Goal: Communication & Community: Answer question/provide support

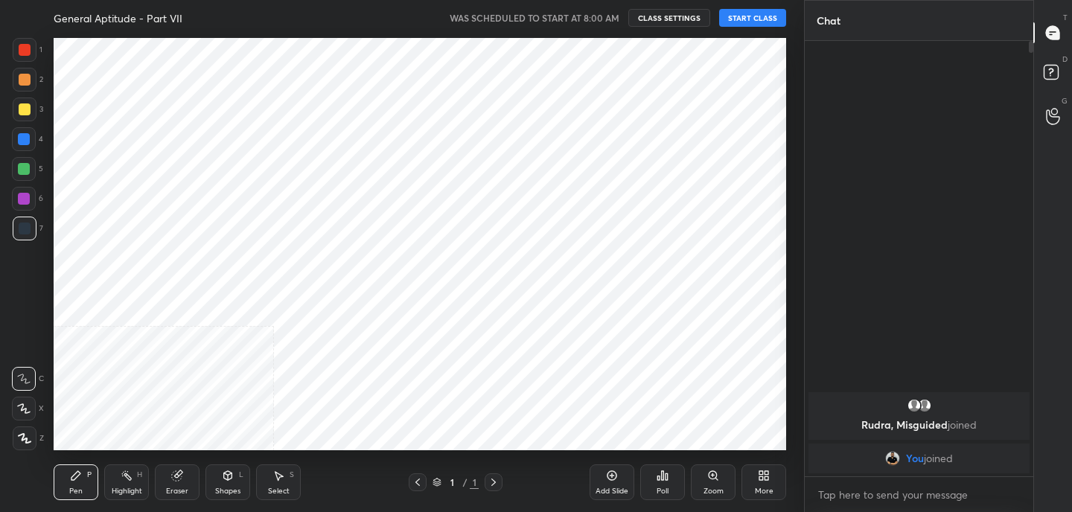
scroll to position [73996, 73668]
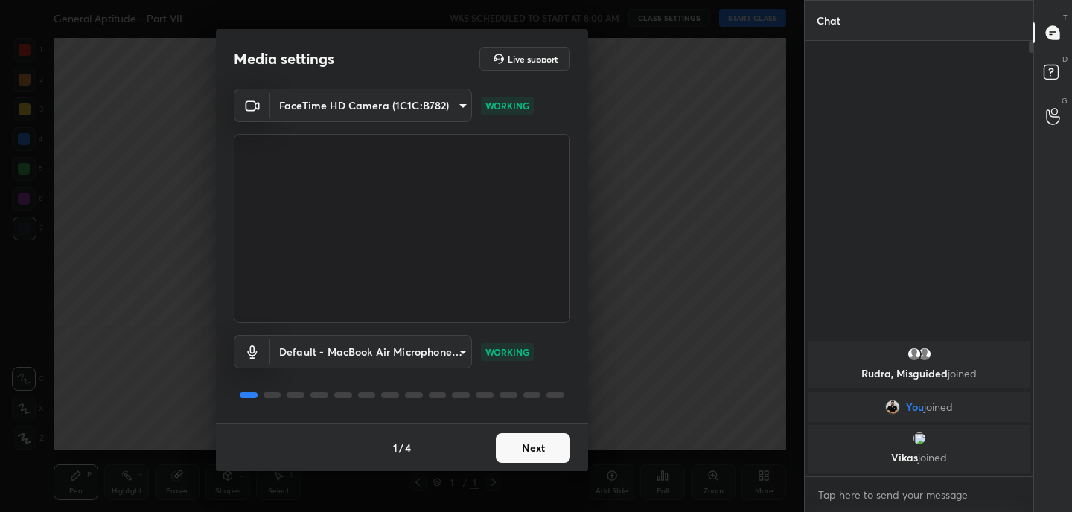
click at [549, 441] on button "Next" at bounding box center [533, 448] width 74 height 30
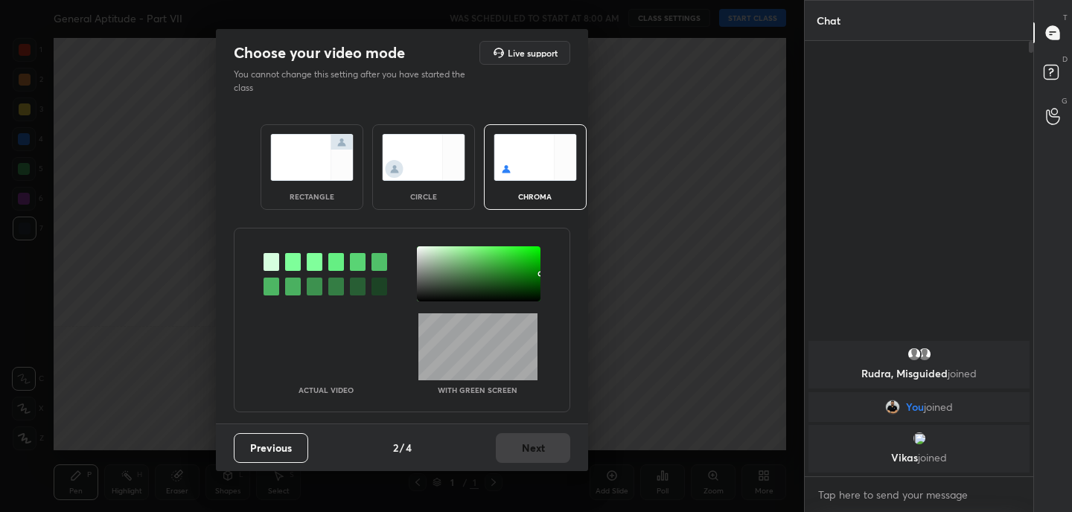
click at [327, 165] on img at bounding box center [311, 157] width 83 height 47
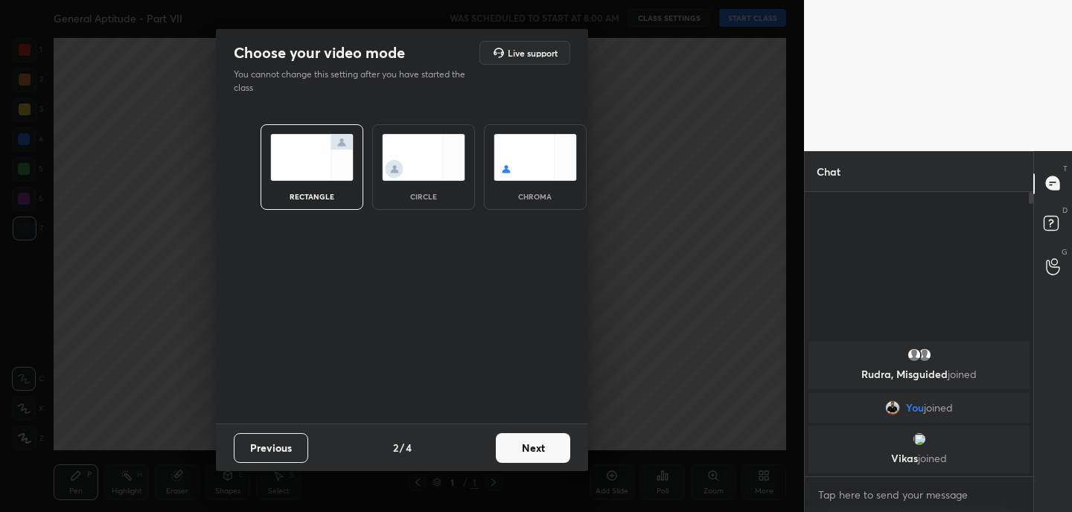
click at [540, 440] on button "Next" at bounding box center [533, 448] width 74 height 30
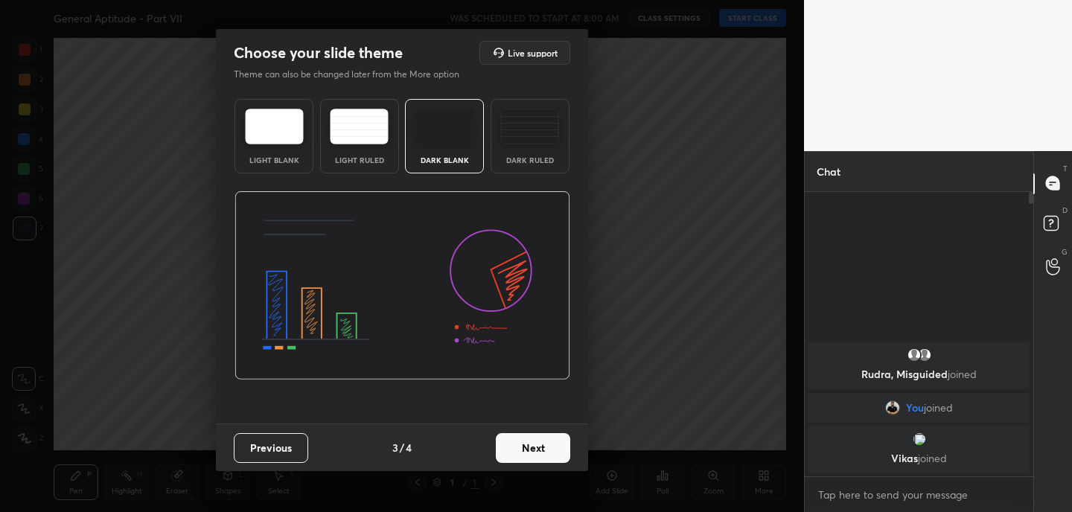
click at [513, 445] on button "Next" at bounding box center [533, 448] width 74 height 30
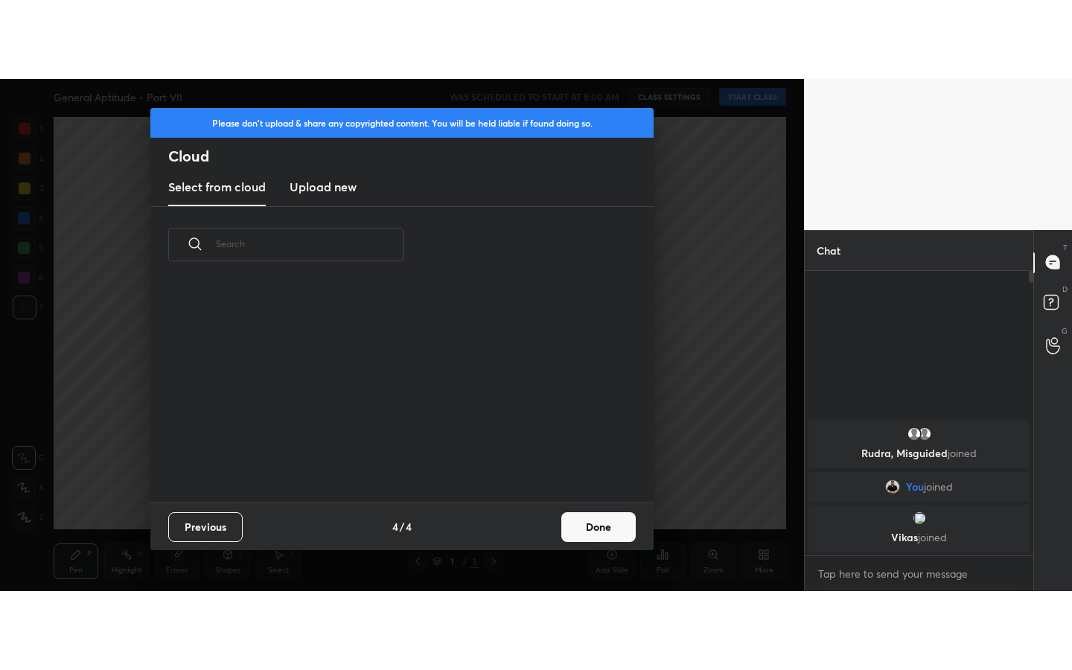
scroll to position [220, 478]
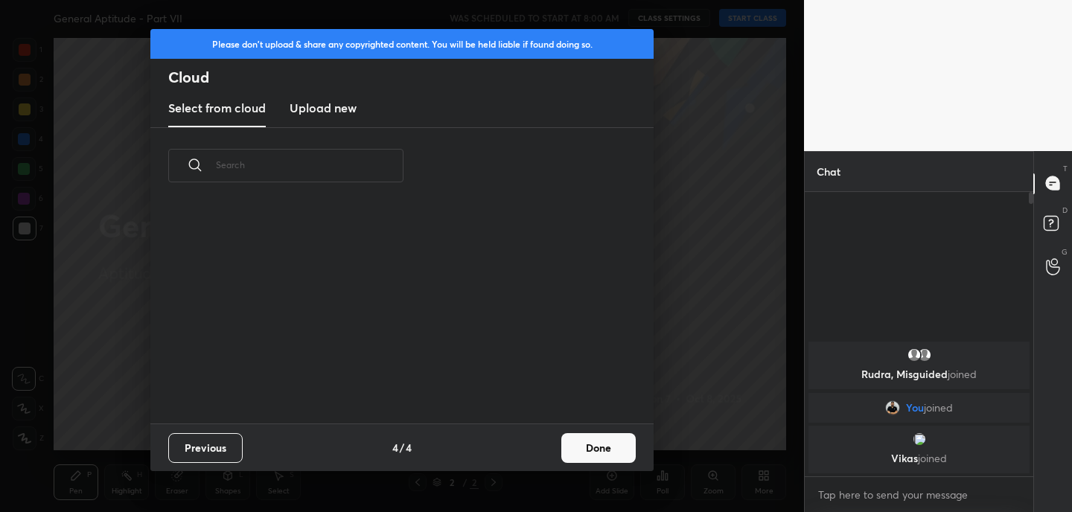
click at [587, 458] on button "Done" at bounding box center [598, 448] width 74 height 30
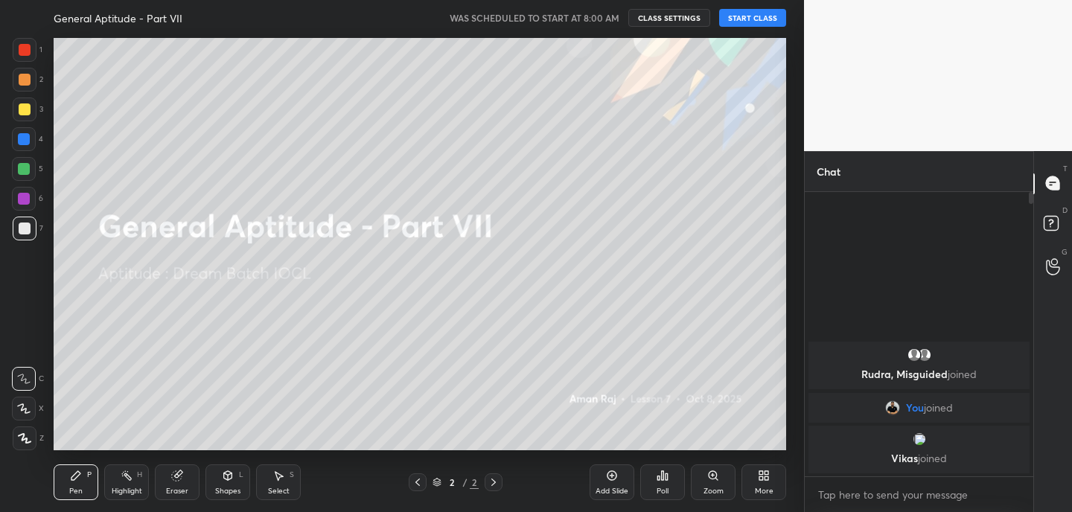
click at [769, 483] on div "More" at bounding box center [763, 482] width 45 height 36
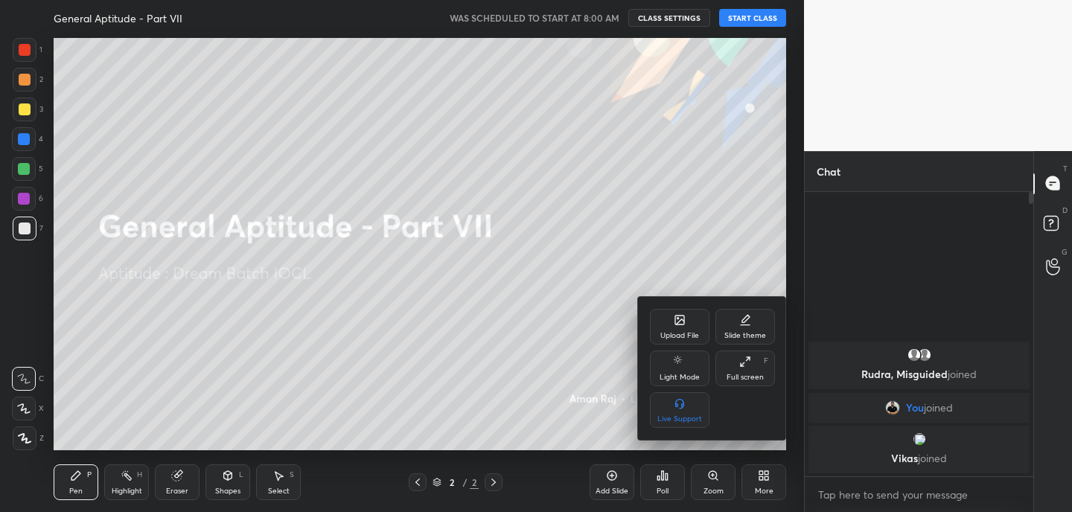
click at [760, 360] on div "Full screen F" at bounding box center [745, 368] width 60 height 36
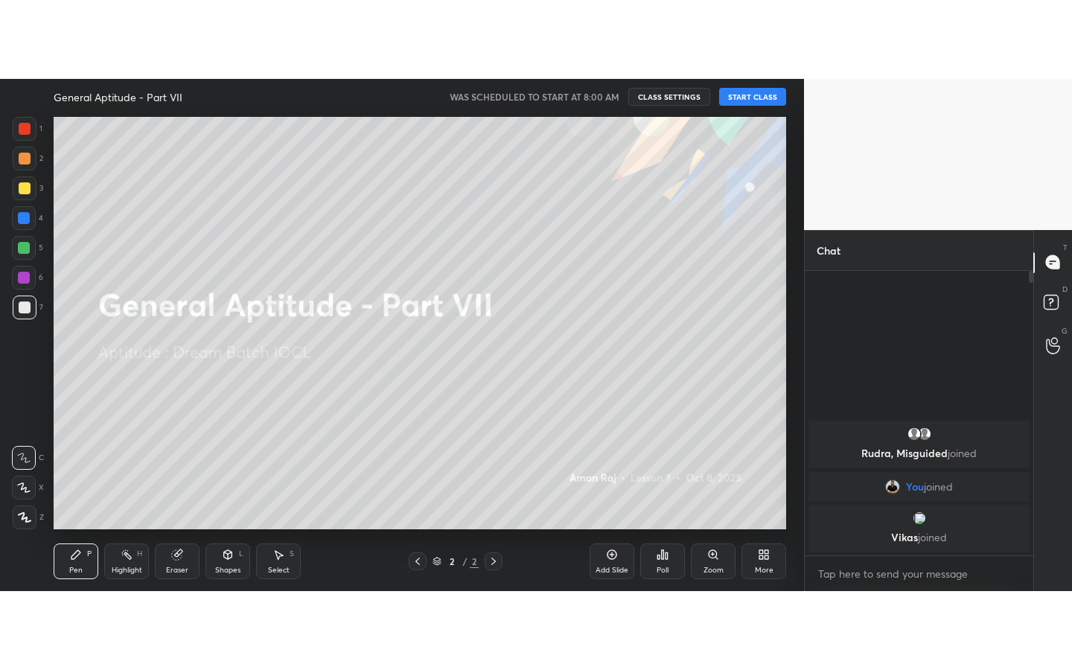
scroll to position [313, 224]
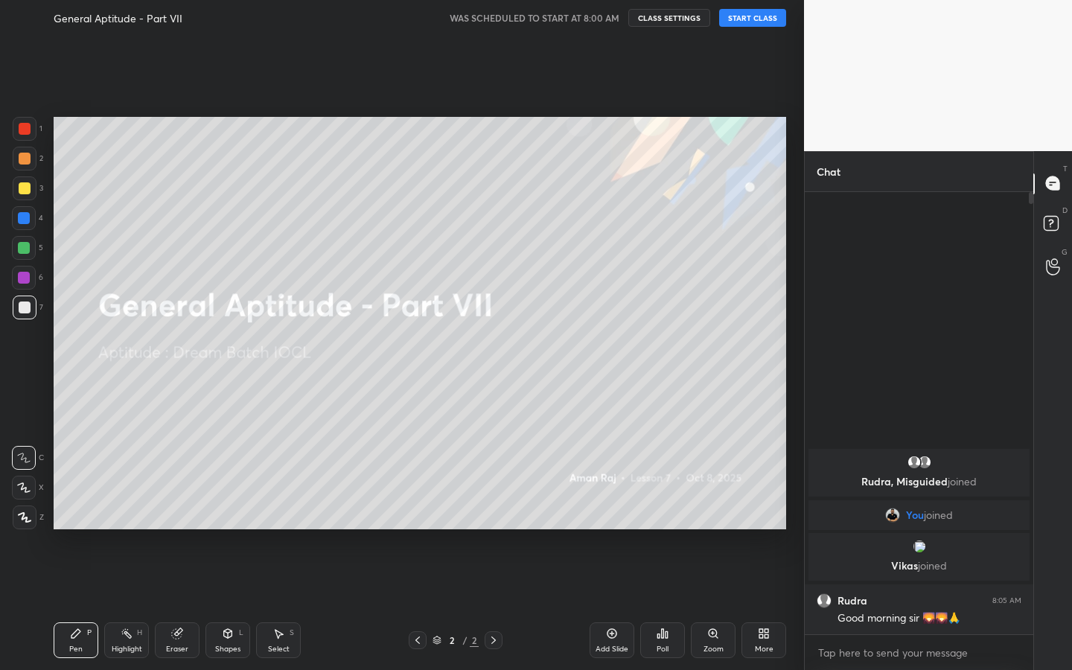
click at [780, 21] on button "START CLASS" at bounding box center [752, 18] width 67 height 18
click at [31, 188] on div at bounding box center [25, 188] width 24 height 24
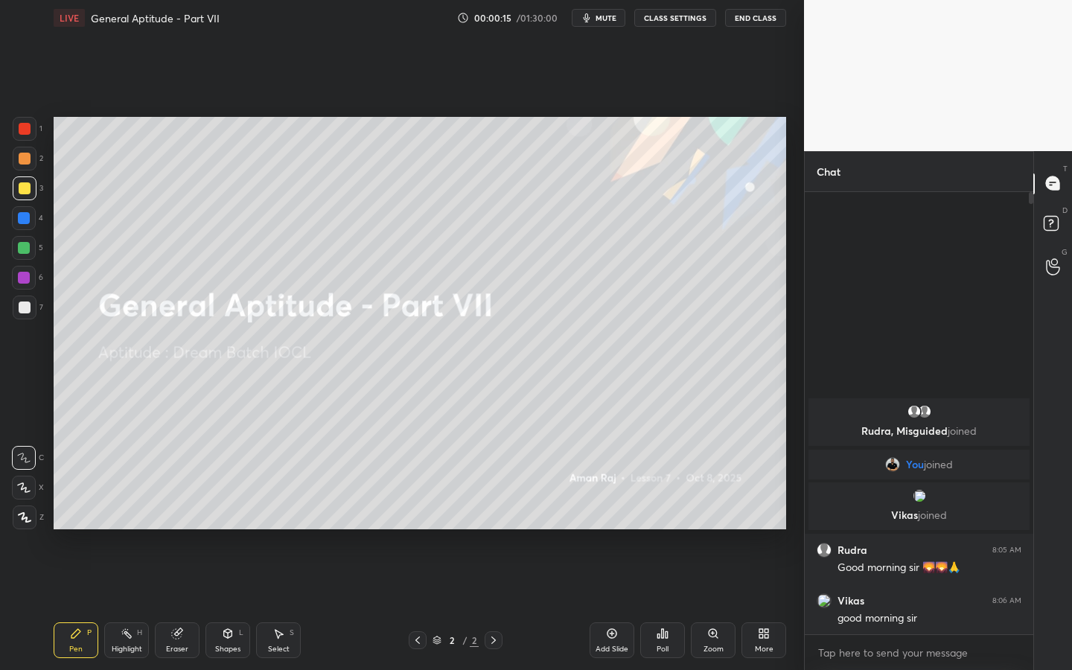
click at [182, 511] on div "Eraser" at bounding box center [177, 648] width 22 height 7
drag, startPoint x: 25, startPoint y: 493, endPoint x: 39, endPoint y: 484, distance: 16.7
click at [23, 493] on div at bounding box center [24, 487] width 24 height 24
click at [769, 511] on div "More" at bounding box center [764, 648] width 19 height 7
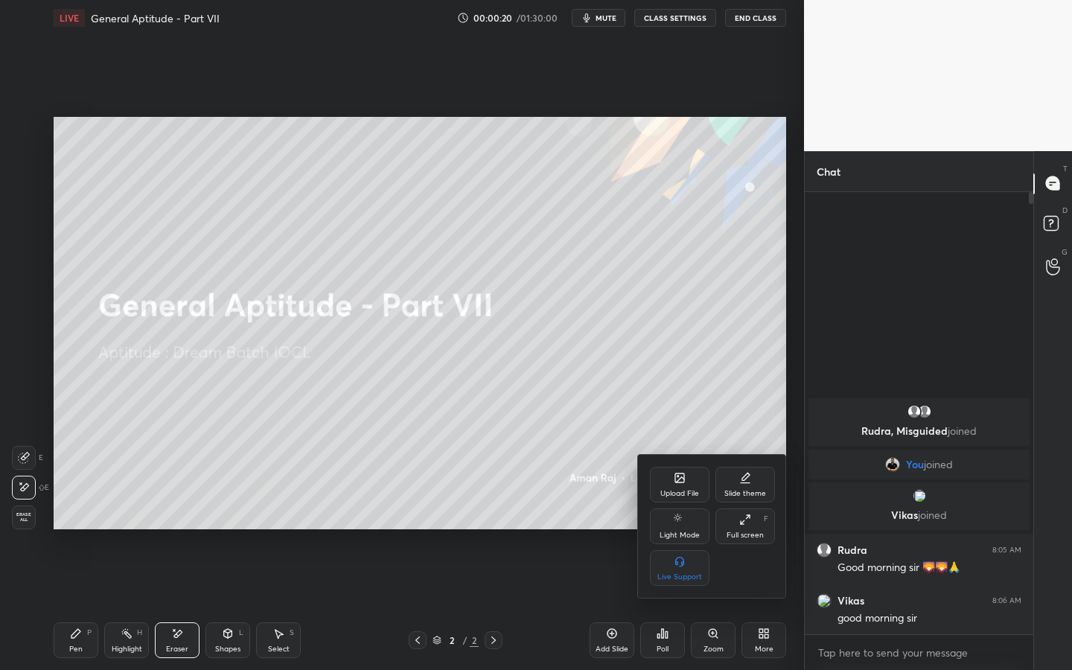
click at [684, 485] on div "Upload File" at bounding box center [680, 485] width 60 height 36
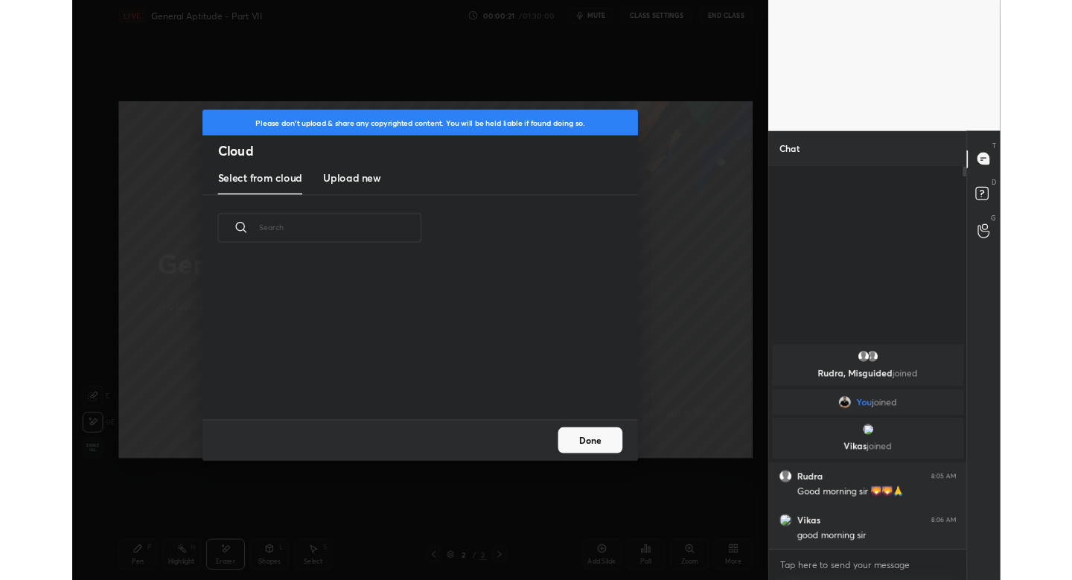
scroll to position [183, 478]
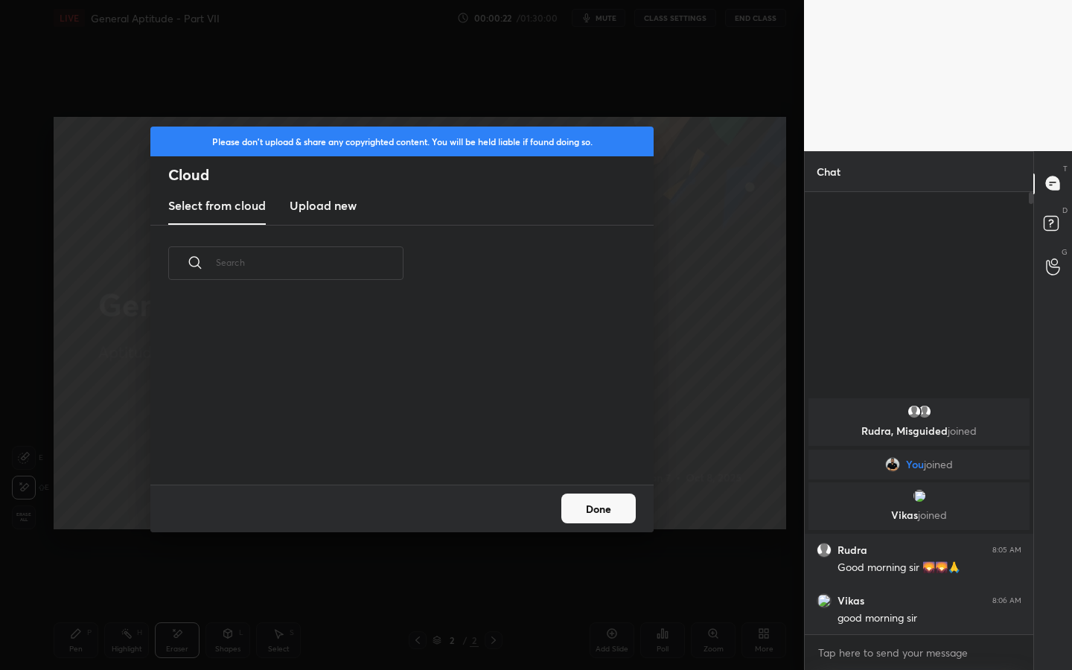
click at [318, 205] on h3 "Upload new" at bounding box center [322, 205] width 67 height 18
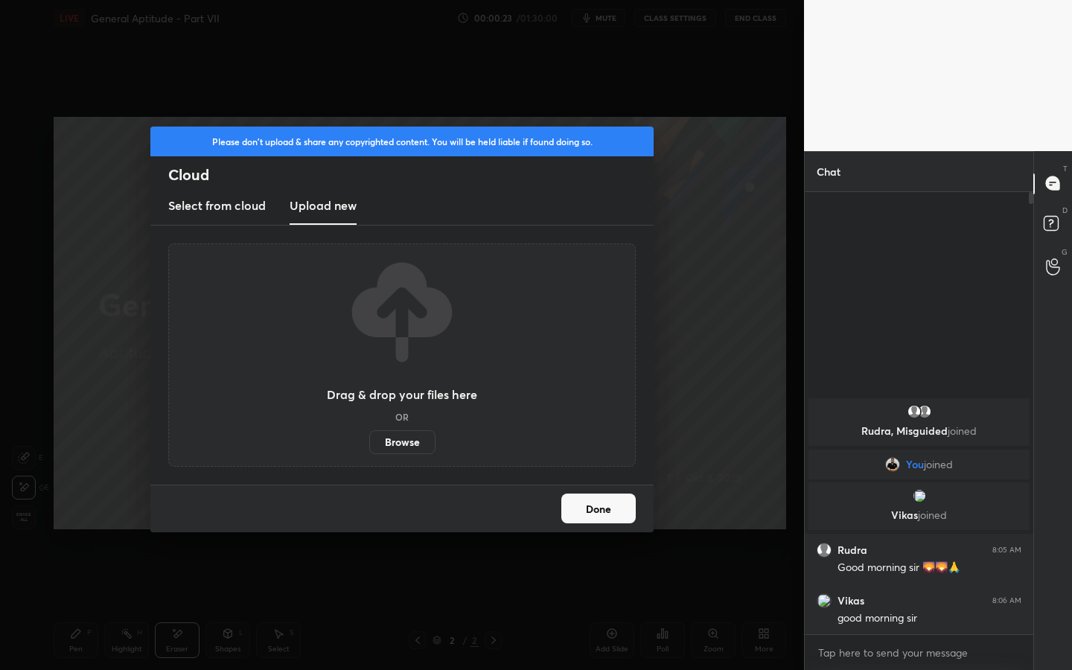
click at [414, 439] on label "Browse" at bounding box center [402, 442] width 66 height 24
click at [369, 439] on input "Browse" at bounding box center [369, 442] width 0 height 24
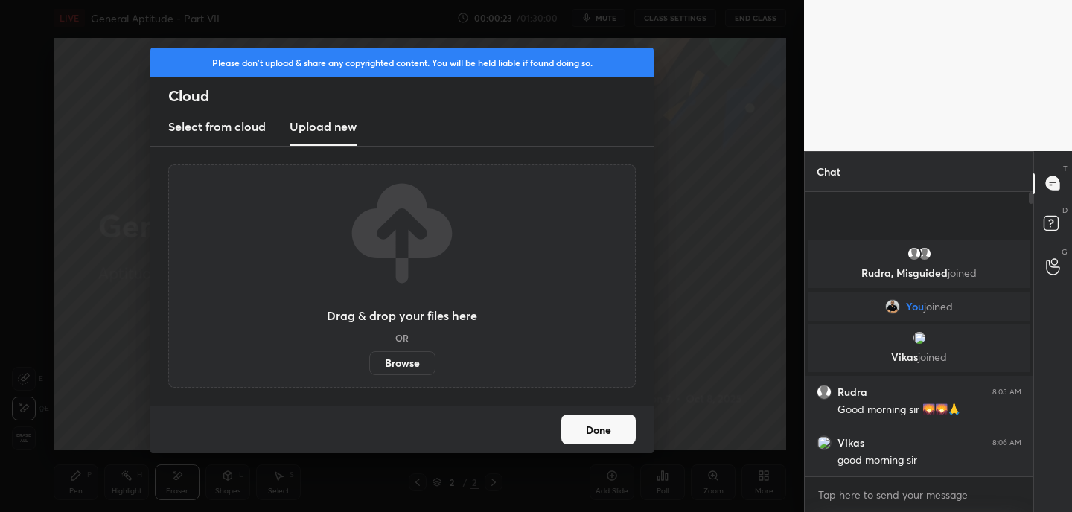
scroll to position [73996, 73668]
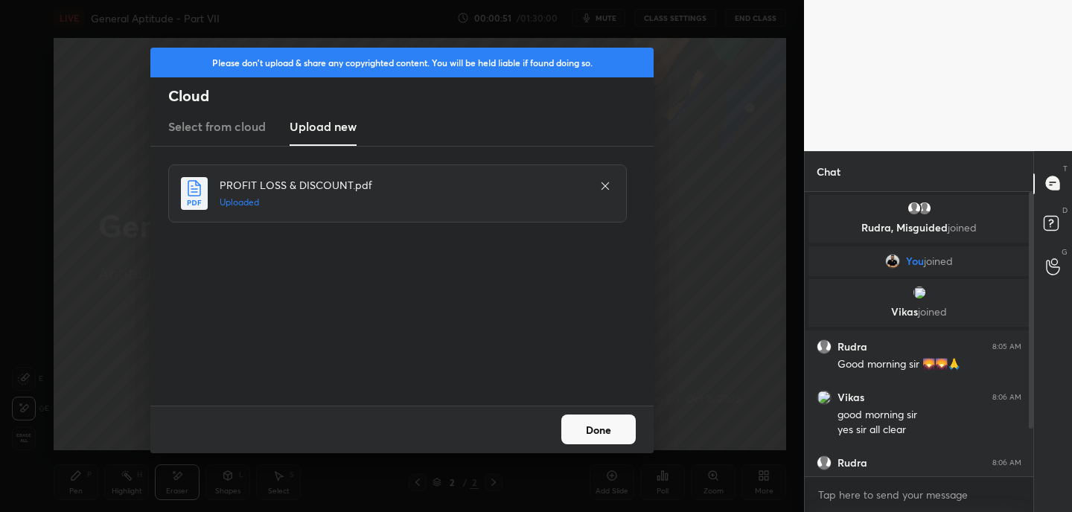
click at [627, 422] on button "Done" at bounding box center [598, 429] width 74 height 30
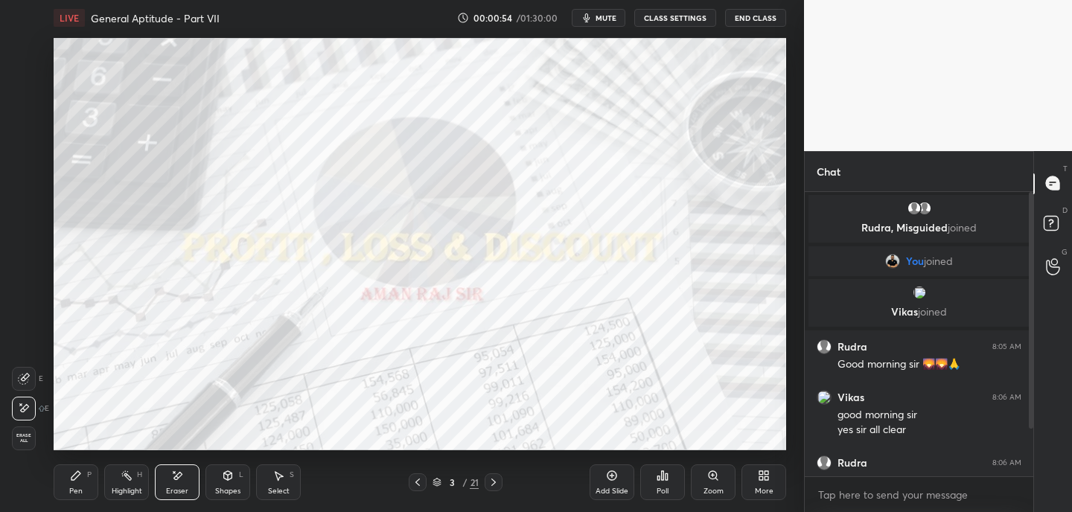
click at [616, 18] on span "mute" at bounding box center [605, 18] width 21 height 10
click at [440, 484] on icon at bounding box center [436, 485] width 7 height 2
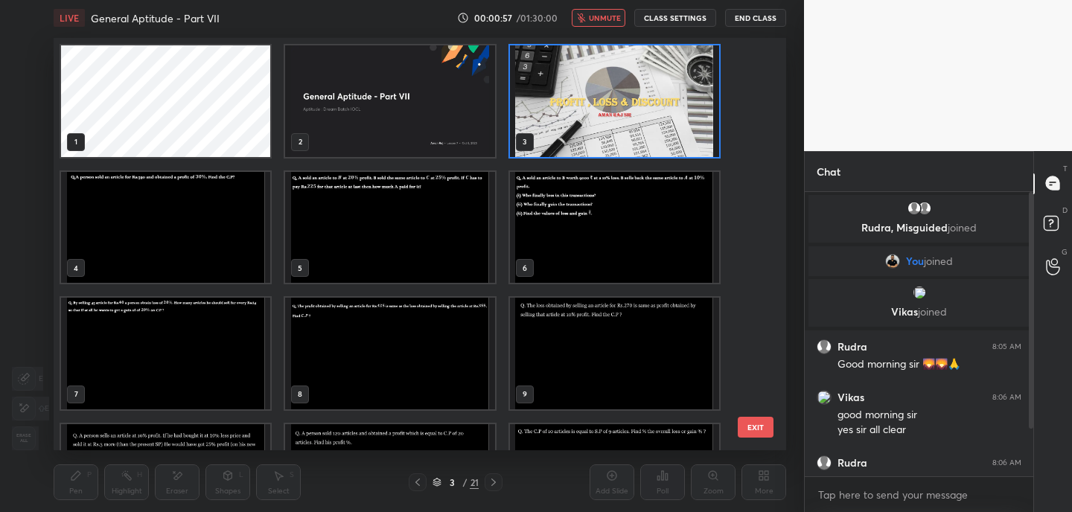
scroll to position [470, 0]
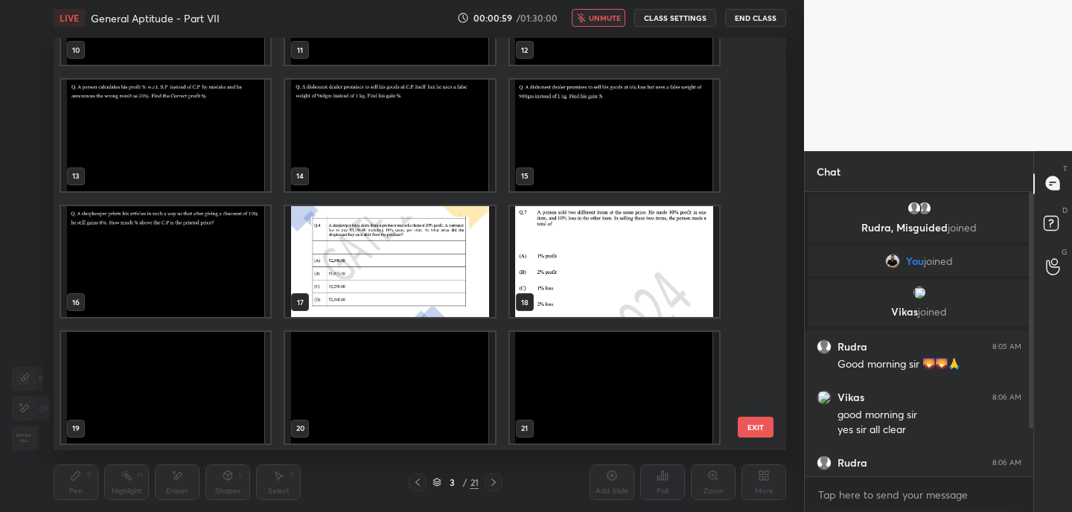
click at [212, 352] on img "grid" at bounding box center [165, 388] width 209 height 112
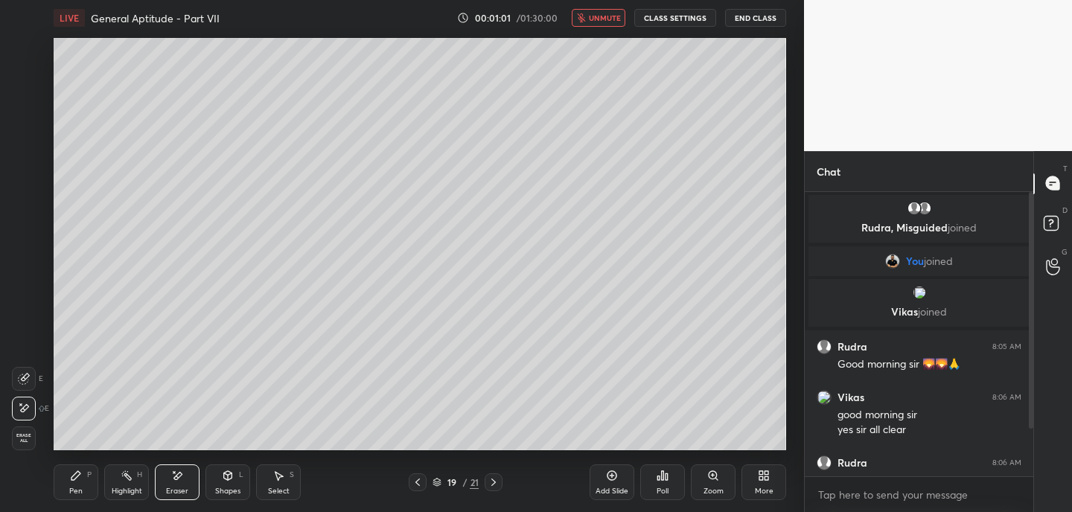
click at [759, 481] on icon at bounding box center [764, 476] width 12 height 12
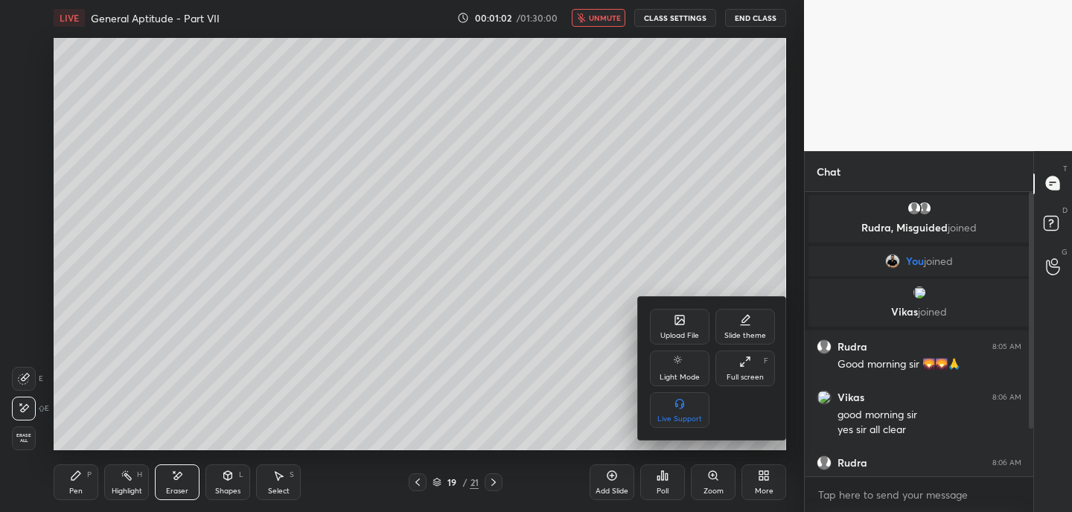
click at [680, 335] on div "Upload File" at bounding box center [679, 335] width 39 height 7
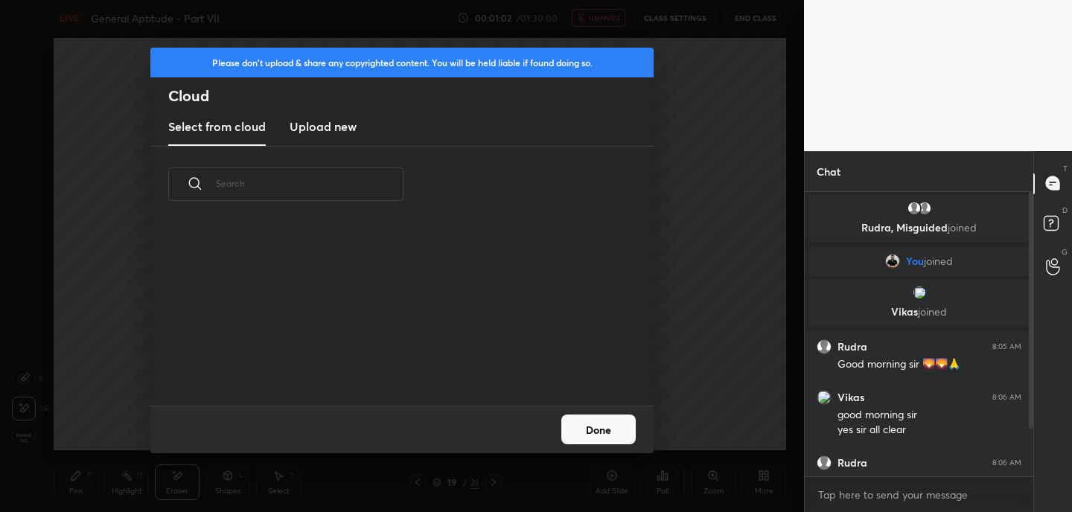
scroll to position [183, 478]
click at [328, 132] on h3 "Upload new" at bounding box center [322, 127] width 67 height 18
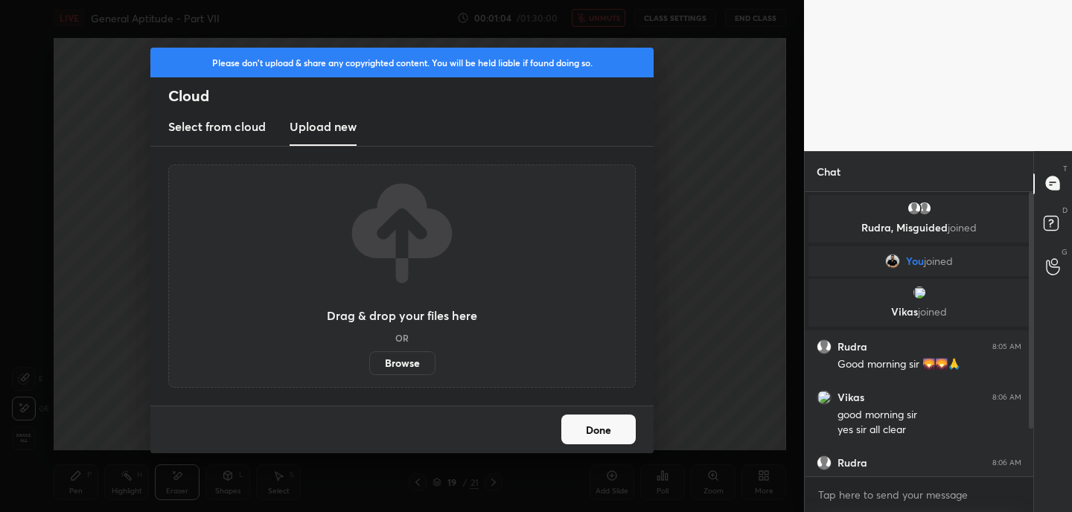
click at [414, 372] on label "Browse" at bounding box center [402, 363] width 66 height 24
click at [369, 372] on input "Browse" at bounding box center [369, 363] width 0 height 24
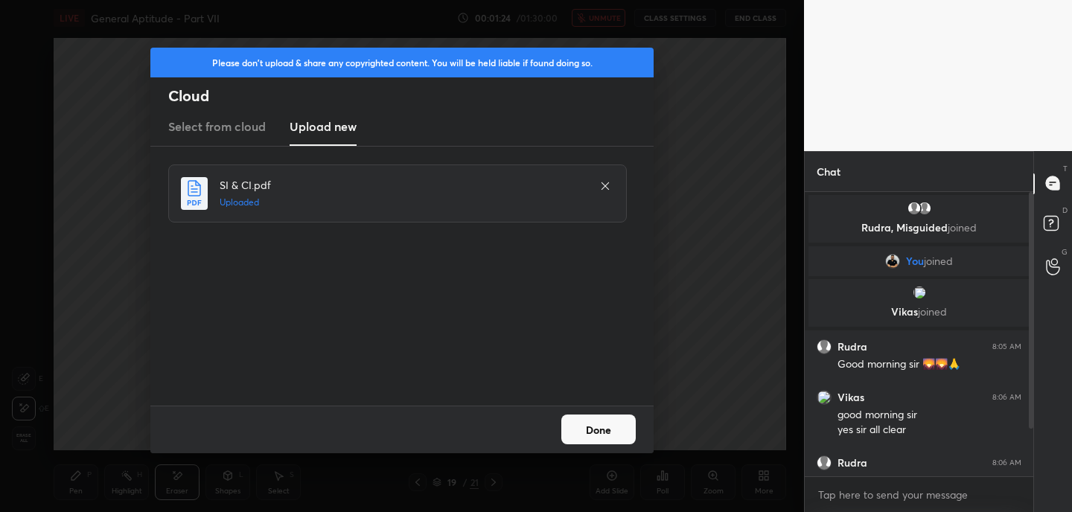
click at [599, 425] on button "Done" at bounding box center [598, 429] width 74 height 30
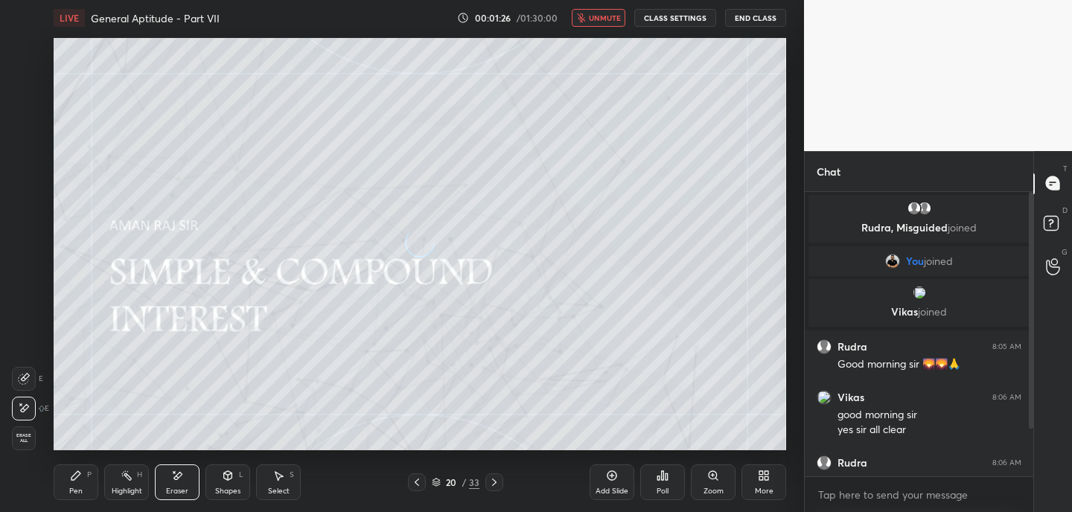
click at [440, 482] on icon at bounding box center [435, 483] width 7 height 2
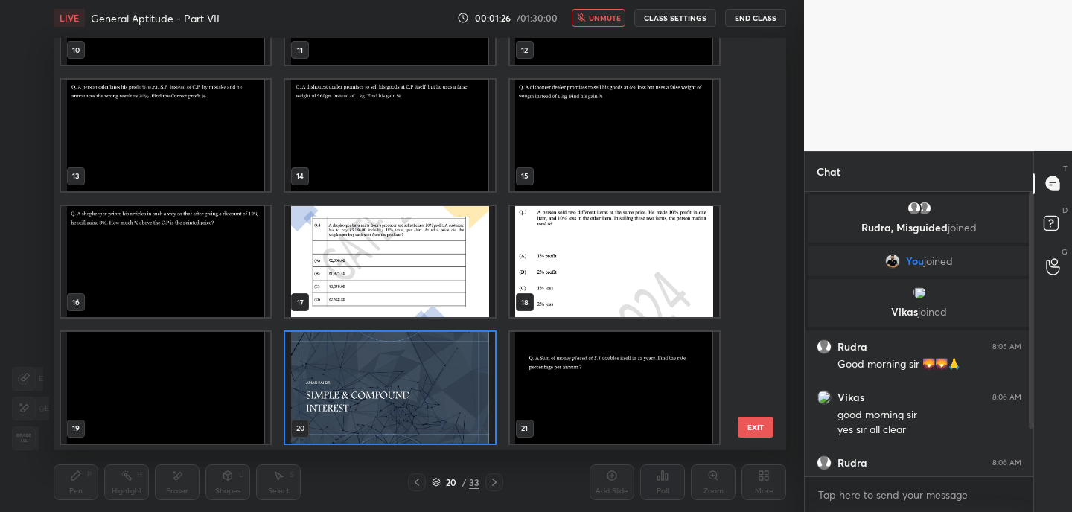
scroll to position [975, 0]
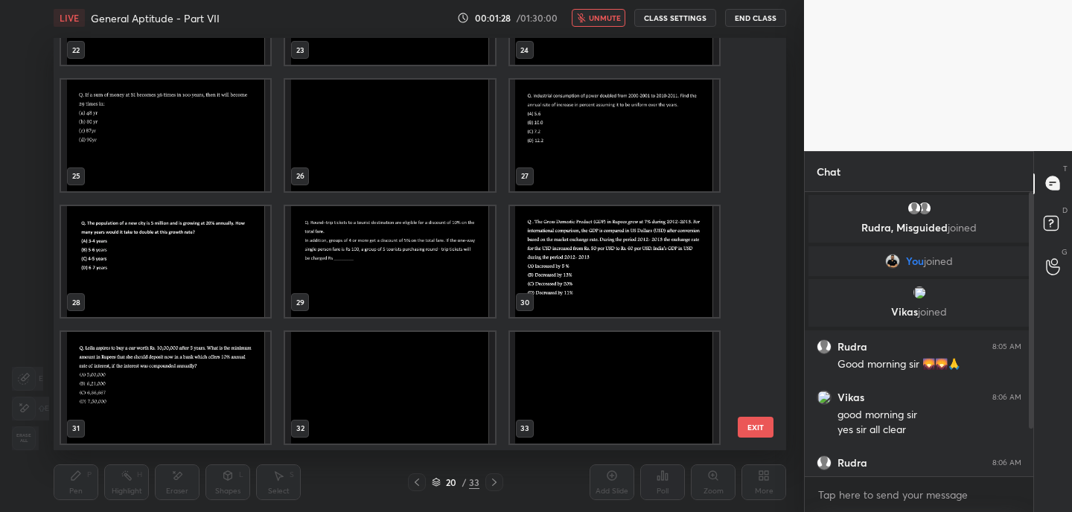
click at [430, 385] on img "grid" at bounding box center [389, 388] width 209 height 112
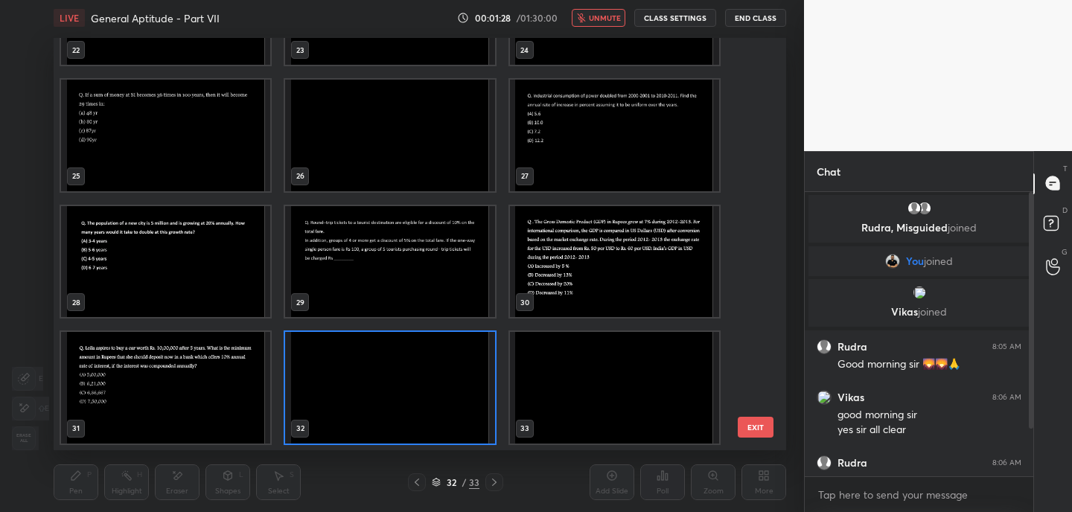
click at [430, 385] on img "grid" at bounding box center [389, 388] width 209 height 112
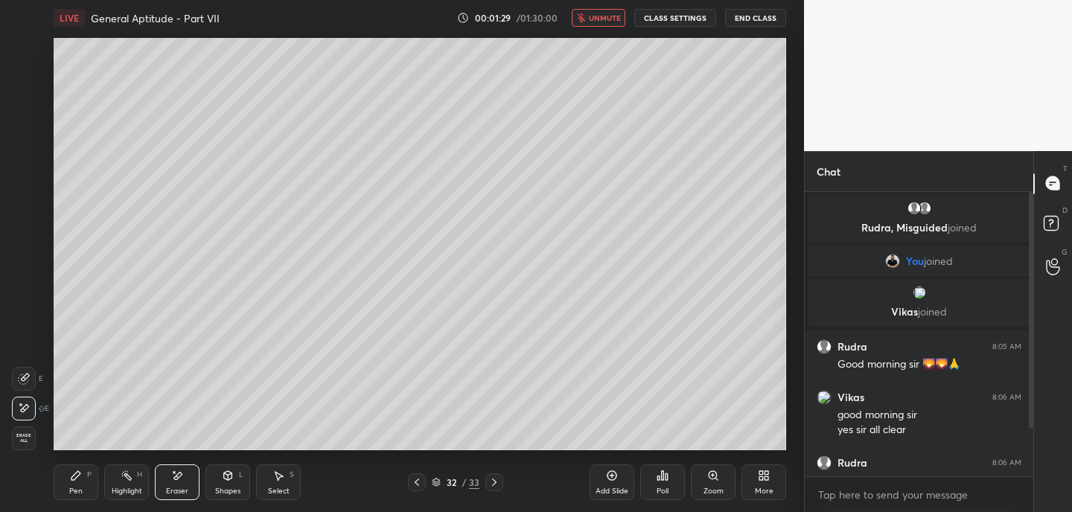
scroll to position [0, 0]
click at [762, 490] on div "More" at bounding box center [764, 490] width 19 height 7
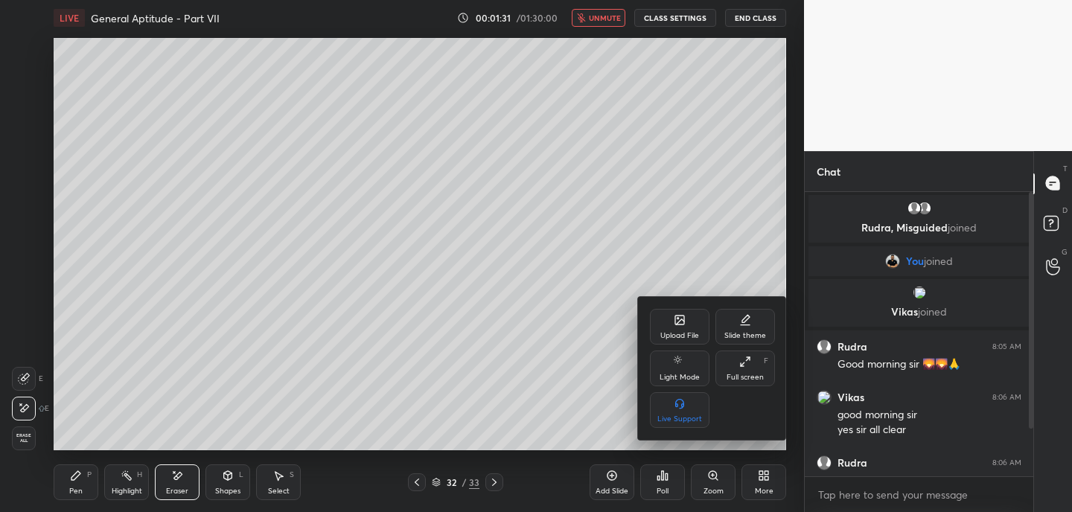
click at [687, 325] on div "Upload File" at bounding box center [680, 327] width 60 height 36
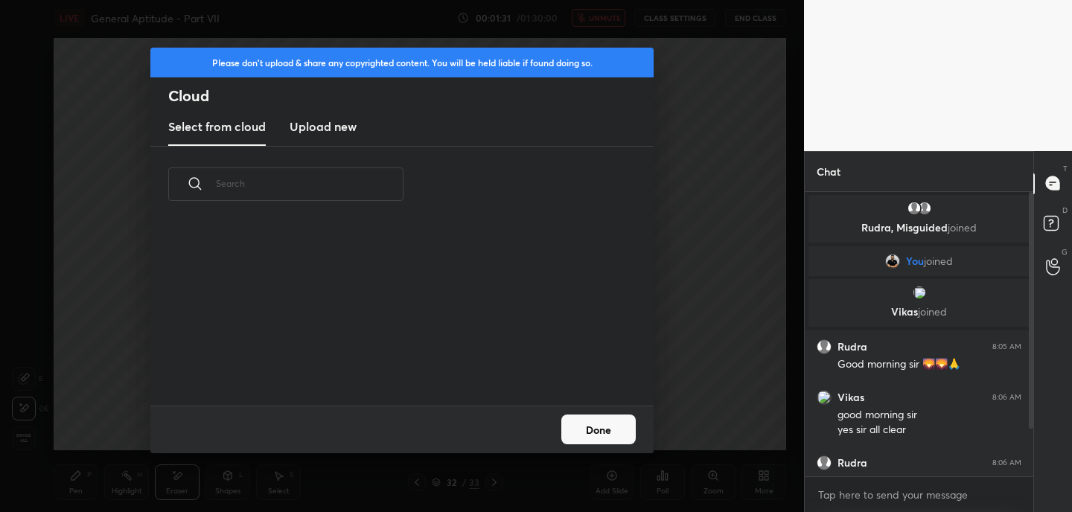
scroll to position [183, 478]
click at [324, 124] on h3 "Upload new" at bounding box center [322, 127] width 67 height 18
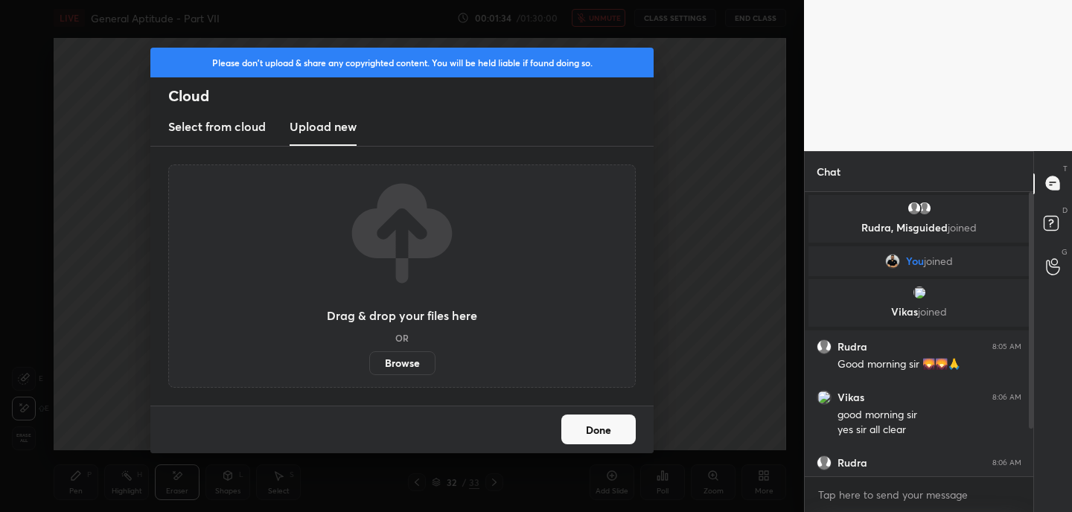
click at [399, 360] on label "Browse" at bounding box center [402, 363] width 66 height 24
click at [369, 360] on input "Browse" at bounding box center [369, 363] width 0 height 24
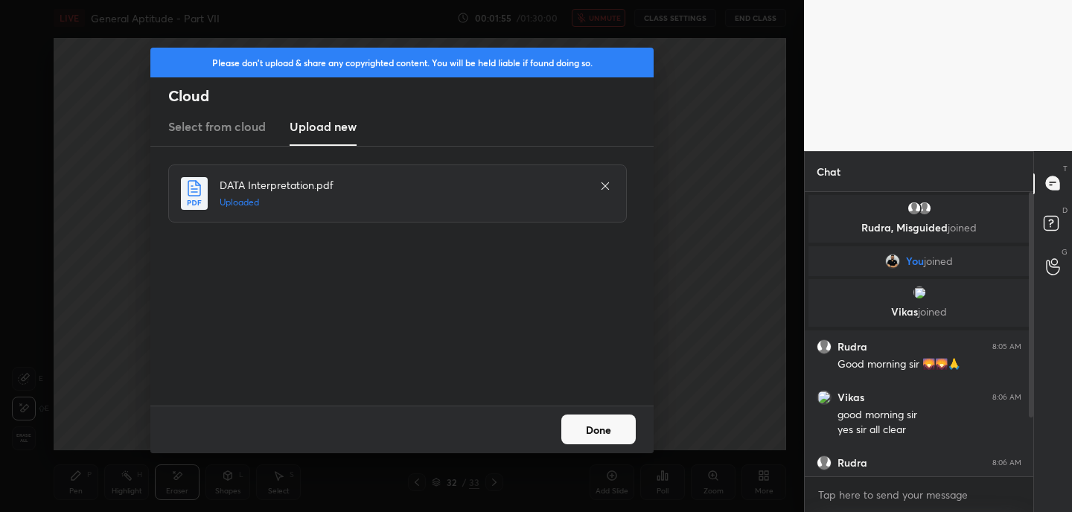
click at [611, 443] on button "Done" at bounding box center [598, 429] width 74 height 30
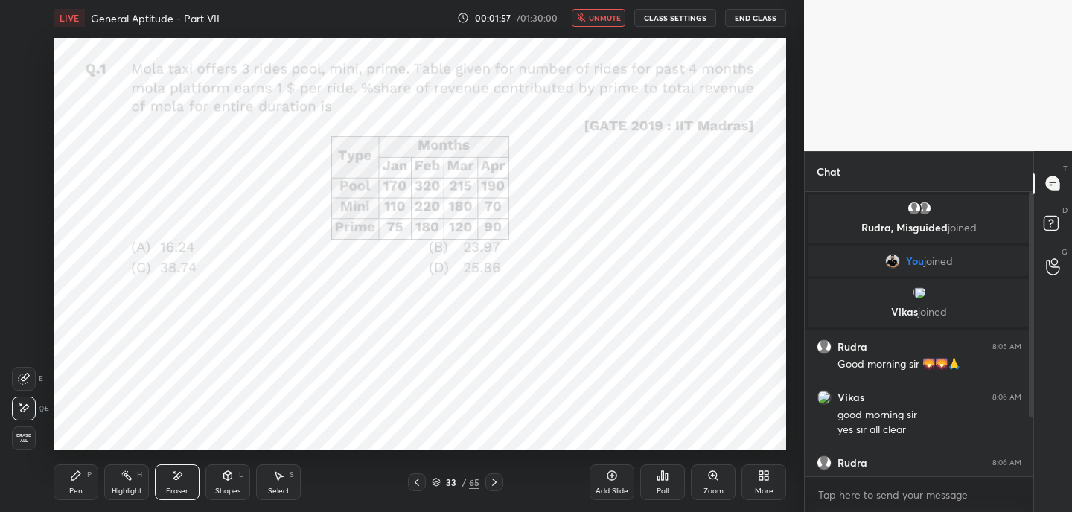
click at [440, 484] on icon at bounding box center [436, 482] width 9 height 9
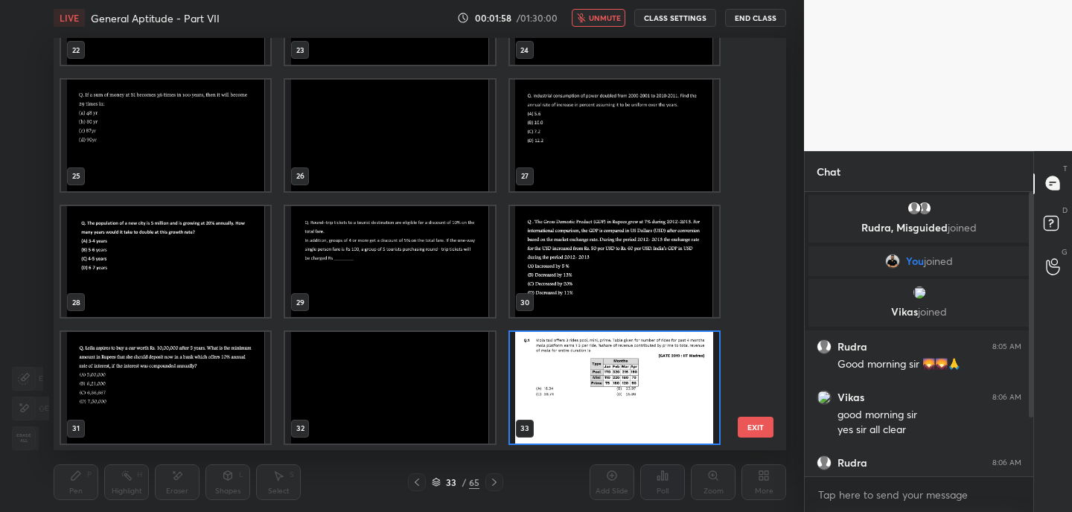
scroll to position [0, 0]
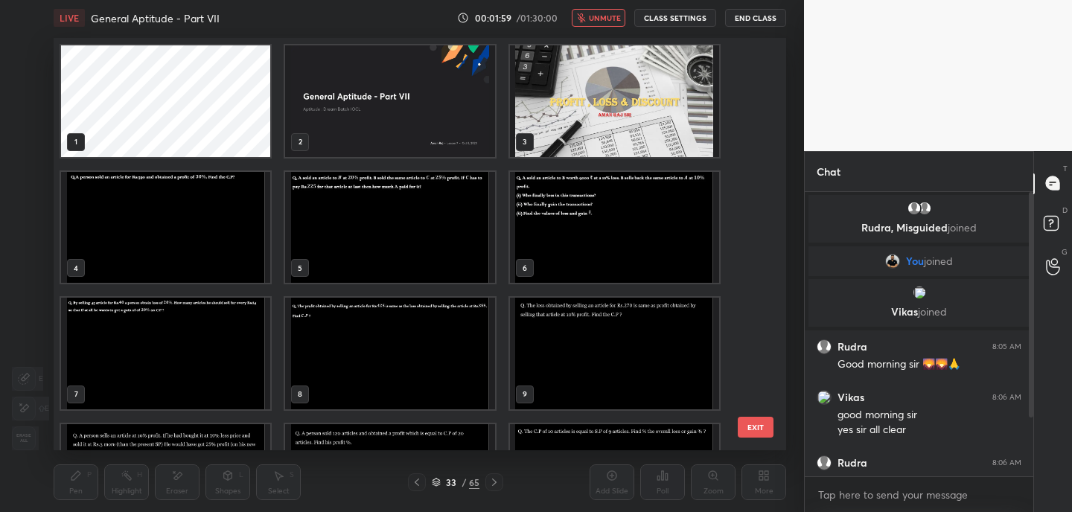
click at [432, 122] on img "grid" at bounding box center [389, 101] width 209 height 112
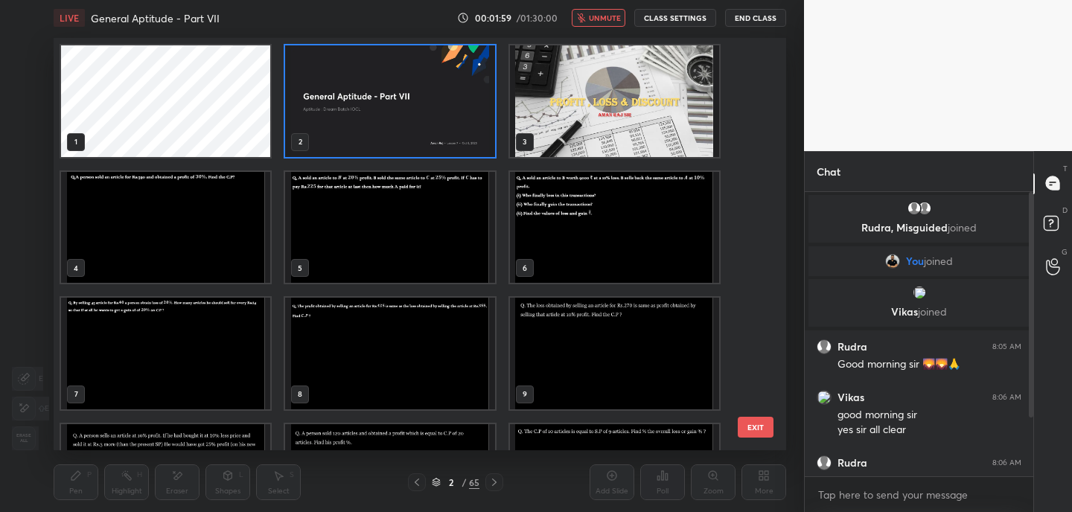
click at [432, 122] on img "grid" at bounding box center [389, 101] width 209 height 112
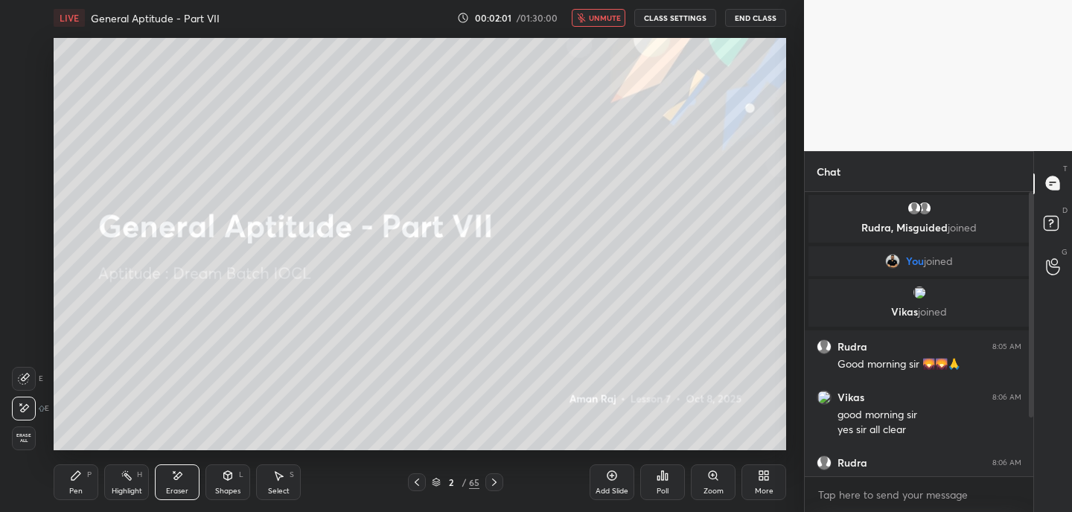
click at [611, 12] on button "unmute" at bounding box center [598, 18] width 54 height 18
click at [589, 14] on icon "button" at bounding box center [586, 17] width 7 height 9
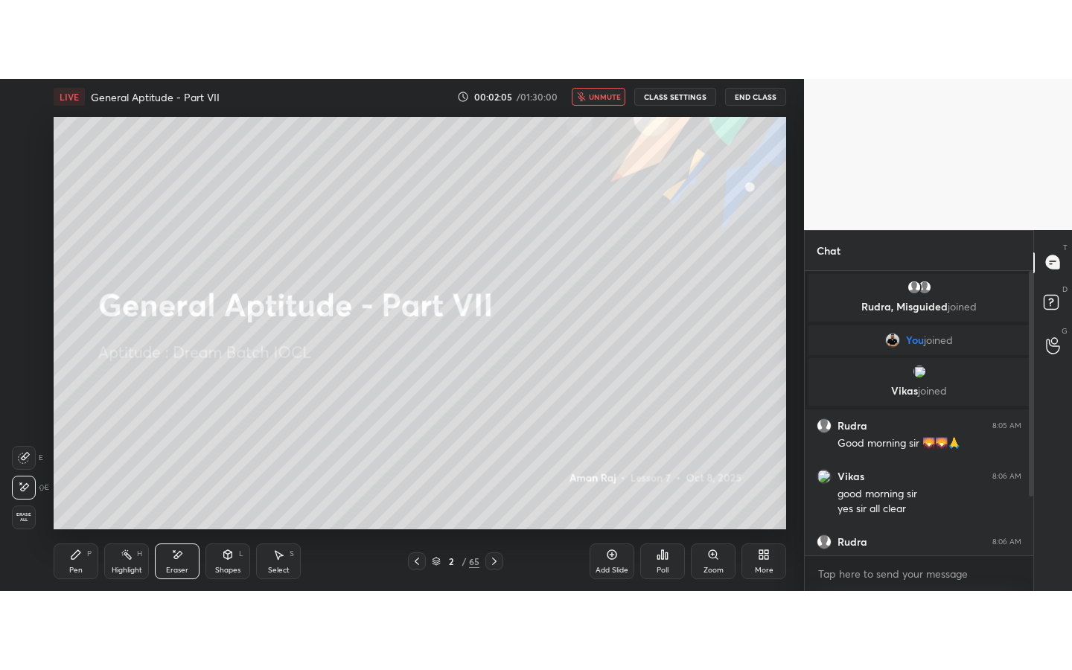
scroll to position [74, 0]
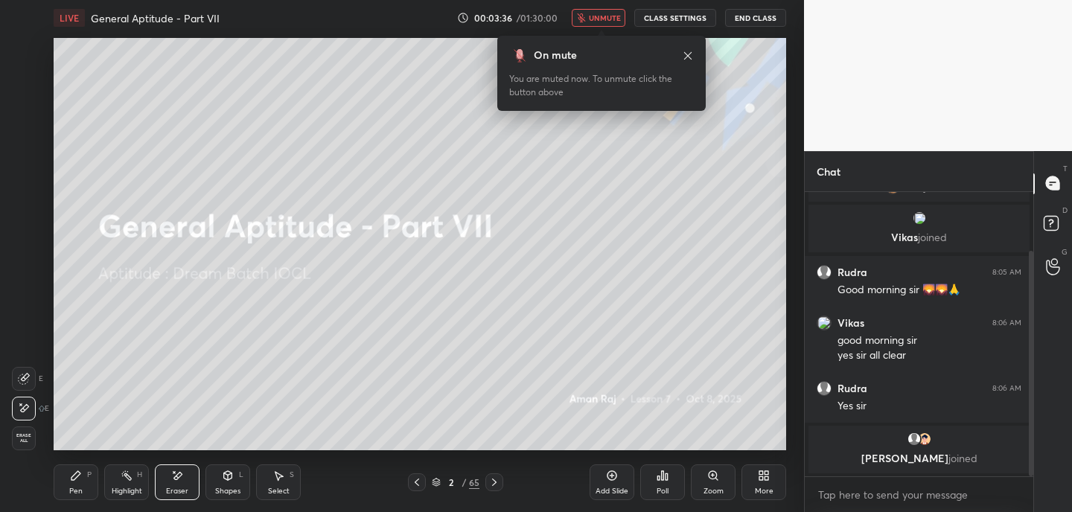
click at [611, 20] on span "unmute" at bounding box center [605, 18] width 32 height 10
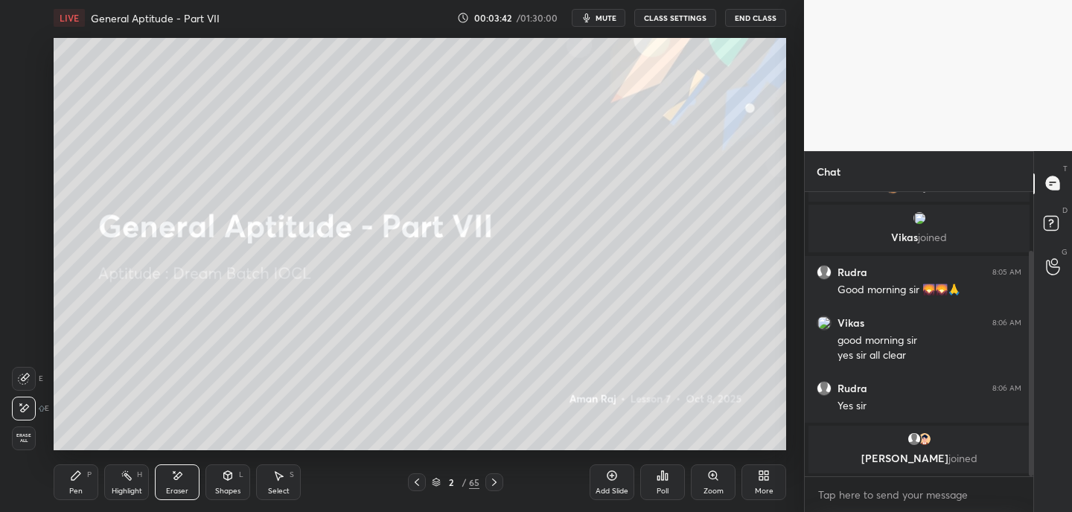
drag, startPoint x: 232, startPoint y: 488, endPoint x: 237, endPoint y: 474, distance: 14.8
click at [232, 488] on div "Shapes" at bounding box center [227, 490] width 25 height 7
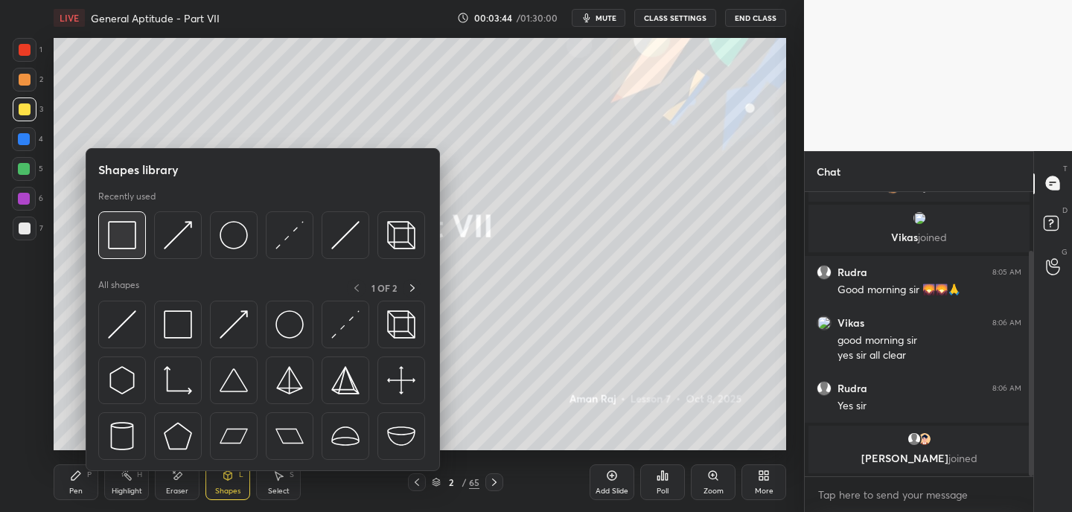
click at [126, 237] on img at bounding box center [122, 235] width 28 height 28
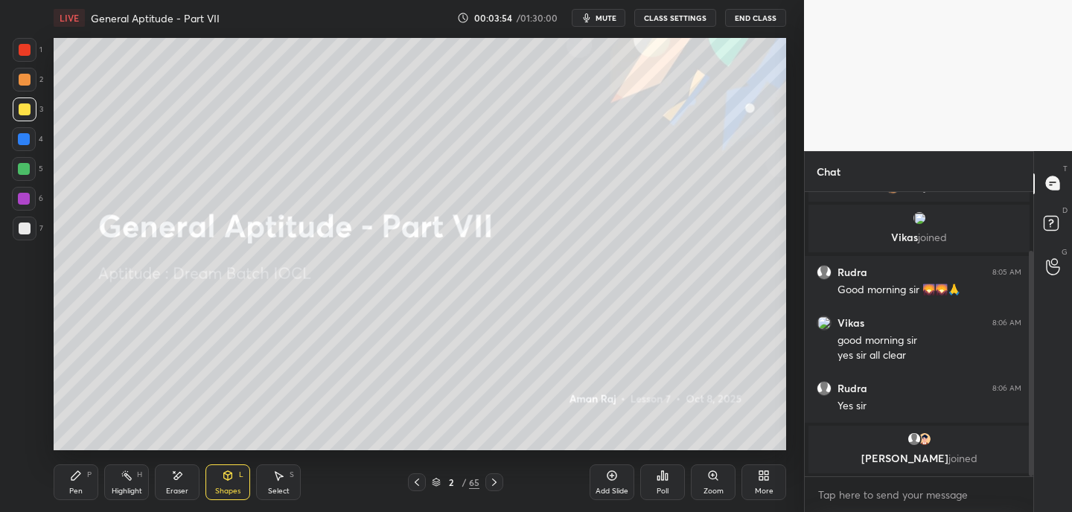
click at [86, 485] on div "Pen P" at bounding box center [76, 482] width 45 height 36
click at [493, 484] on icon at bounding box center [494, 482] width 12 height 12
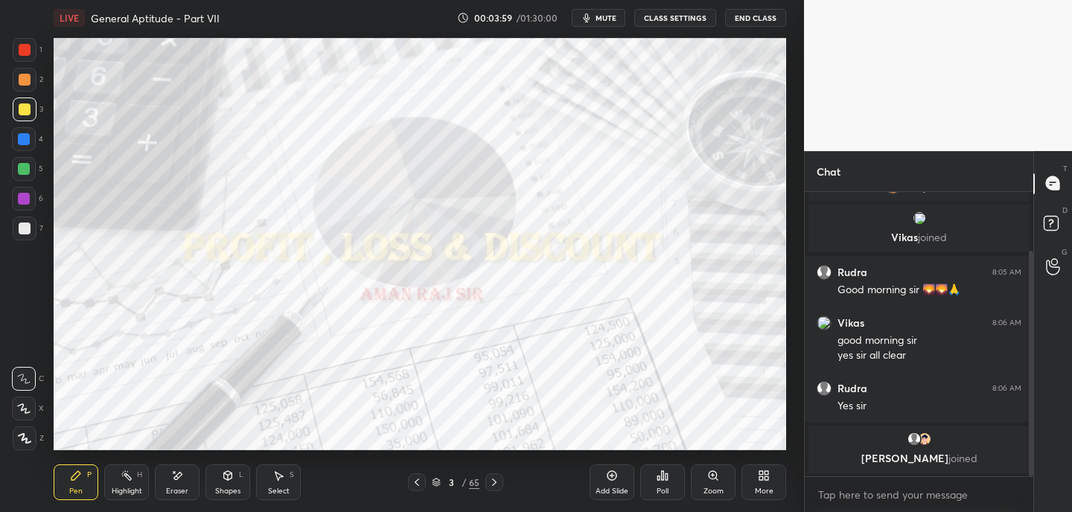
click at [496, 484] on icon at bounding box center [494, 482] width 12 height 12
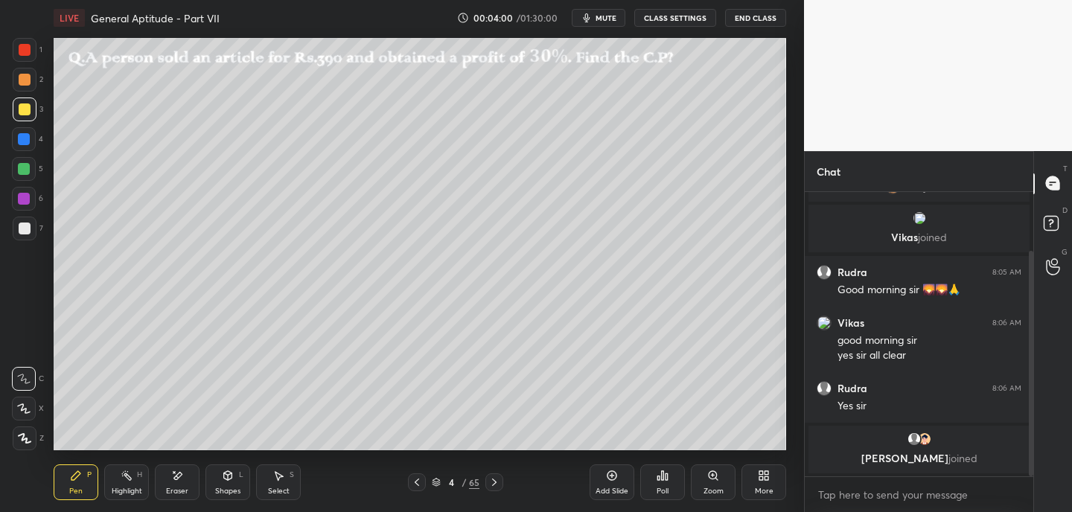
click at [495, 484] on icon at bounding box center [494, 482] width 12 height 12
click at [496, 484] on icon at bounding box center [494, 482] width 12 height 12
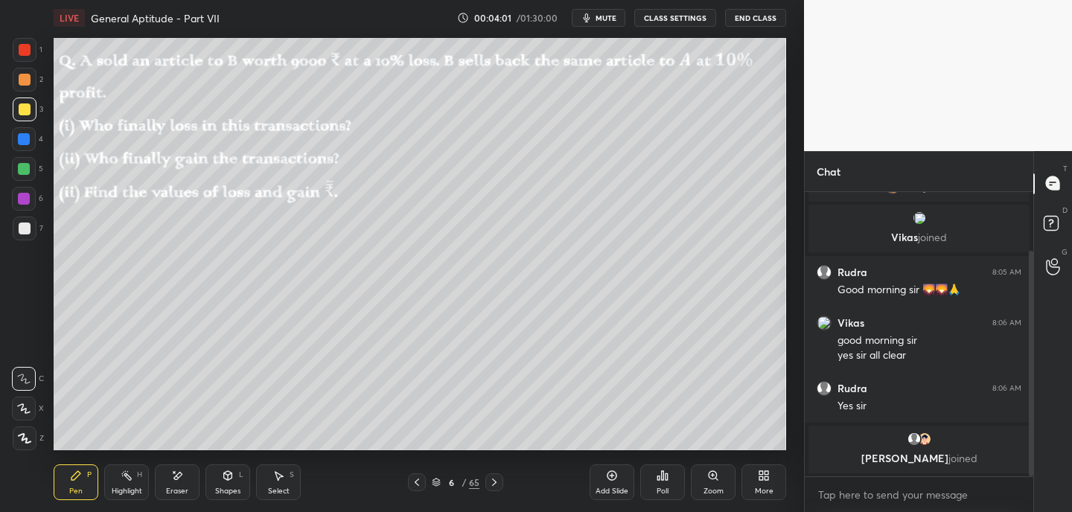
click at [497, 485] on icon at bounding box center [494, 482] width 12 height 12
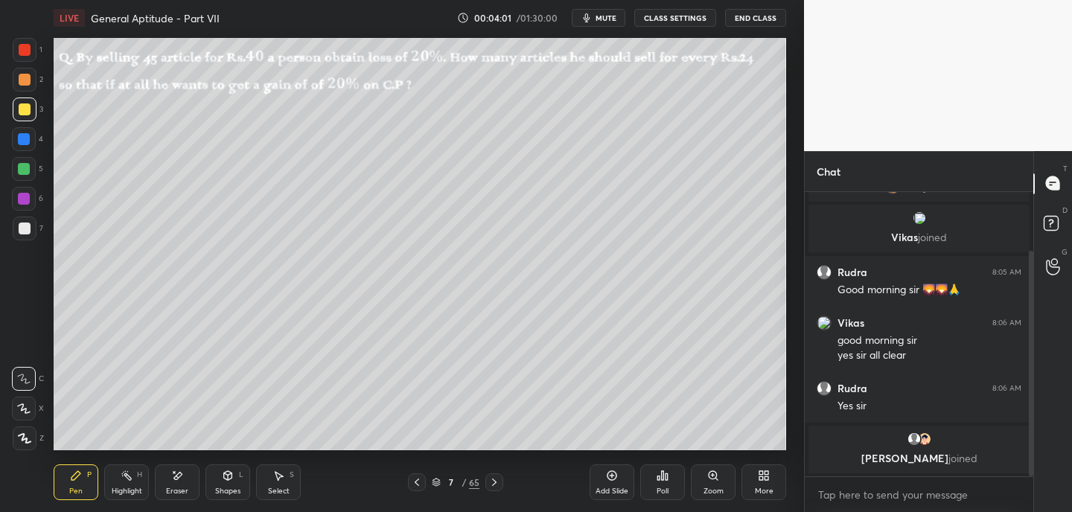
click at [496, 484] on icon at bounding box center [494, 482] width 12 height 12
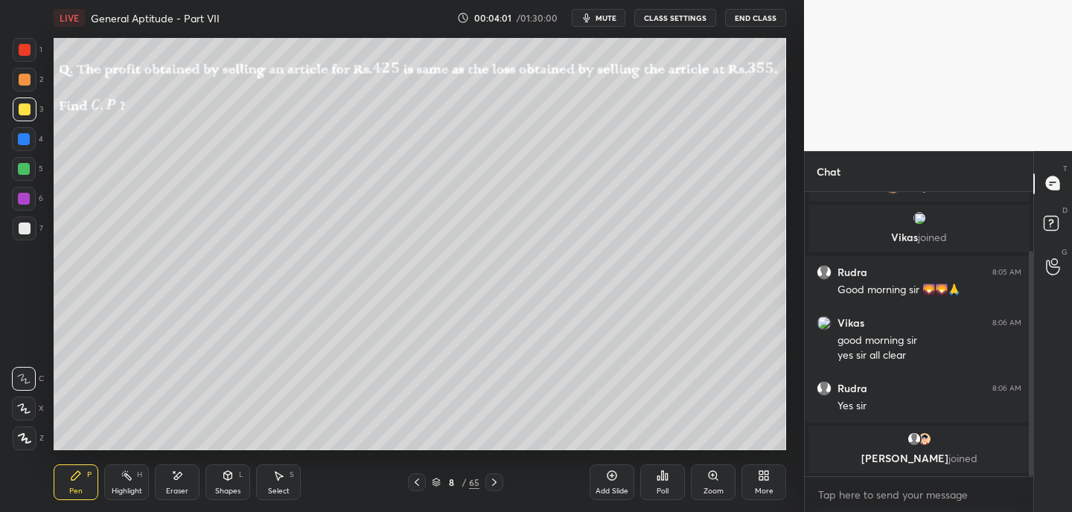
click at [496, 485] on icon at bounding box center [494, 482] width 12 height 12
click at [497, 483] on icon at bounding box center [494, 482] width 12 height 12
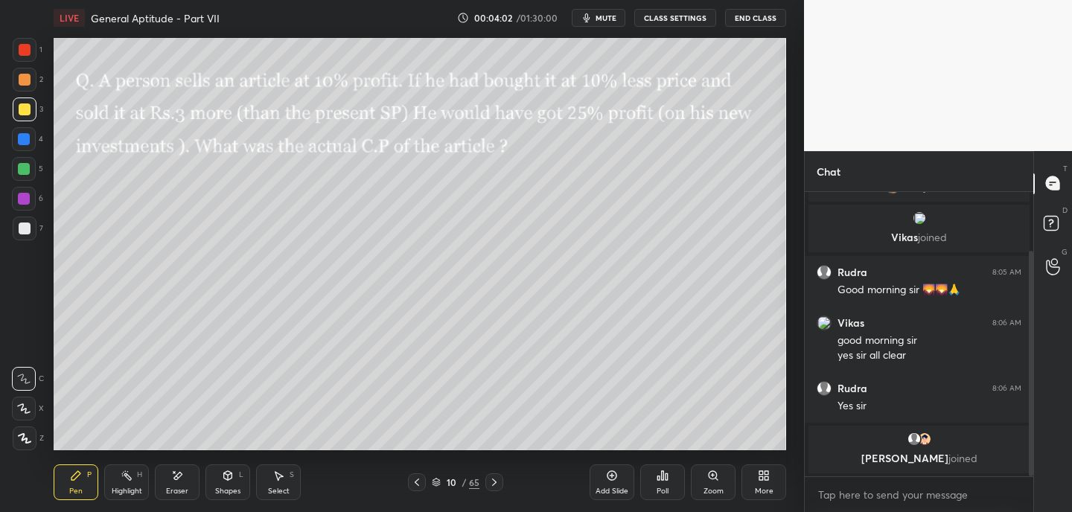
click at [497, 483] on icon at bounding box center [494, 482] width 12 height 12
click at [498, 484] on icon at bounding box center [494, 482] width 12 height 12
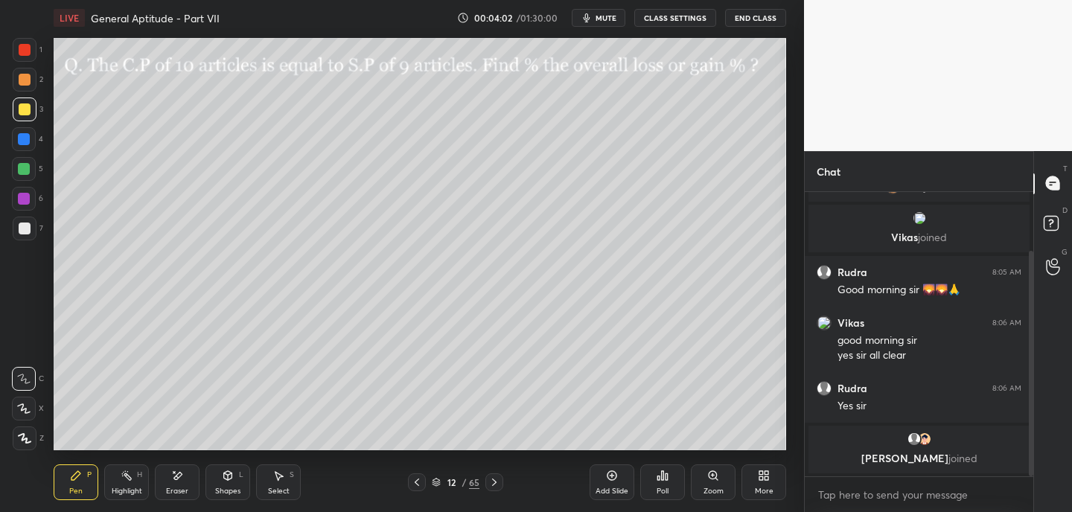
click at [498, 484] on icon at bounding box center [494, 482] width 12 height 12
click at [501, 484] on div at bounding box center [494, 482] width 18 height 18
click at [499, 484] on icon at bounding box center [494, 482] width 12 height 12
click at [427, 482] on div "16 / 65" at bounding box center [455, 482] width 95 height 18
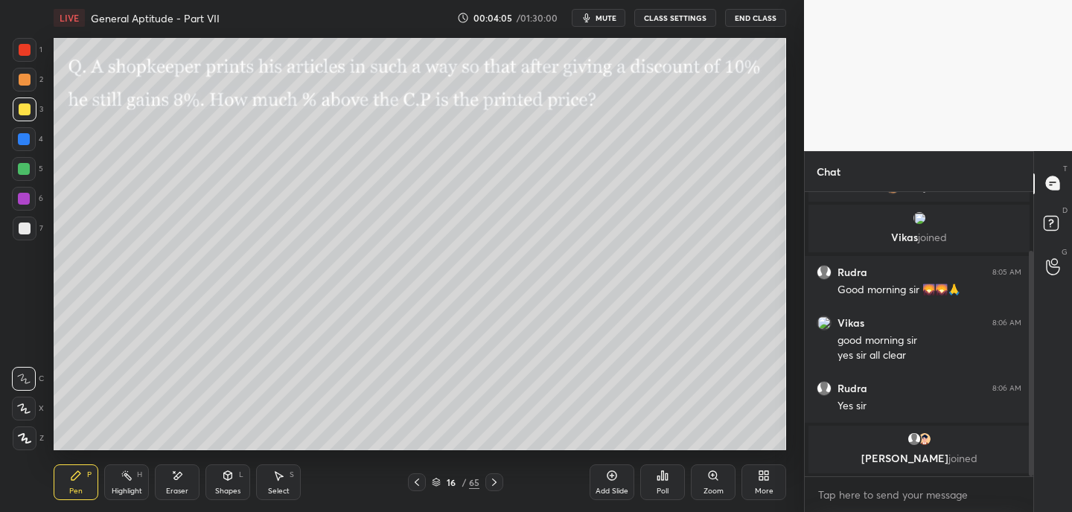
click at [426, 482] on div "16 / 65" at bounding box center [455, 482] width 95 height 18
click at [425, 482] on div at bounding box center [417, 482] width 18 height 18
click at [418, 481] on icon at bounding box center [417, 482] width 12 height 12
click at [420, 482] on icon at bounding box center [417, 482] width 12 height 12
click at [493, 481] on icon at bounding box center [494, 482] width 12 height 12
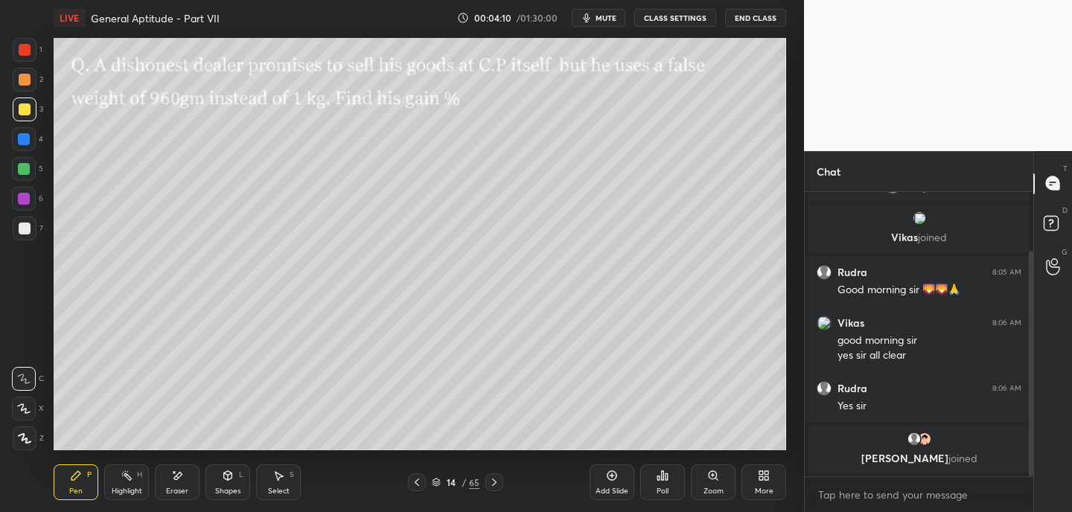
click at [763, 482] on div "More" at bounding box center [763, 482] width 45 height 36
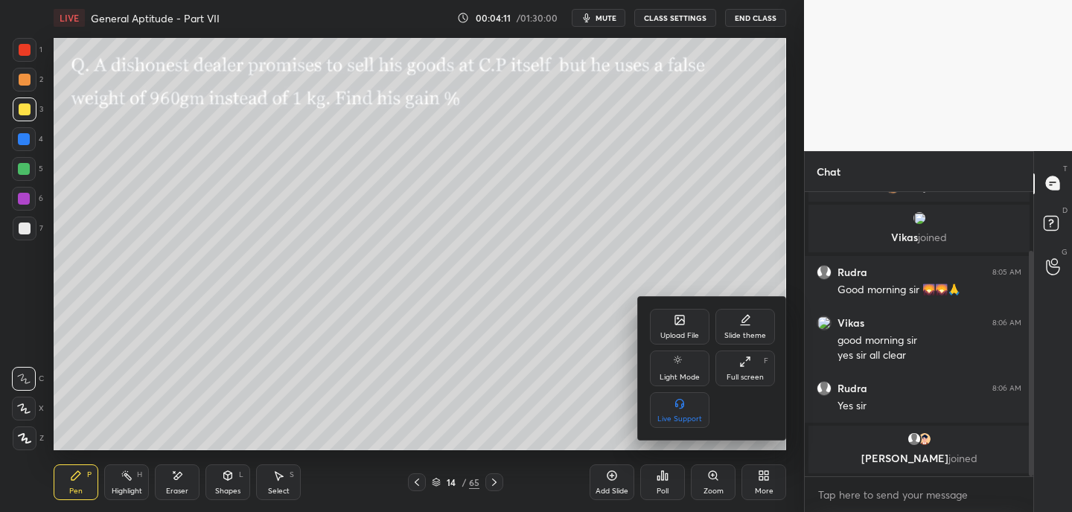
click at [748, 376] on div "Full screen" at bounding box center [744, 377] width 37 height 7
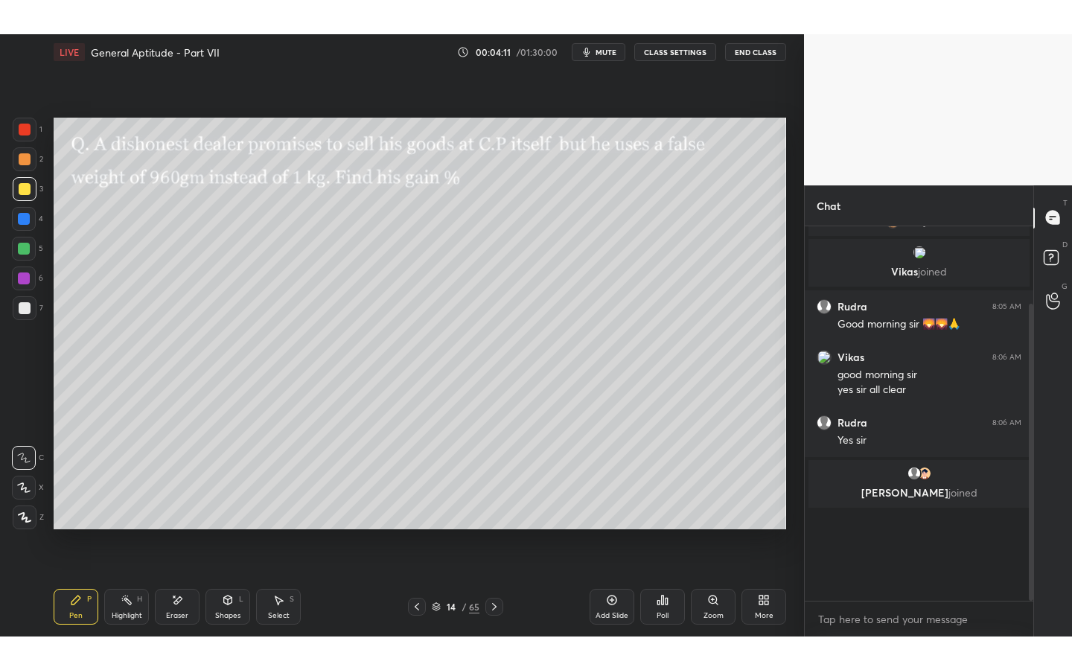
scroll to position [0, 0]
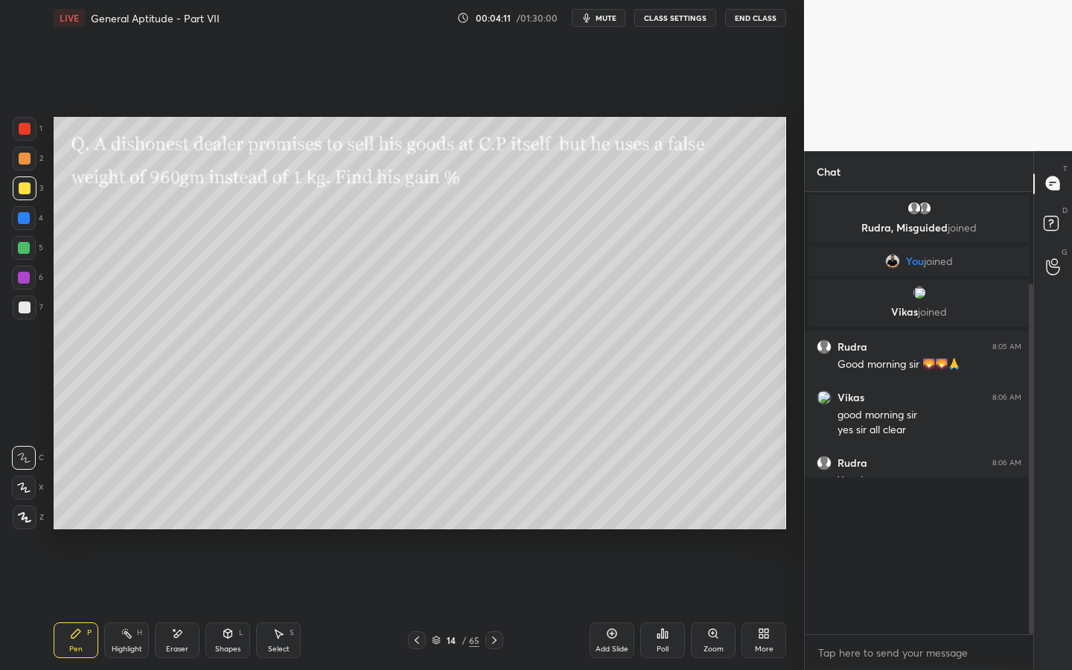
type textarea "x"
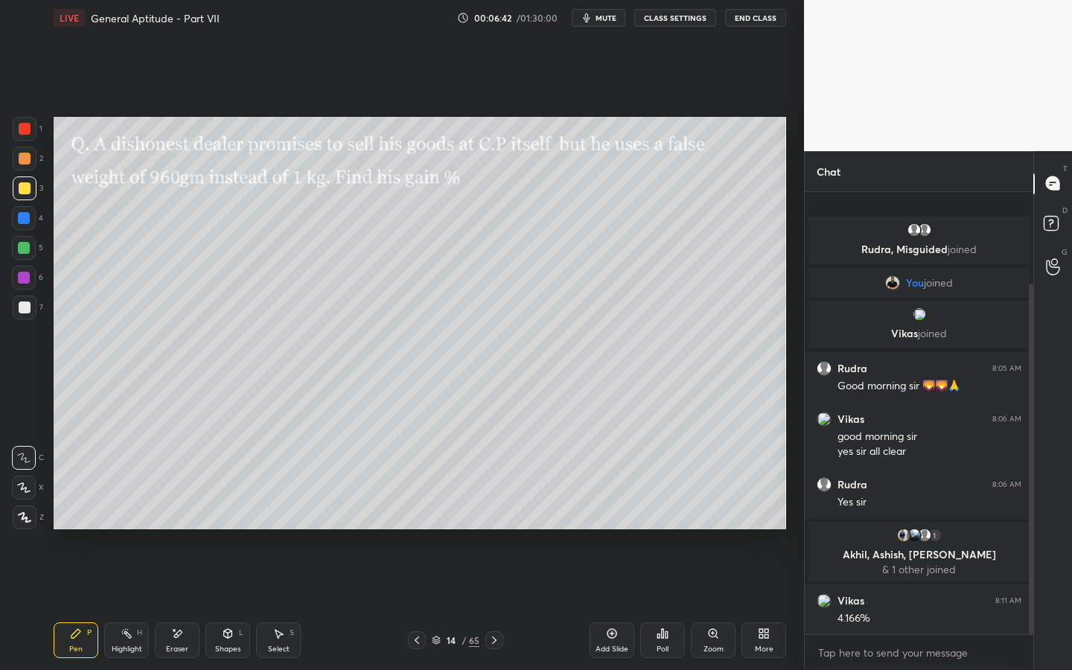
drag, startPoint x: 609, startPoint y: 16, endPoint x: 615, endPoint y: 6, distance: 12.0
click at [609, 17] on span "mute" at bounding box center [605, 18] width 21 height 10
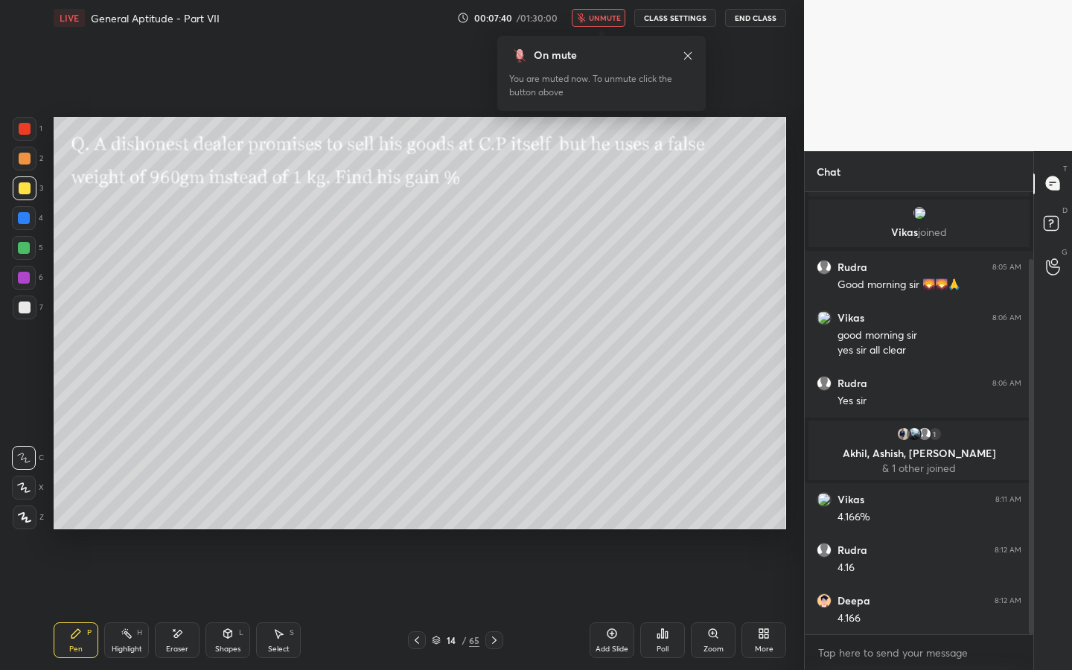
scroll to position [130, 0]
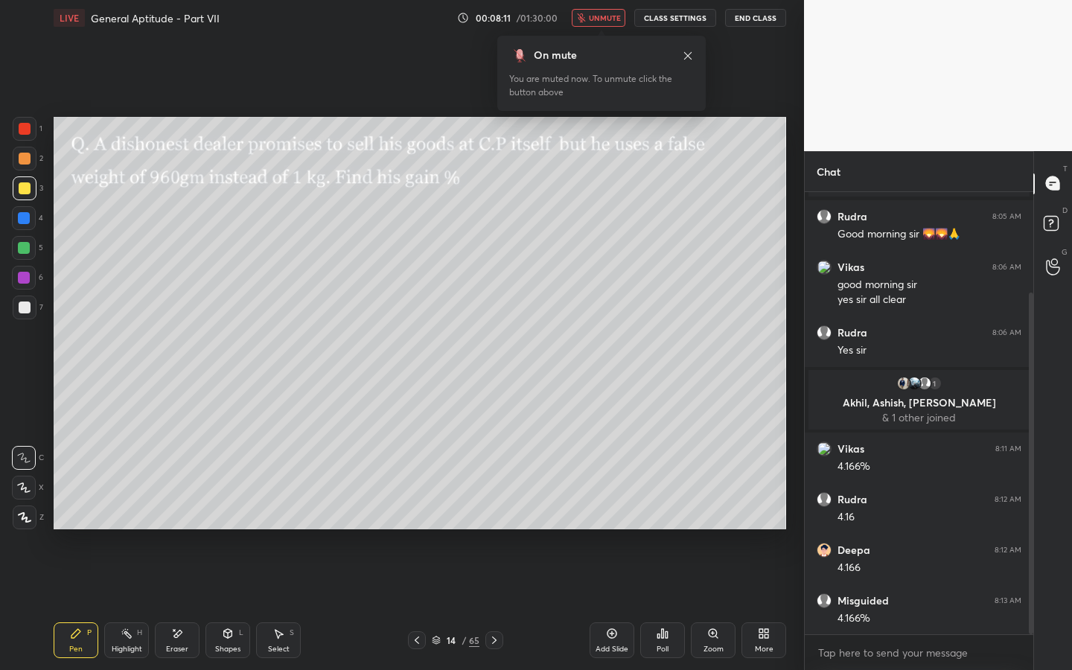
click at [603, 16] on span "unmute" at bounding box center [605, 18] width 32 height 10
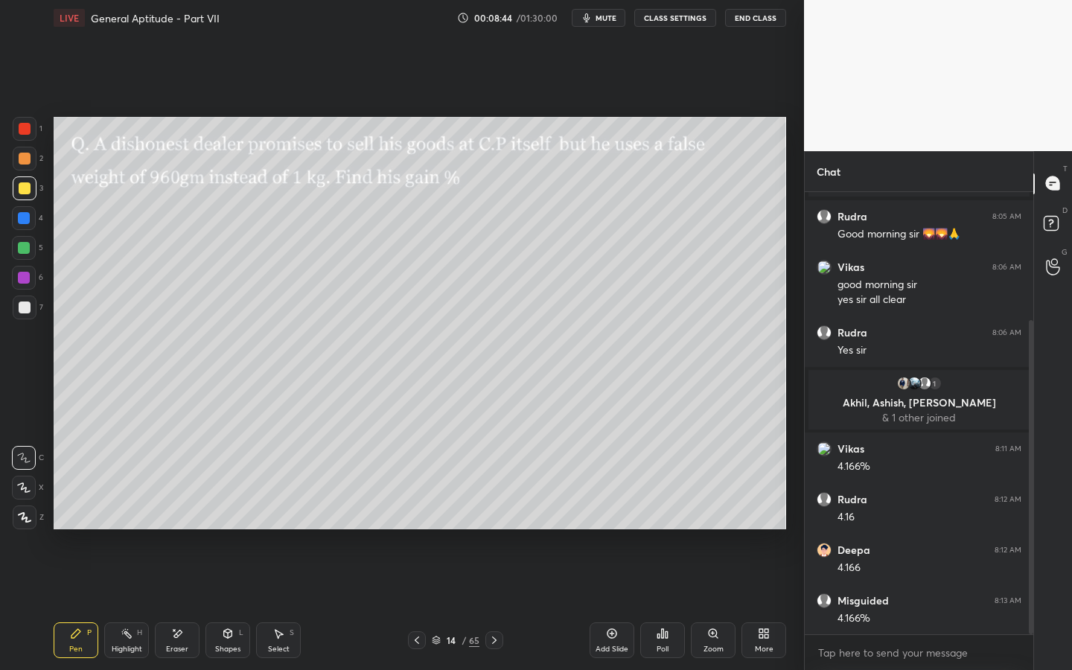
scroll to position [181, 0]
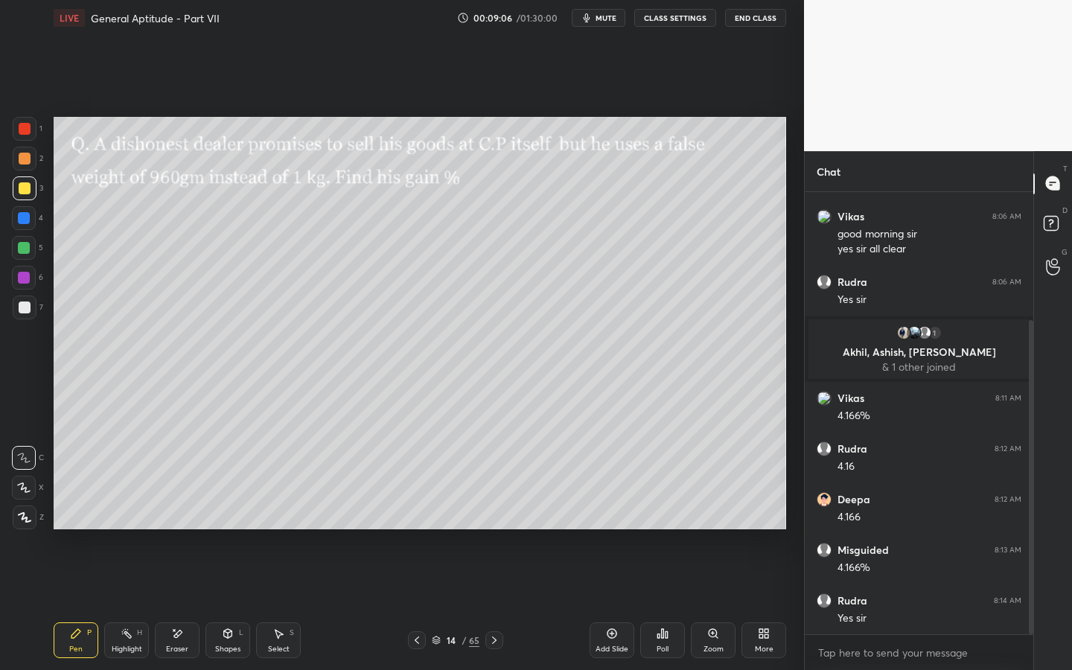
click at [179, 511] on div "Eraser" at bounding box center [177, 640] width 45 height 36
click at [80, 511] on icon at bounding box center [76, 633] width 12 height 12
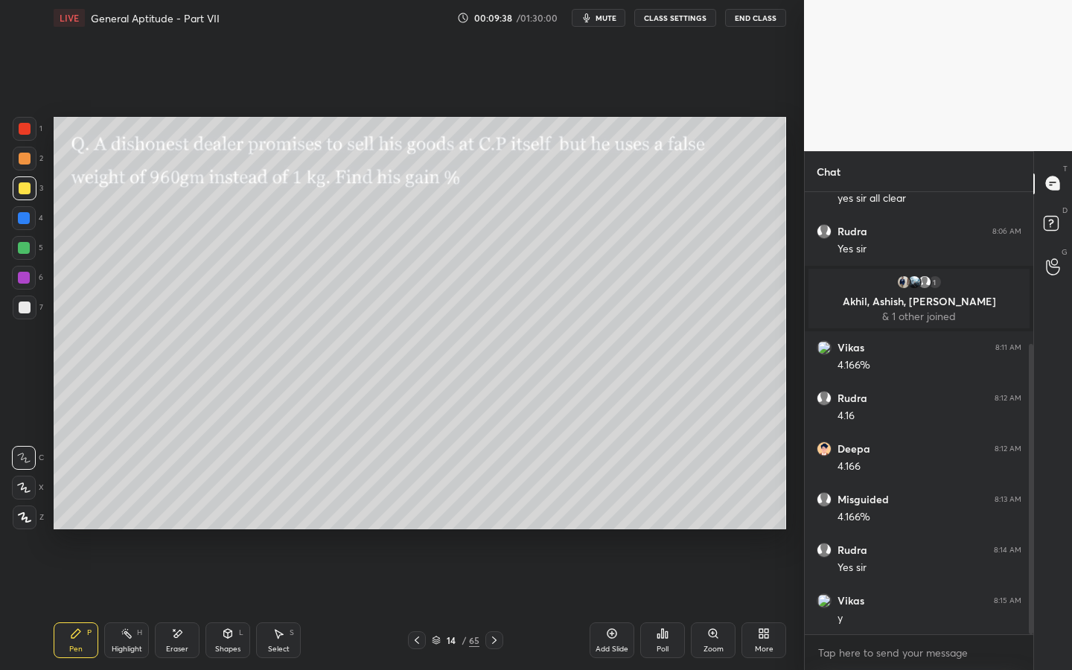
click at [498, 511] on icon at bounding box center [494, 640] width 12 height 12
drag, startPoint x: 168, startPoint y: 638, endPoint x: 137, endPoint y: 553, distance: 90.4
click at [168, 511] on div "Eraser" at bounding box center [177, 640] width 45 height 36
drag, startPoint x: 69, startPoint y: 635, endPoint x: 66, endPoint y: 627, distance: 8.7
click at [70, 511] on div "Pen P" at bounding box center [76, 640] width 45 height 36
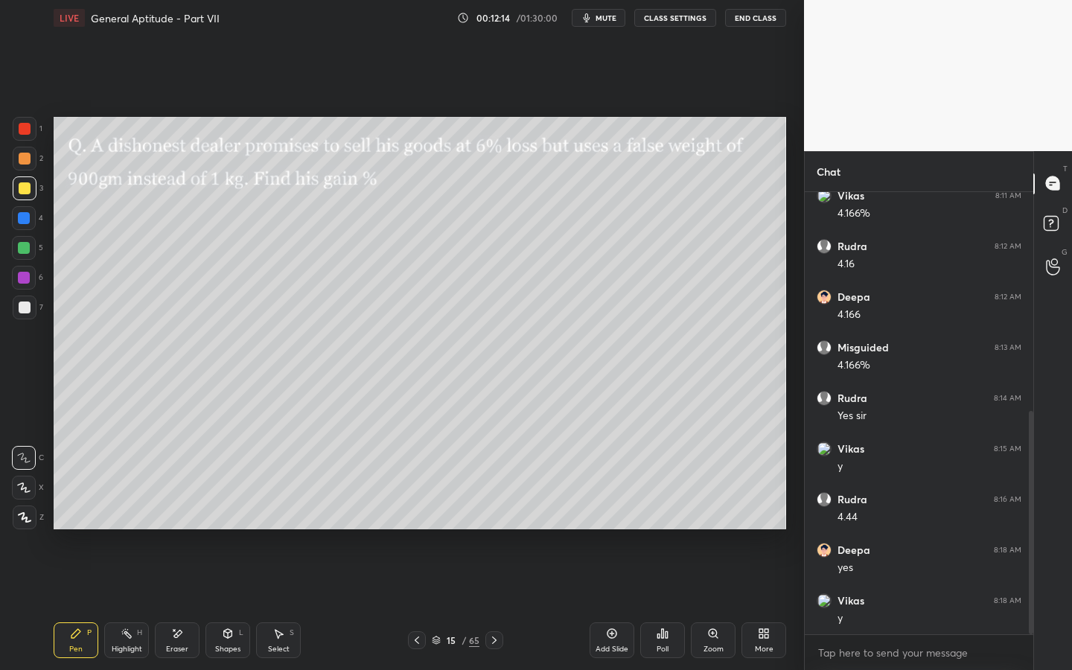
scroll to position [434, 0]
drag, startPoint x: 181, startPoint y: 636, endPoint x: 232, endPoint y: 586, distance: 72.1
click at [181, 511] on icon at bounding box center [177, 633] width 12 height 13
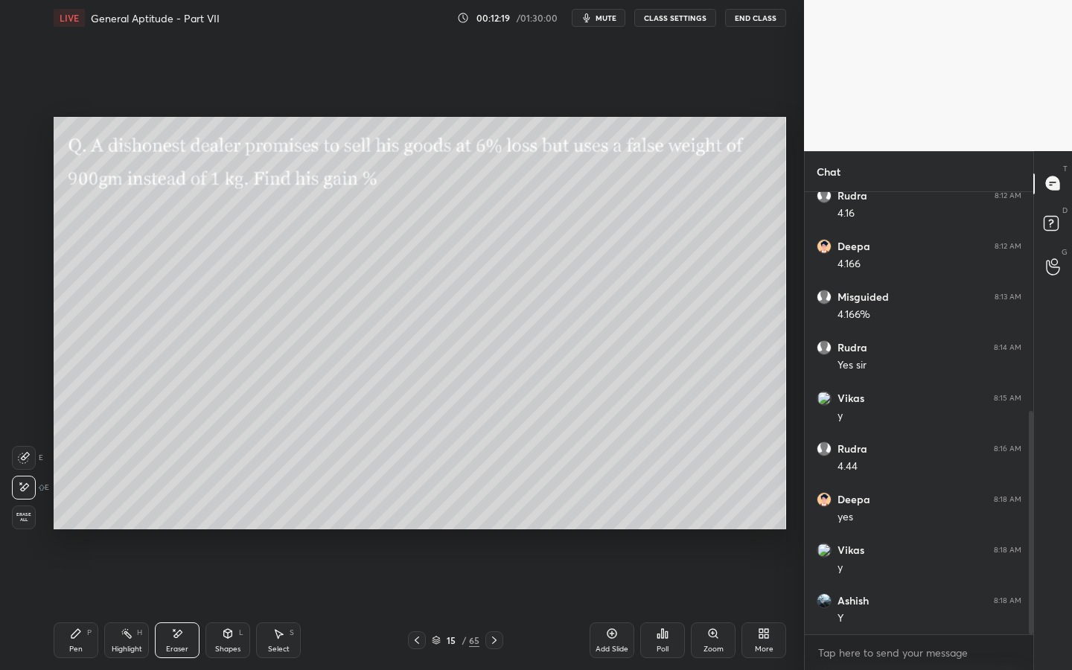
scroll to position [484, 0]
click at [77, 511] on icon at bounding box center [75, 633] width 9 height 9
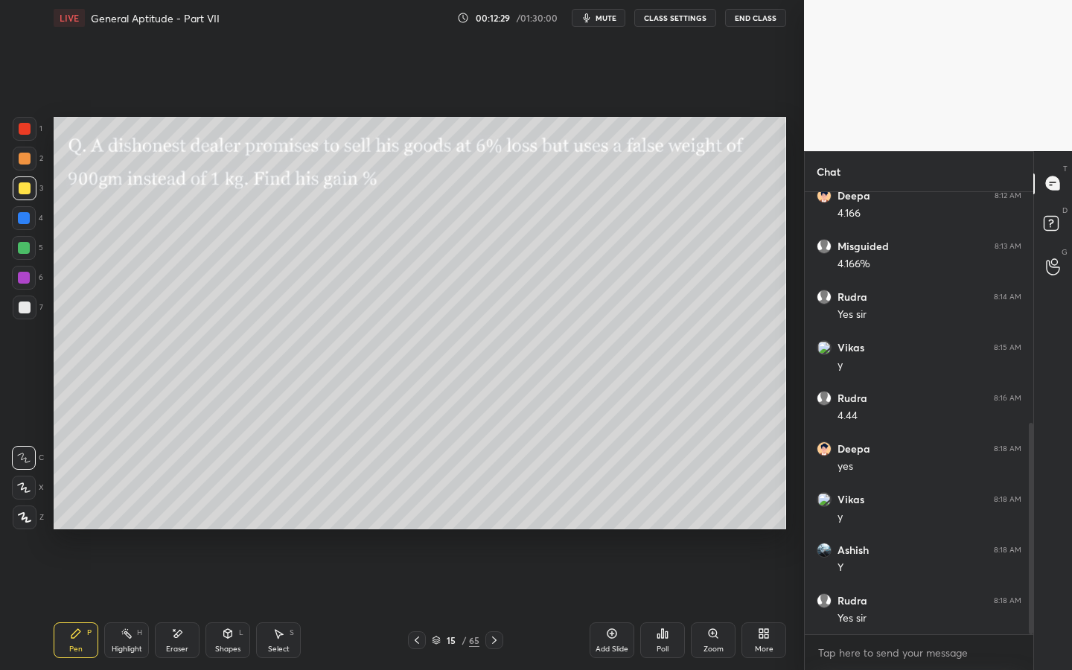
click at [496, 511] on icon at bounding box center [494, 640] width 12 height 12
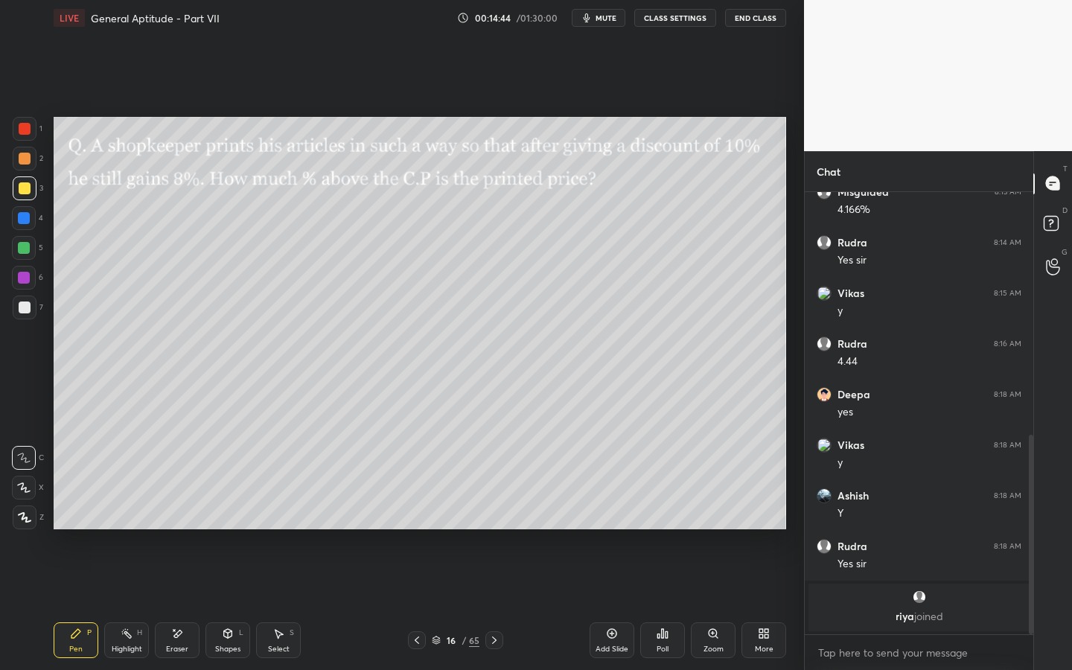
click at [398, 511] on div "Pen P Highlight H Eraser Shapes L Select S 16 / 65 Add Slide Poll Zoom More" at bounding box center [420, 640] width 732 height 60
click at [418, 511] on icon at bounding box center [417, 640] width 12 height 12
click at [604, 511] on div "Add Slide" at bounding box center [611, 640] width 45 height 36
click at [187, 511] on div "Eraser" at bounding box center [177, 640] width 45 height 36
click at [66, 511] on div "Pen P" at bounding box center [76, 640] width 45 height 36
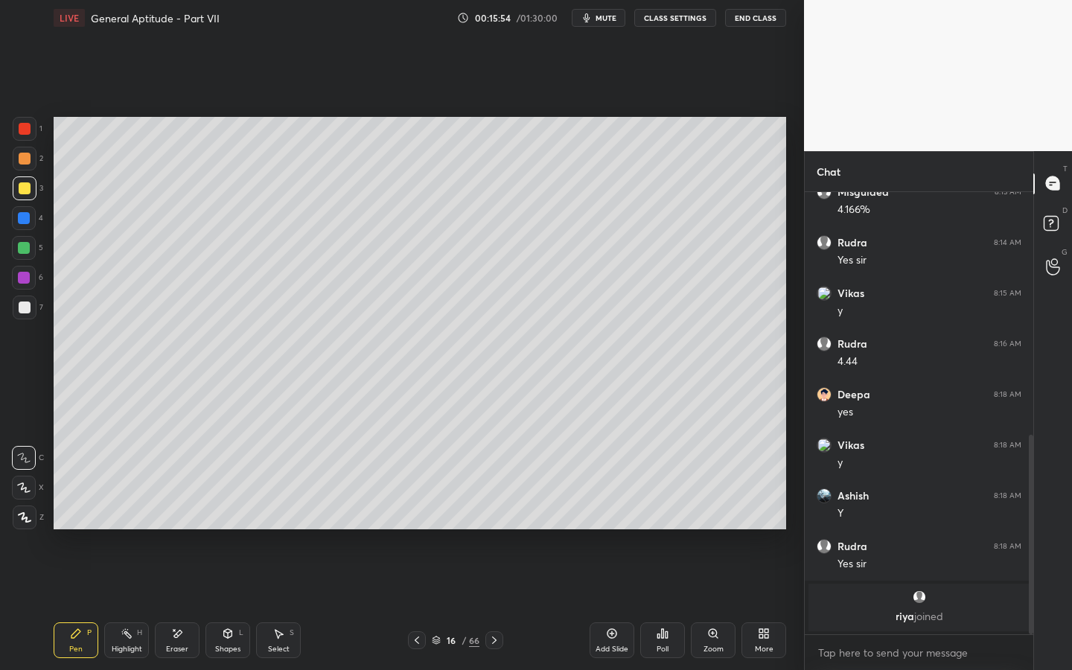
click at [135, 511] on div "Highlight" at bounding box center [127, 648] width 31 height 7
drag, startPoint x: 77, startPoint y: 639, endPoint x: 91, endPoint y: 640, distance: 13.4
click at [77, 511] on div "Pen P" at bounding box center [76, 640] width 45 height 36
click at [490, 511] on icon at bounding box center [494, 640] width 12 height 12
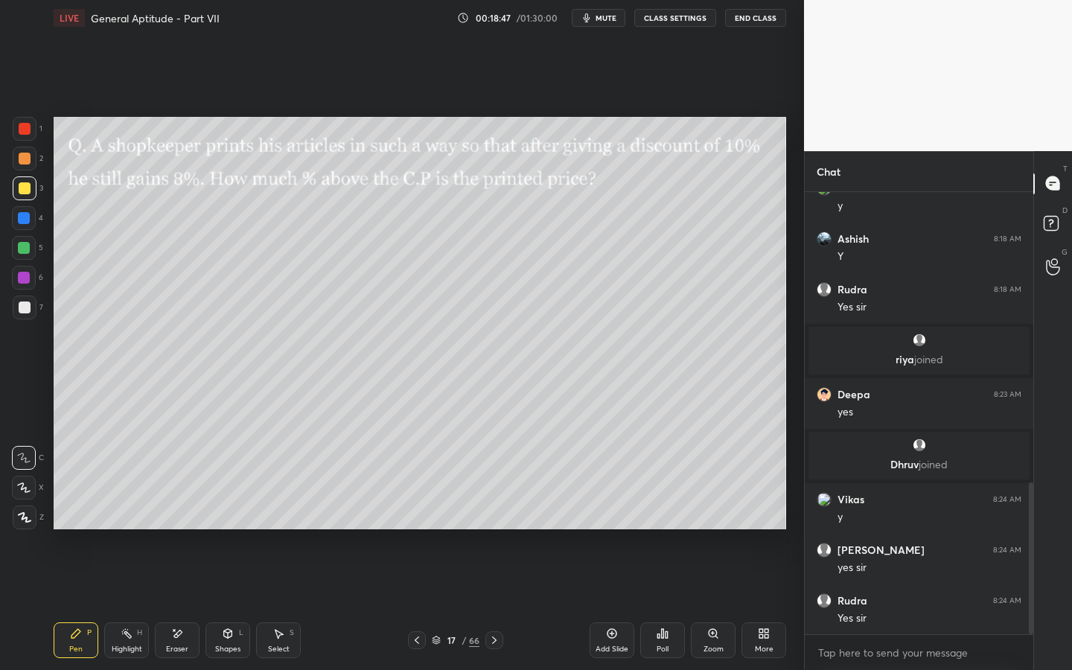
scroll to position [846, 0]
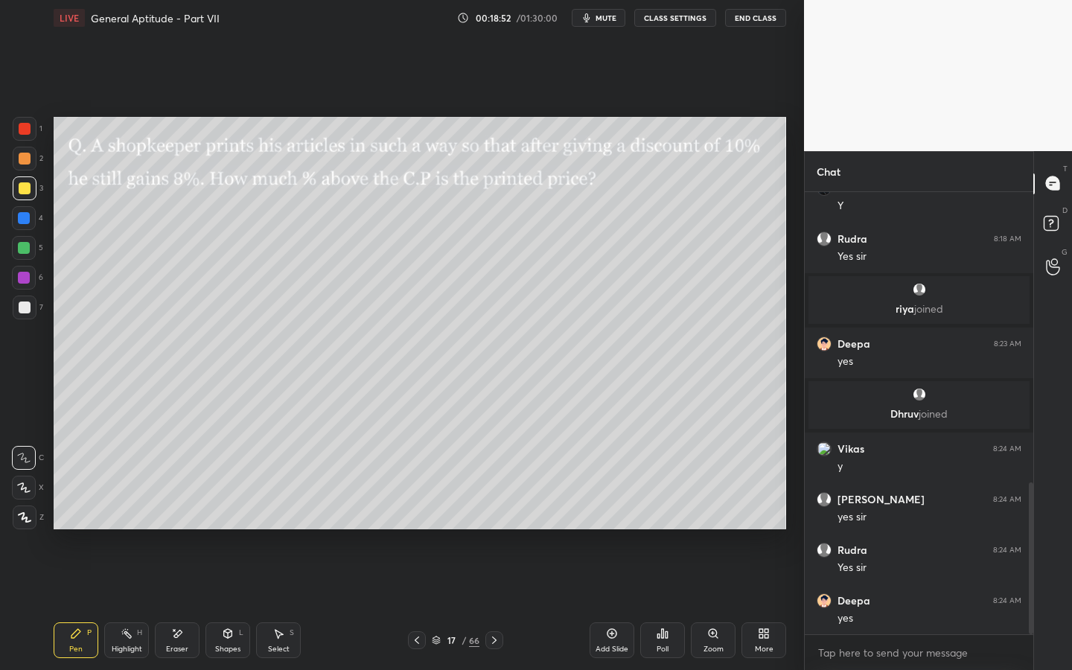
click at [494, 511] on icon at bounding box center [494, 640] width 12 height 12
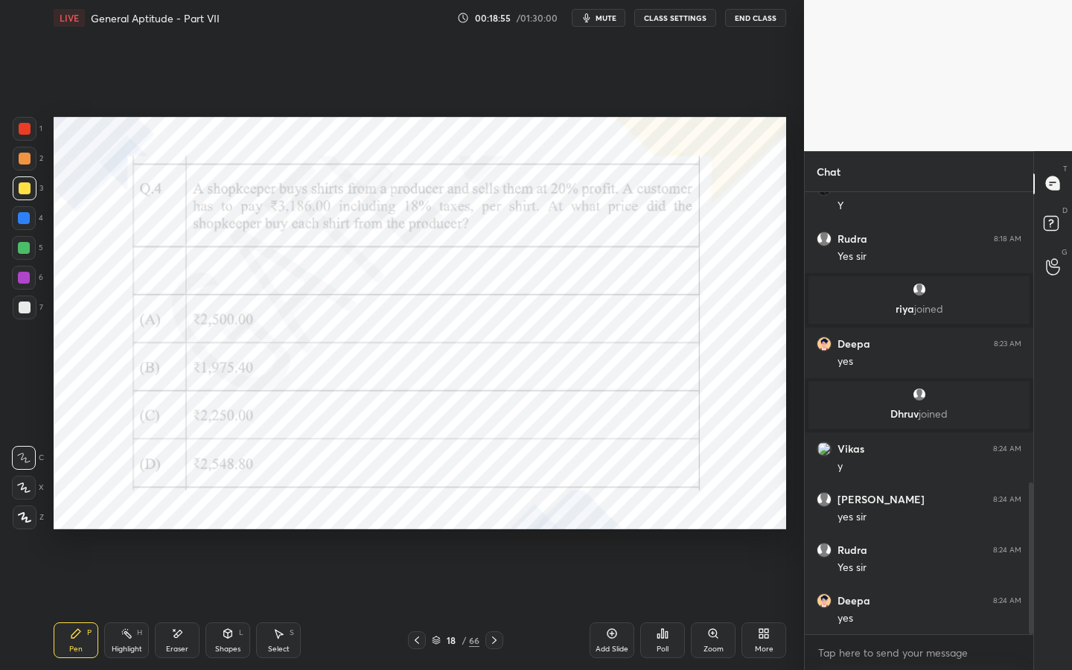
click at [30, 127] on div at bounding box center [25, 129] width 12 height 12
drag, startPoint x: 190, startPoint y: 648, endPoint x: 169, endPoint y: 562, distance: 88.8
click at [189, 511] on div "Eraser" at bounding box center [177, 640] width 45 height 36
click at [68, 511] on div "Pen P" at bounding box center [76, 640] width 45 height 36
click at [28, 480] on div at bounding box center [24, 487] width 24 height 24
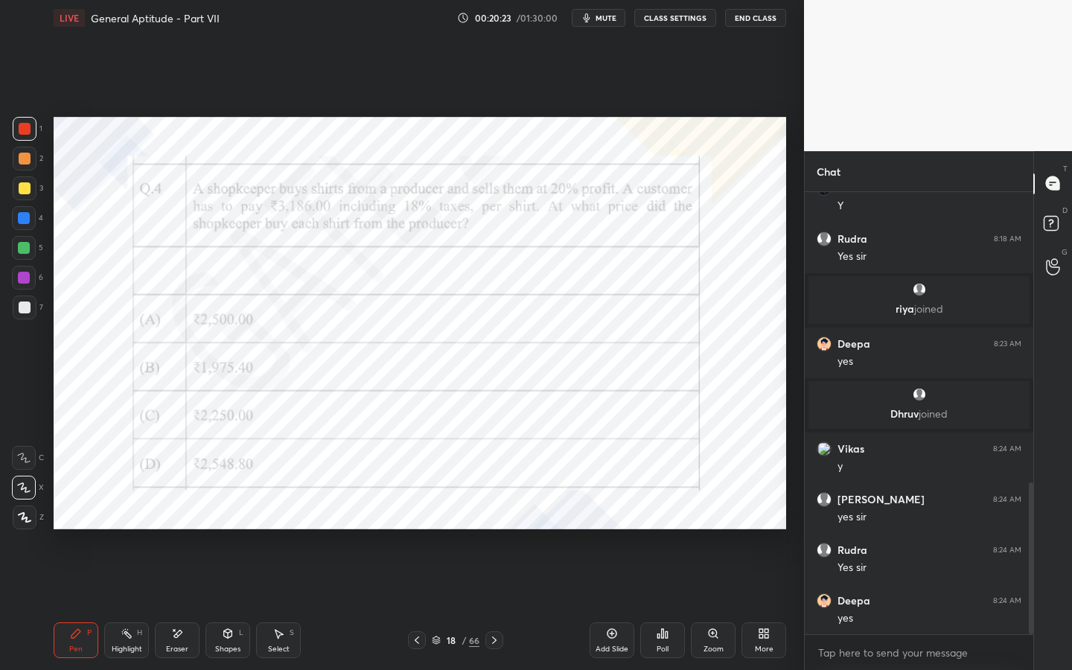
click at [178, 511] on icon at bounding box center [177, 633] width 12 height 13
click at [86, 511] on div "Pen P" at bounding box center [76, 640] width 45 height 36
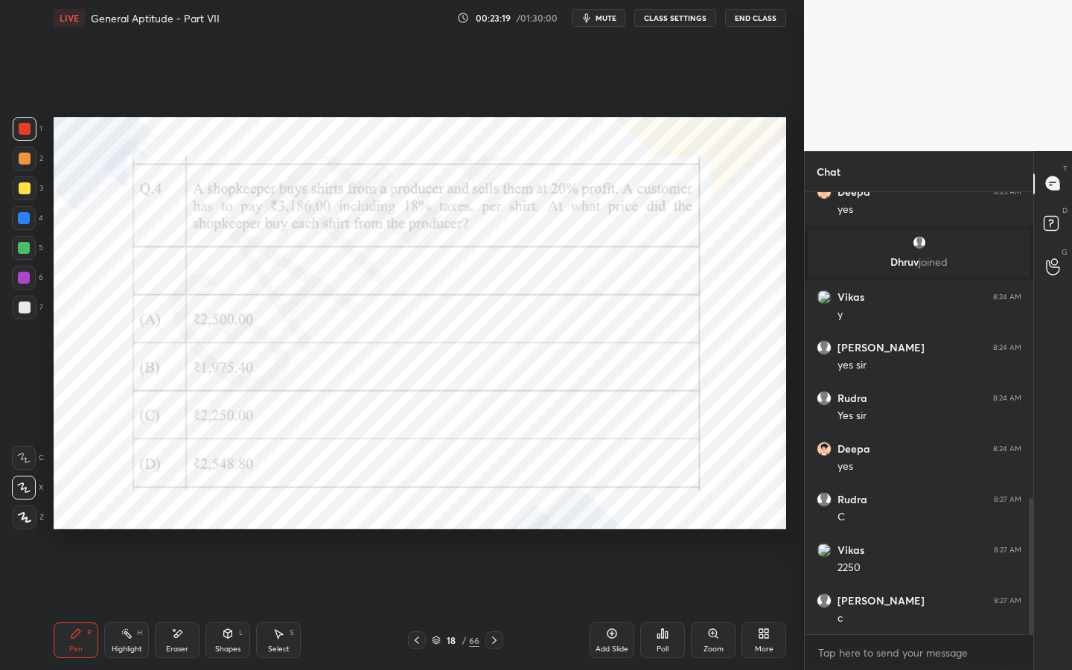
scroll to position [1048, 0]
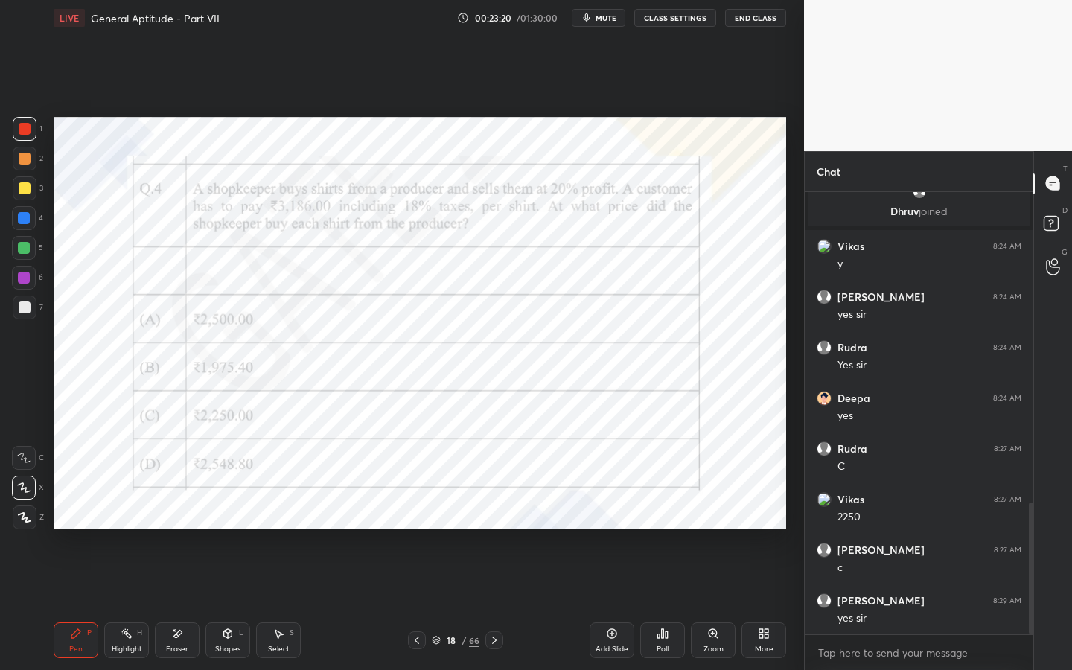
drag, startPoint x: 502, startPoint y: 632, endPoint x: 510, endPoint y: 628, distance: 9.0
click at [502, 511] on div at bounding box center [494, 640] width 18 height 18
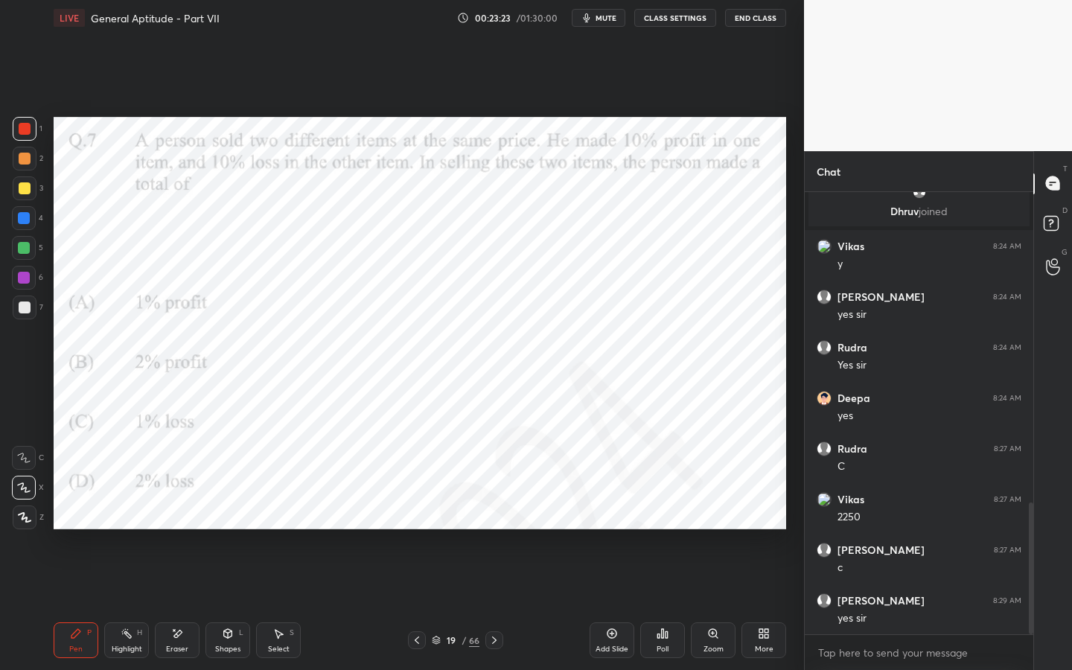
click at [490, 511] on icon at bounding box center [494, 640] width 12 height 12
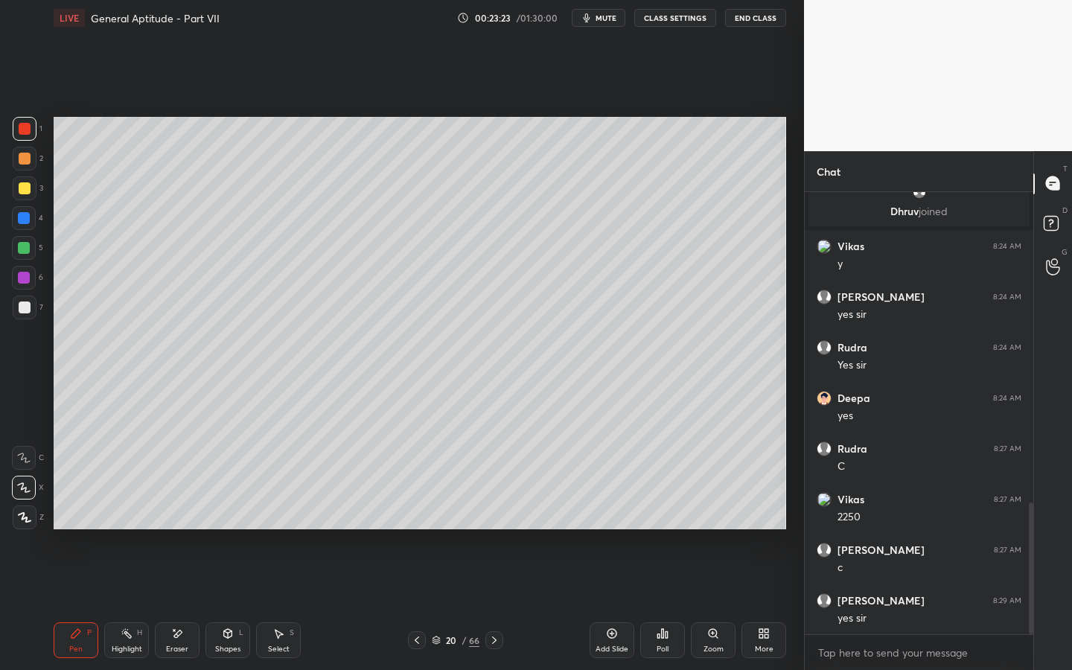
click at [489, 511] on icon at bounding box center [494, 640] width 12 height 12
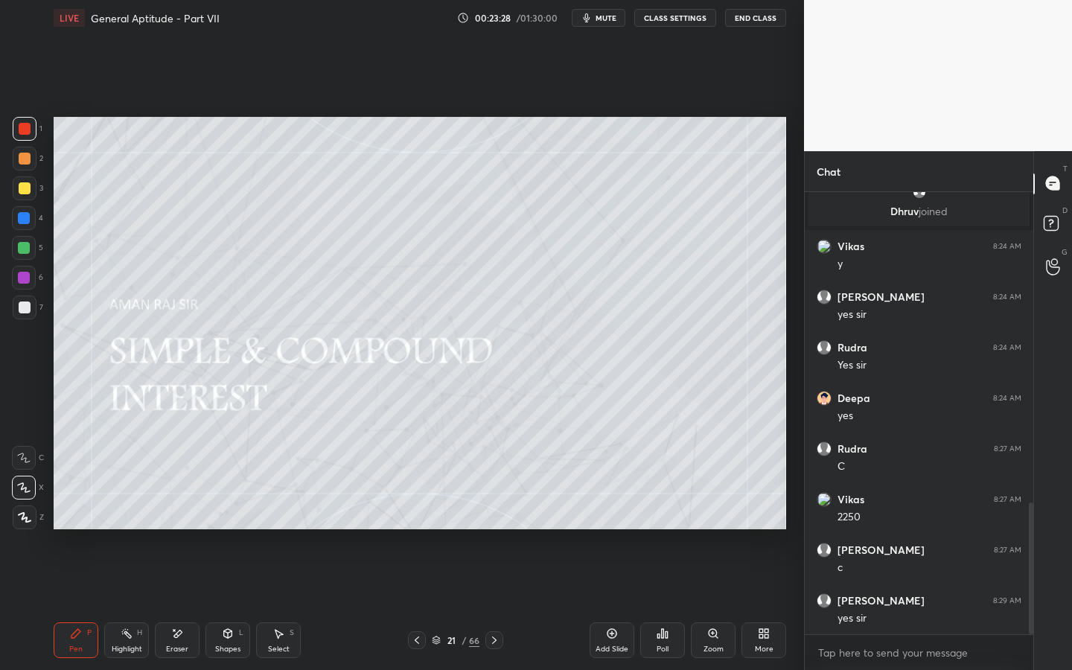
click at [496, 511] on icon at bounding box center [494, 640] width 12 height 12
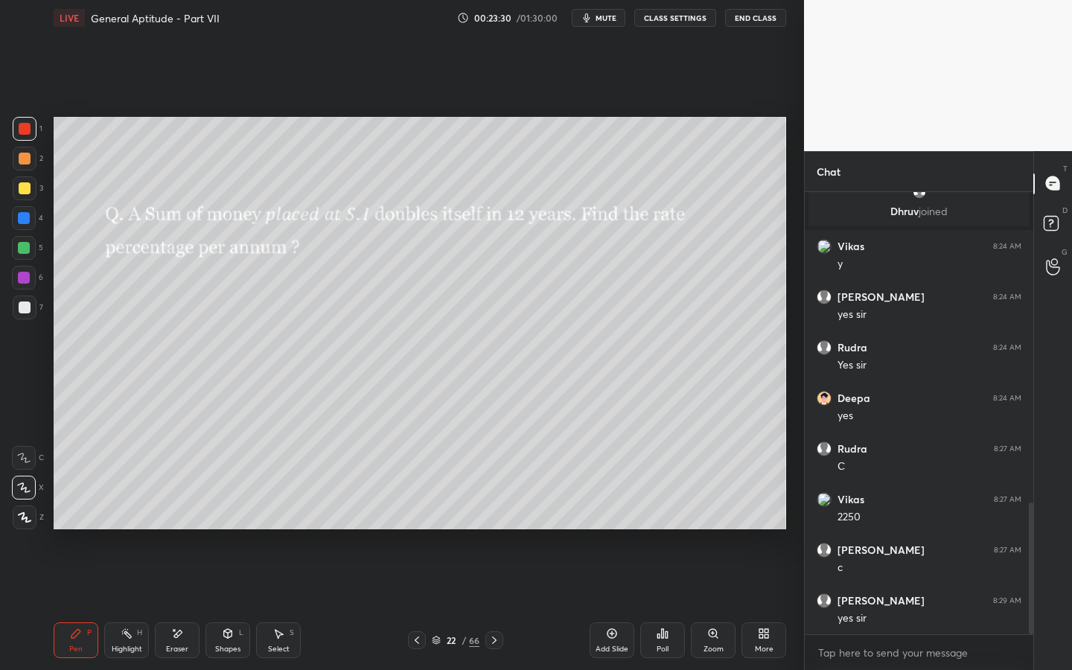
click at [29, 195] on div at bounding box center [25, 188] width 24 height 24
drag, startPoint x: 29, startPoint y: 457, endPoint x: 23, endPoint y: 451, distance: 8.4
click at [27, 456] on icon at bounding box center [23, 457] width 13 height 10
click at [752, 22] on button "End Class" at bounding box center [755, 18] width 61 height 18
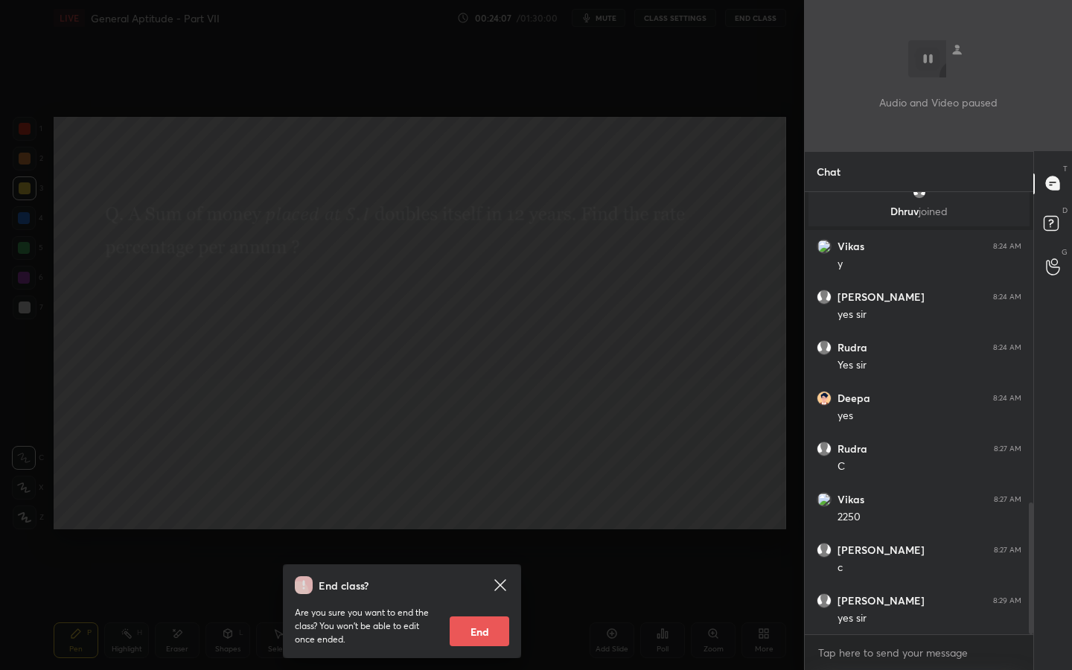
click at [497, 511] on icon at bounding box center [500, 585] width 18 height 18
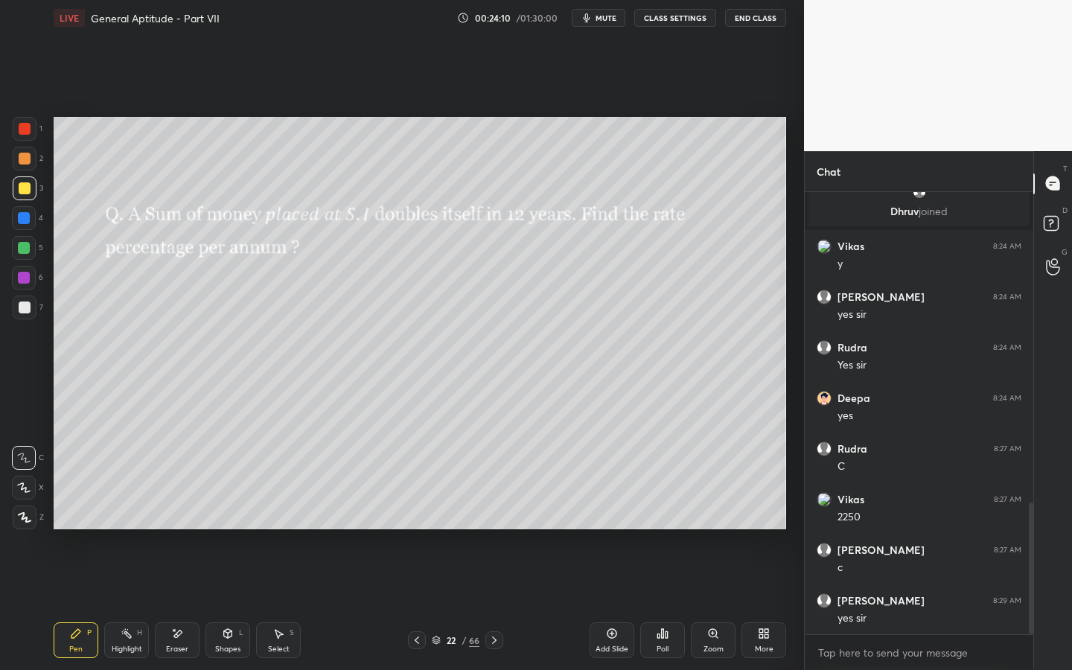
click at [185, 511] on div "Eraser" at bounding box center [177, 648] width 22 height 7
click at [70, 511] on div "Pen P" at bounding box center [76, 640] width 45 height 36
click at [187, 511] on div "Eraser" at bounding box center [177, 640] width 45 height 36
click at [69, 511] on div "Pen P" at bounding box center [76, 640] width 45 height 36
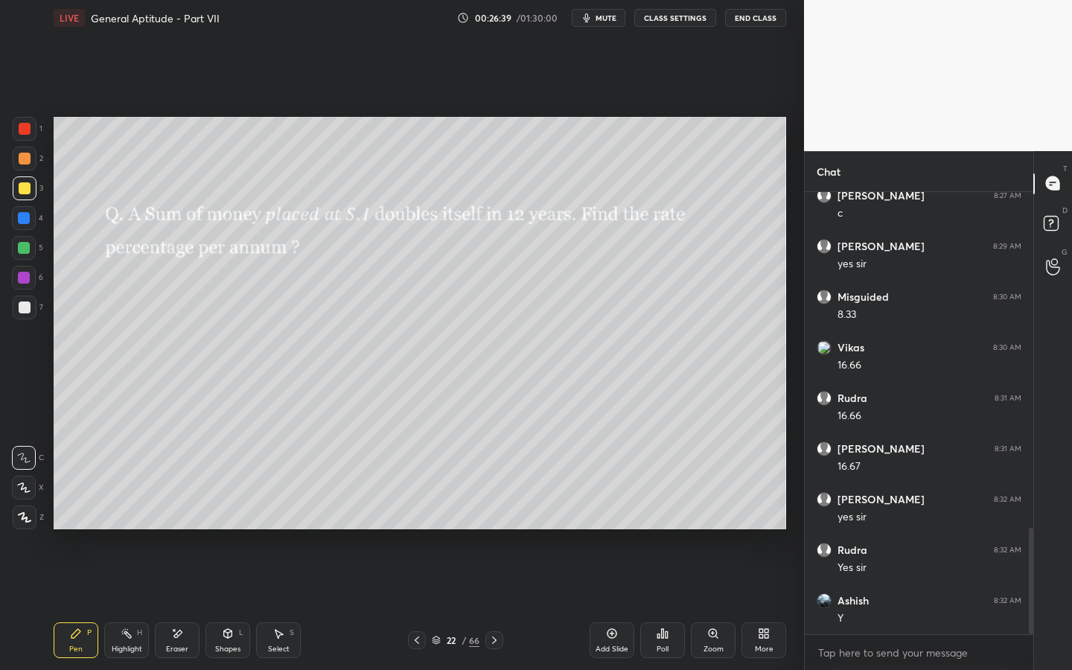
scroll to position [1453, 0]
click at [496, 511] on icon at bounding box center [494, 640] width 12 height 12
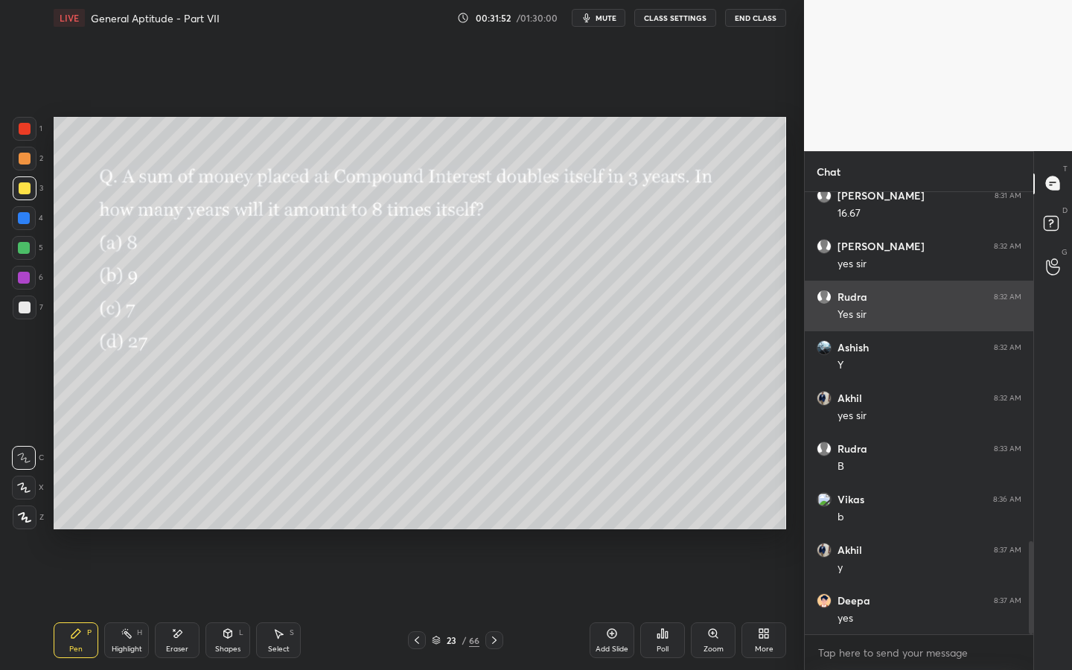
scroll to position [1706, 0]
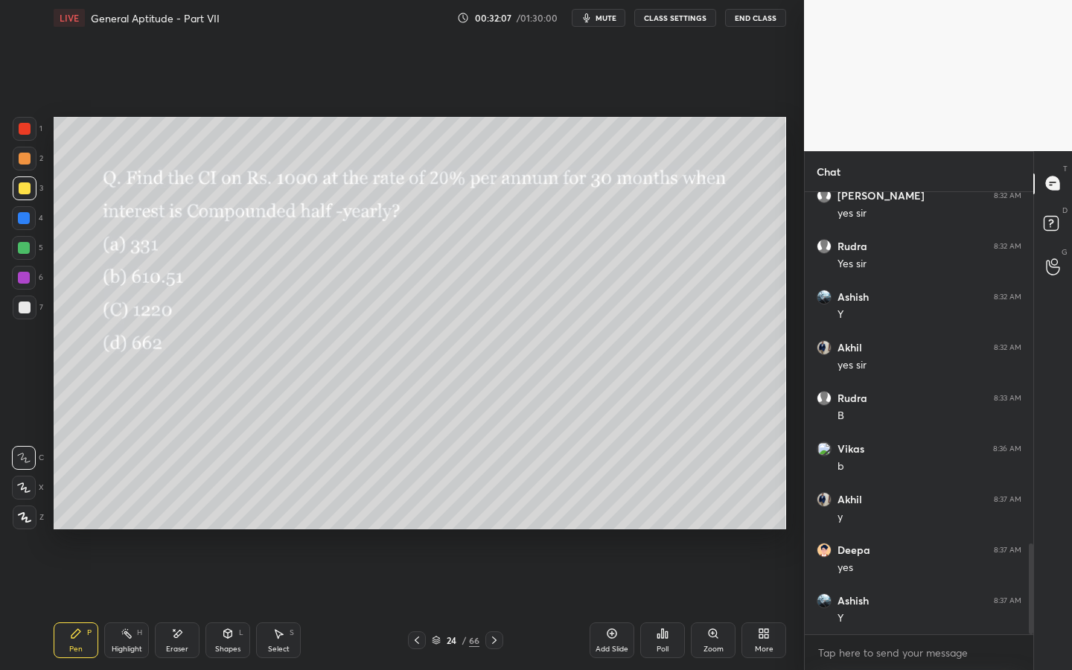
click at [609, 17] on span "mute" at bounding box center [605, 18] width 21 height 10
click at [611, 18] on span "unmute" at bounding box center [605, 18] width 32 height 10
drag, startPoint x: 182, startPoint y: 641, endPoint x: 205, endPoint y: 618, distance: 32.1
click at [186, 511] on div "Eraser" at bounding box center [177, 640] width 45 height 36
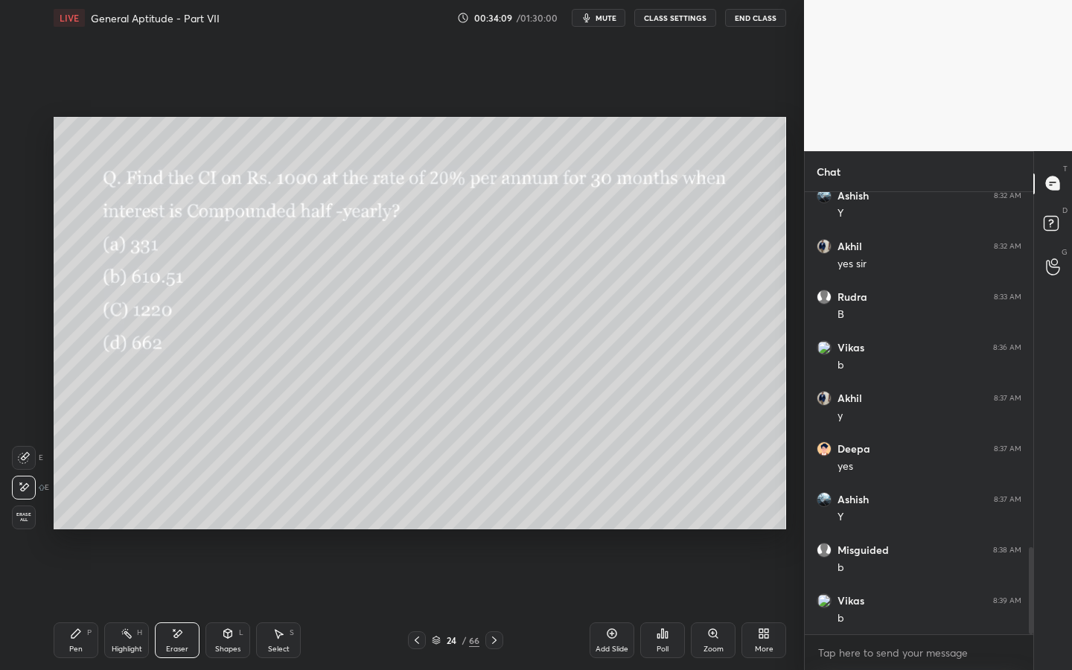
click at [71, 511] on icon at bounding box center [76, 633] width 12 height 12
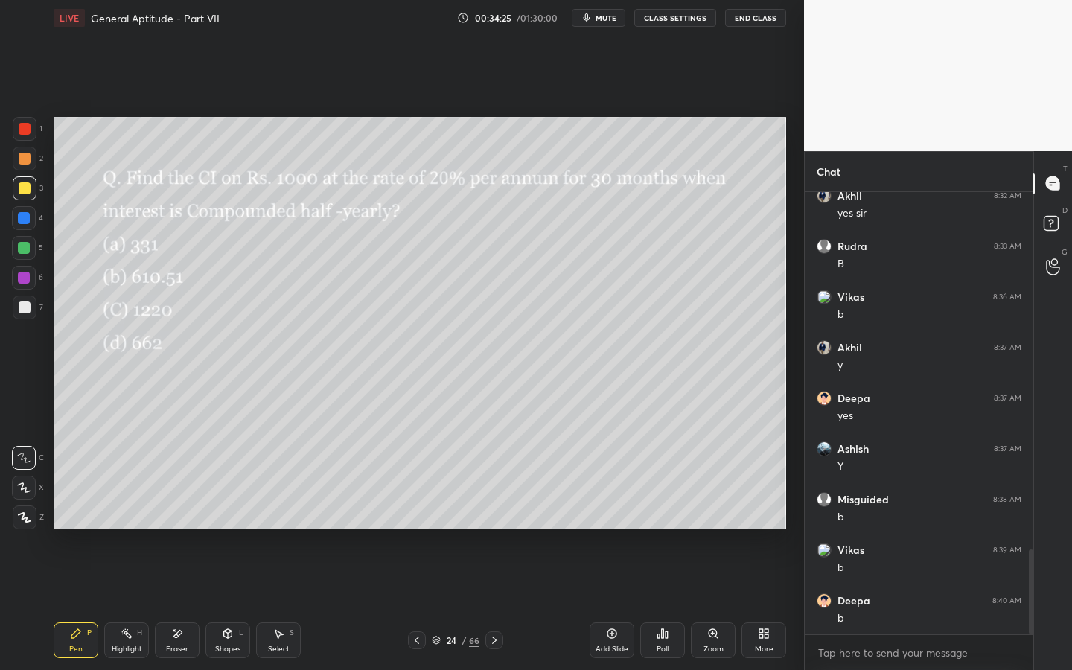
scroll to position [1909, 0]
drag, startPoint x: 185, startPoint y: 643, endPoint x: 200, endPoint y: 627, distance: 22.1
click at [185, 511] on div "Eraser" at bounding box center [177, 648] width 22 height 7
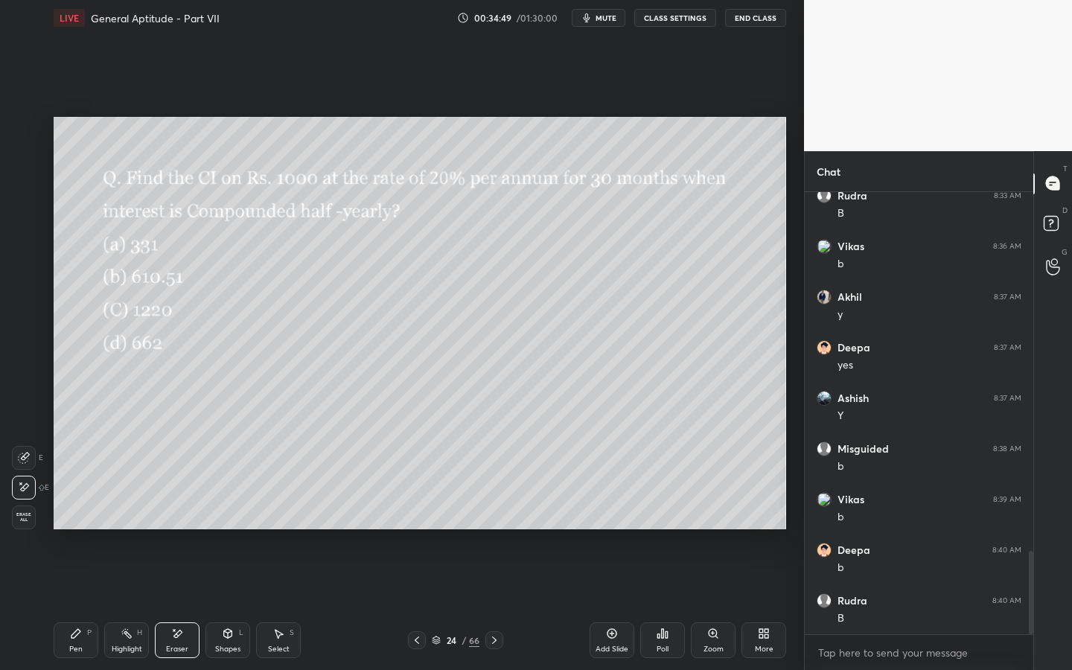
click at [75, 511] on icon at bounding box center [75, 633] width 9 height 9
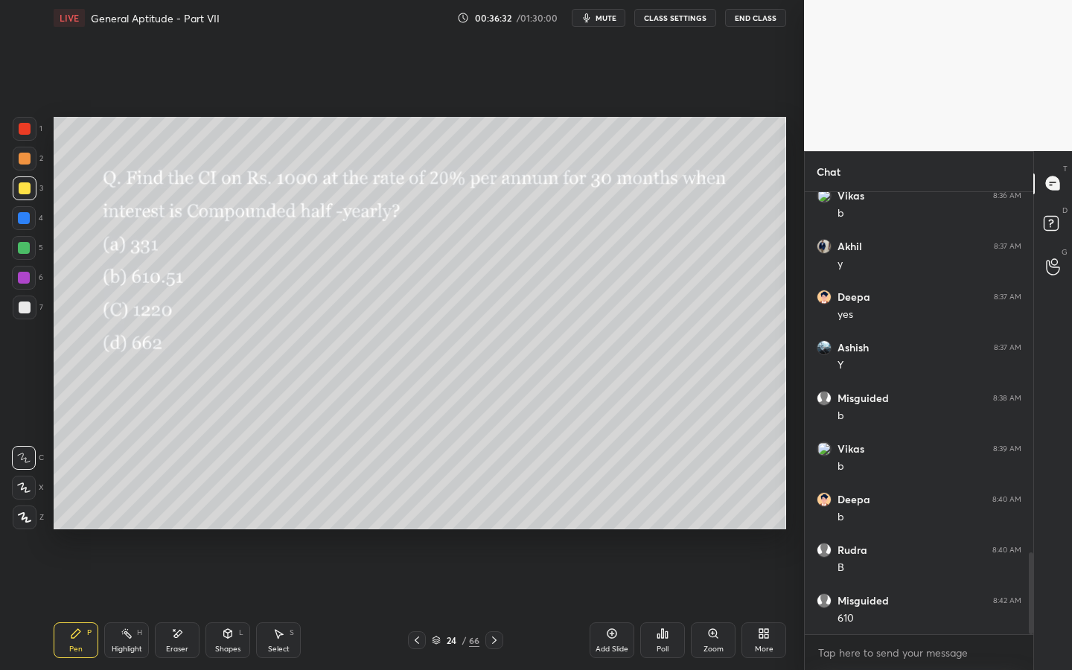
scroll to position [2010, 0]
drag, startPoint x: 490, startPoint y: 636, endPoint x: 491, endPoint y: 624, distance: 12.7
click at [489, 511] on icon at bounding box center [494, 640] width 12 height 12
click at [609, 22] on span "mute" at bounding box center [605, 18] width 21 height 10
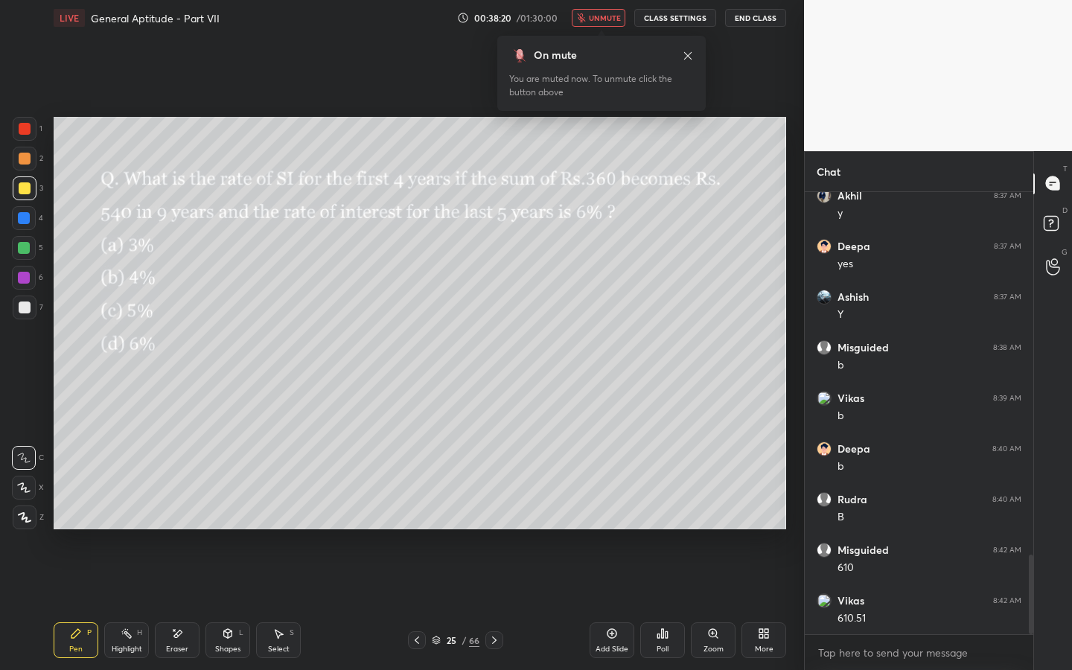
click at [606, 25] on button "unmute" at bounding box center [598, 18] width 54 height 18
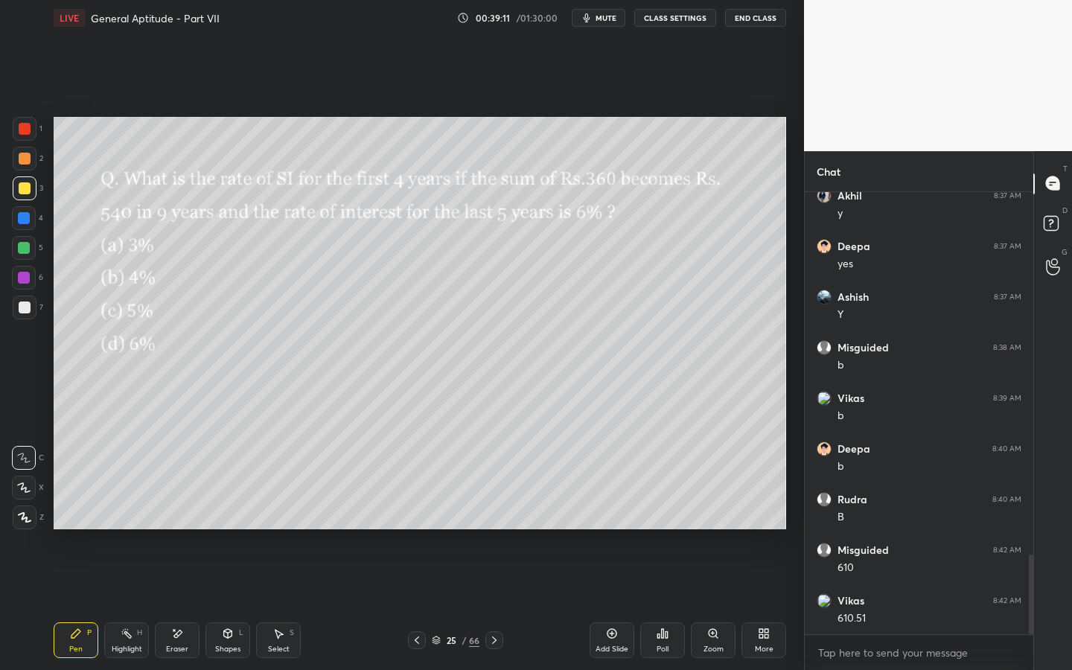
scroll to position [2060, 0]
click at [500, 511] on div at bounding box center [494, 640] width 18 height 18
click at [610, 21] on span "mute" at bounding box center [605, 18] width 21 height 10
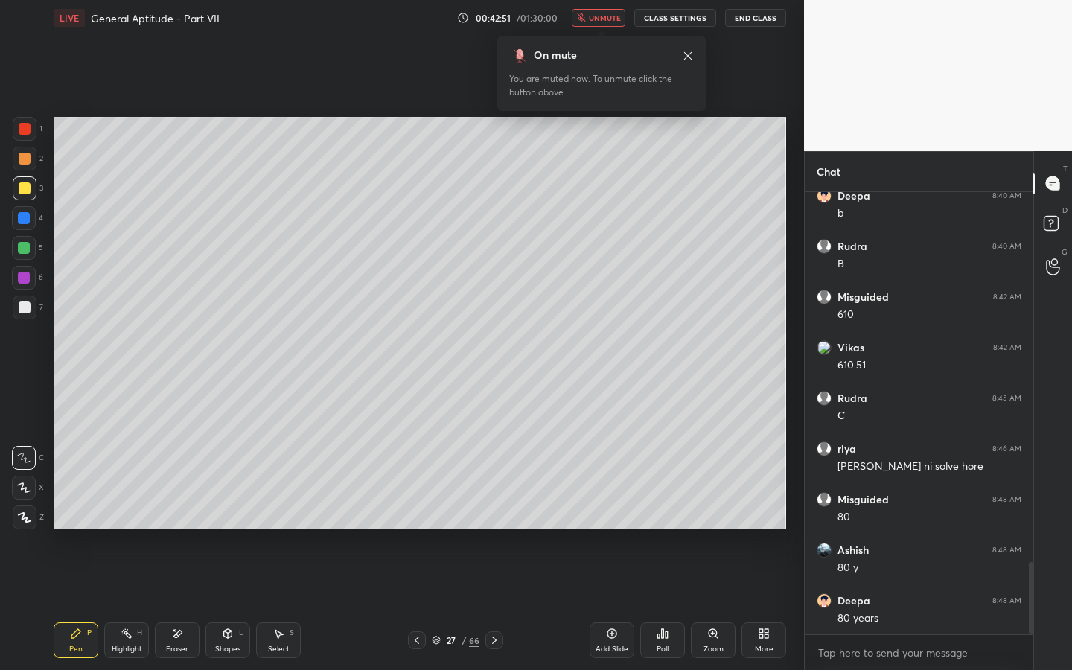
scroll to position [2313, 0]
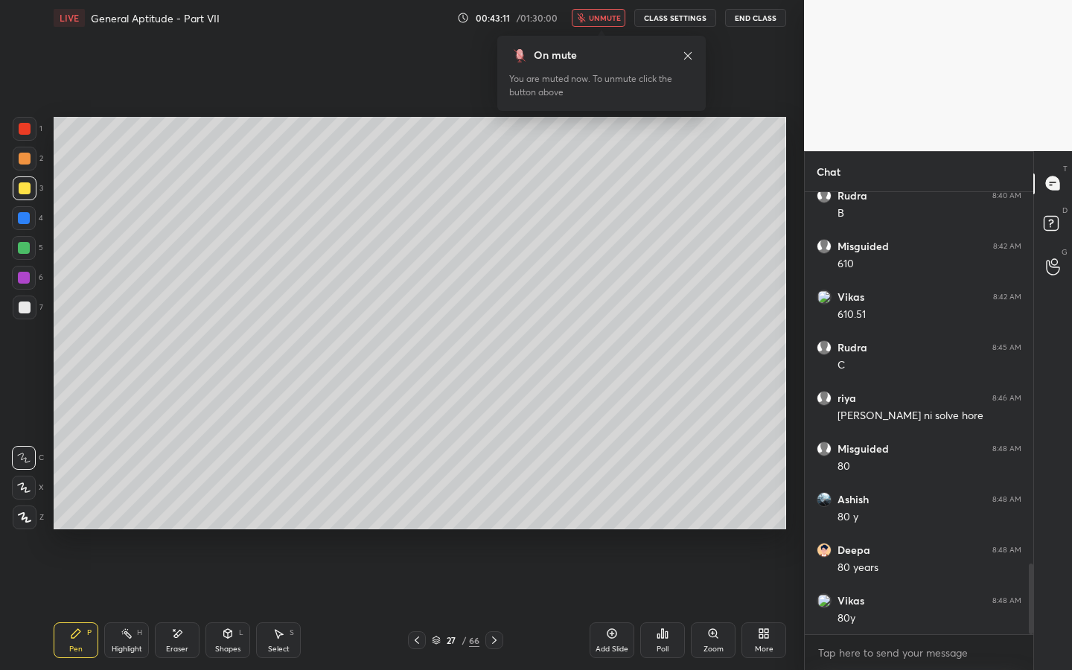
click at [609, 19] on span "unmute" at bounding box center [605, 18] width 32 height 10
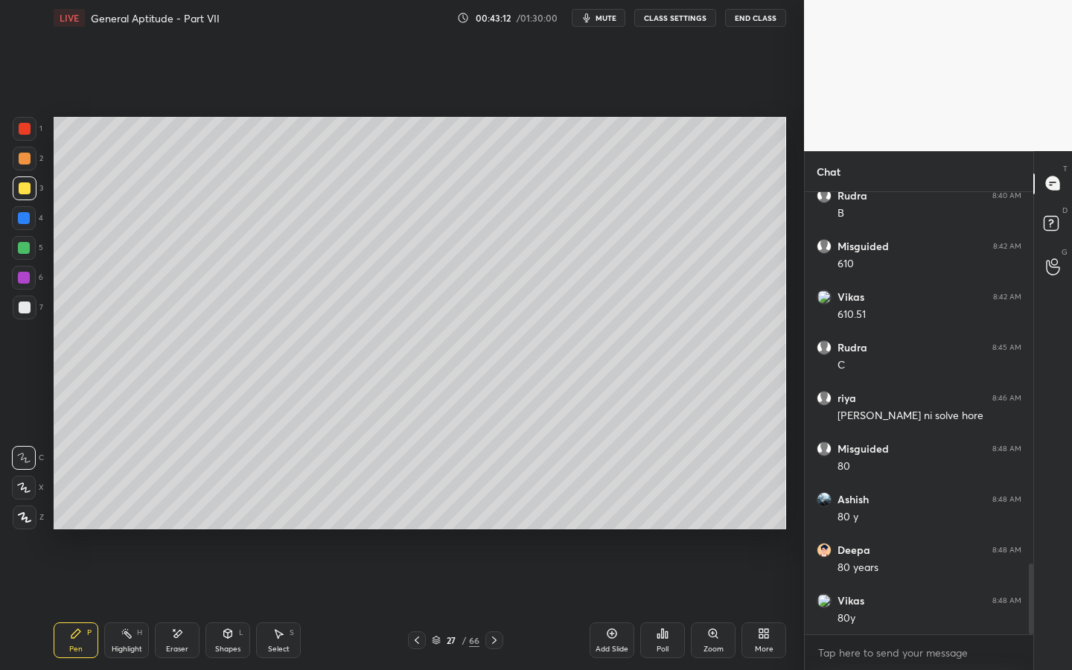
click at [421, 511] on icon at bounding box center [417, 640] width 12 height 12
click at [495, 511] on icon at bounding box center [494, 640] width 12 height 12
click at [494, 511] on icon at bounding box center [494, 639] width 4 height 7
click at [422, 511] on icon at bounding box center [417, 640] width 12 height 12
click at [420, 511] on icon at bounding box center [417, 640] width 12 height 12
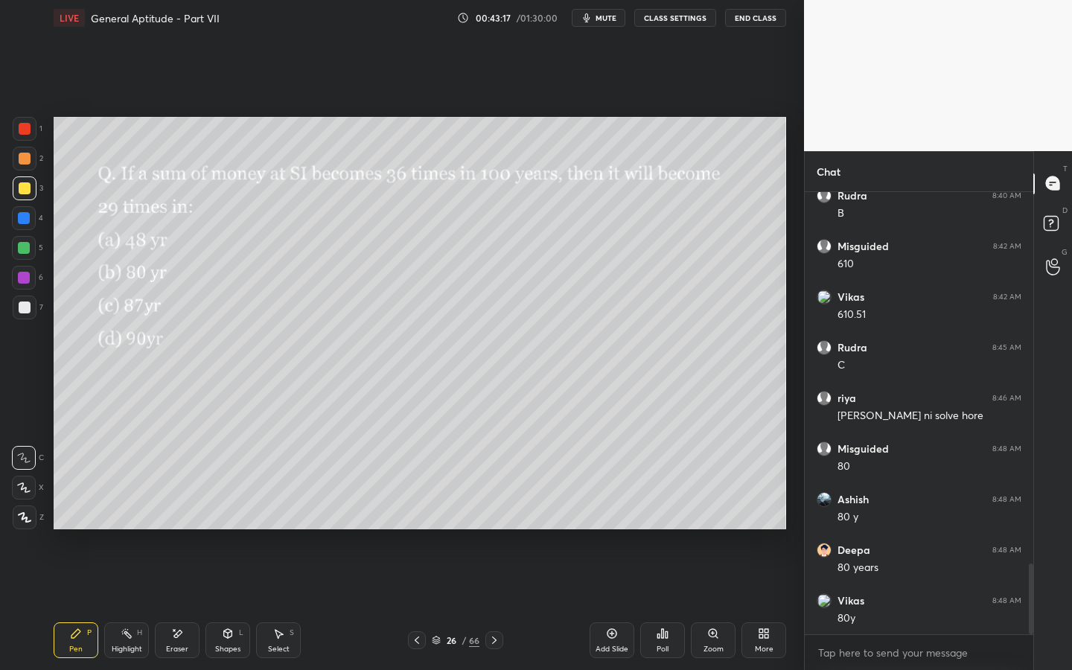
scroll to position [2364, 0]
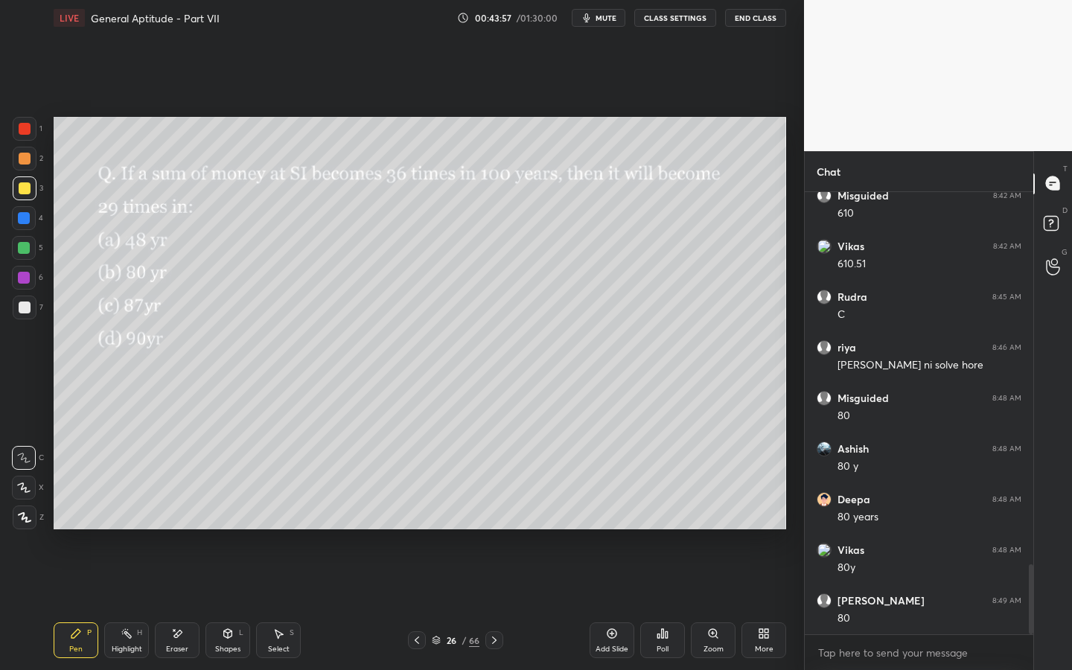
click at [177, 511] on div "Pen P Highlight H Eraser Shapes L Select S 26 / 66 Add Slide Poll Zoom More" at bounding box center [420, 640] width 732 height 60
drag, startPoint x: 170, startPoint y: 633, endPoint x: 182, endPoint y: 586, distance: 49.1
click at [170, 511] on div "Eraser" at bounding box center [177, 640] width 45 height 36
click at [79, 511] on icon at bounding box center [76, 633] width 12 height 12
click at [190, 511] on div "Eraser" at bounding box center [177, 640] width 45 height 36
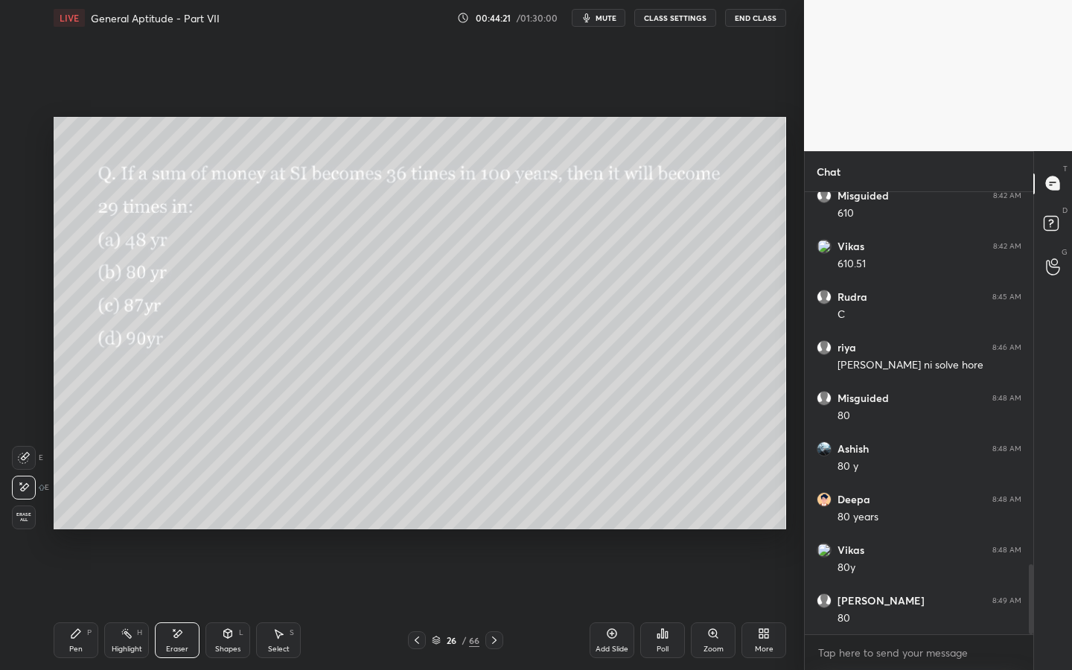
click at [70, 511] on icon at bounding box center [76, 633] width 12 height 12
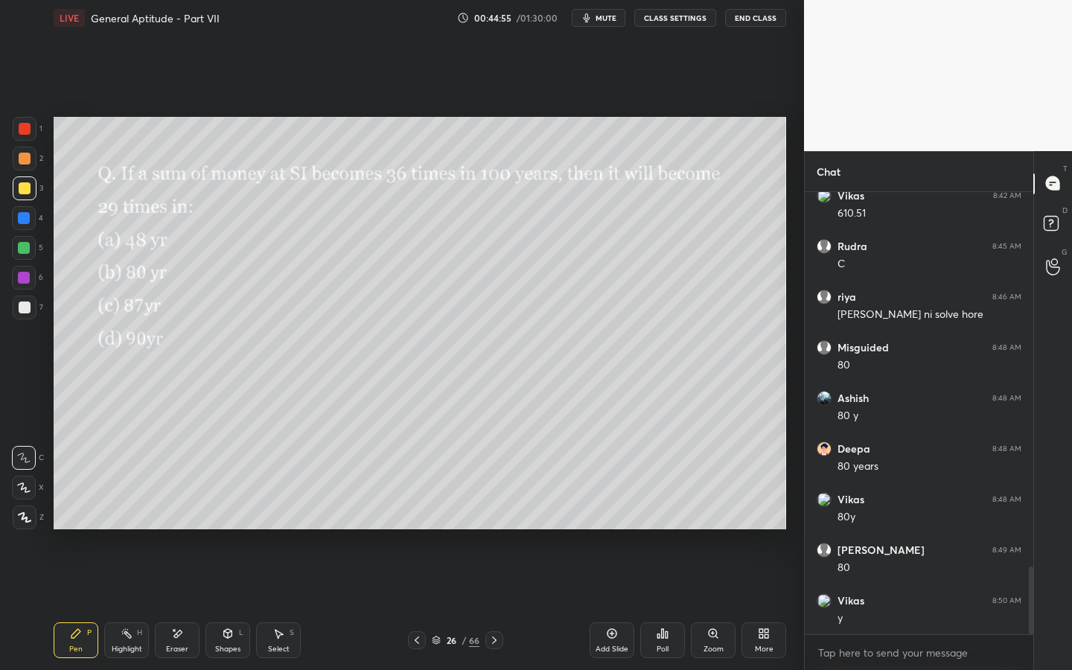
scroll to position [2465, 0]
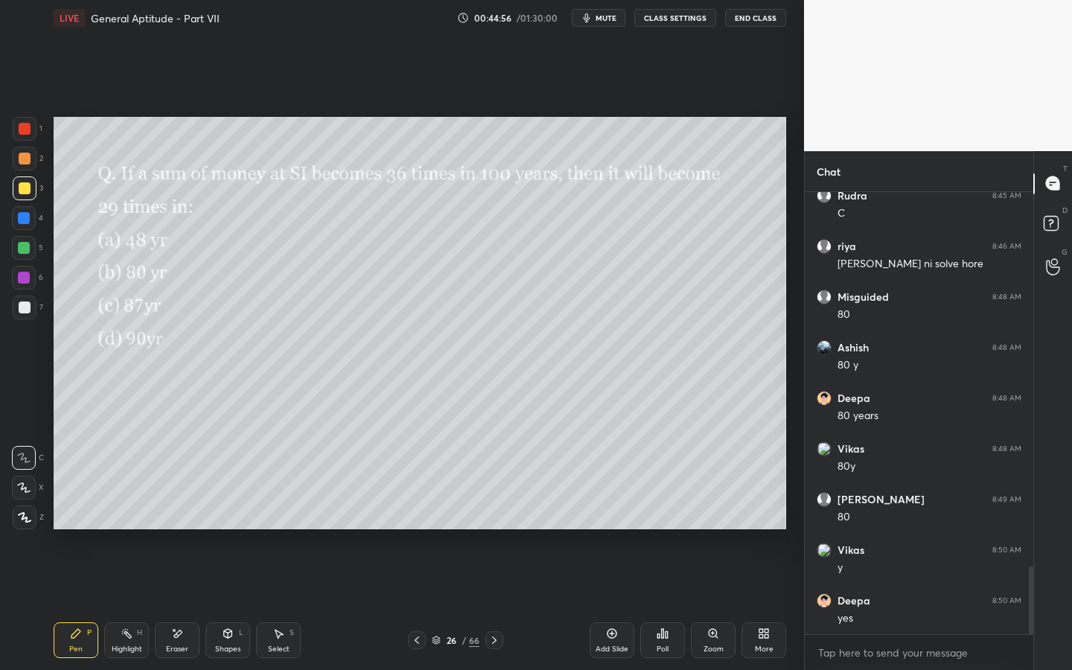
click at [499, 511] on div "Pen P Highlight H Eraser Shapes L Select S 26 / 66 Add Slide Poll Zoom More" at bounding box center [420, 640] width 732 height 60
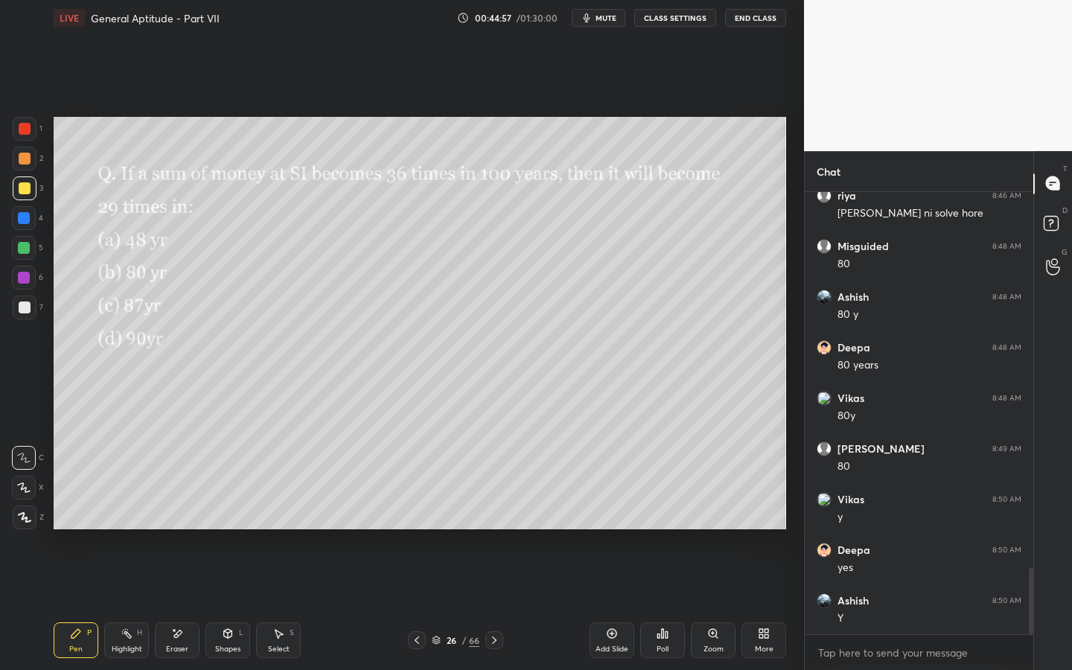
scroll to position [2566, 0]
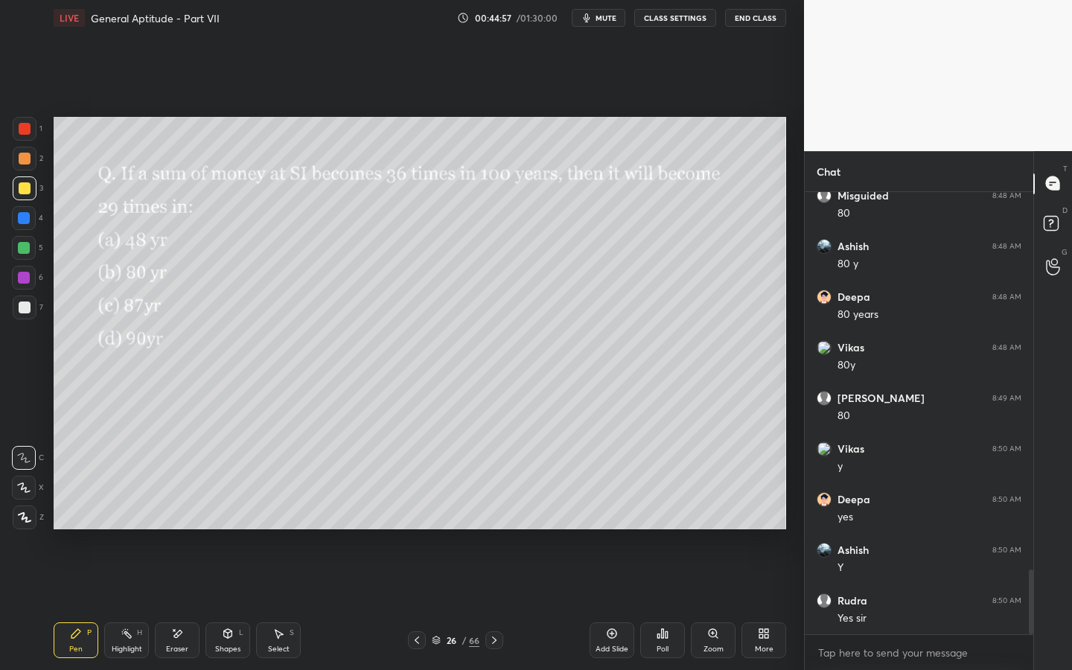
click at [495, 511] on icon at bounding box center [494, 639] width 4 height 7
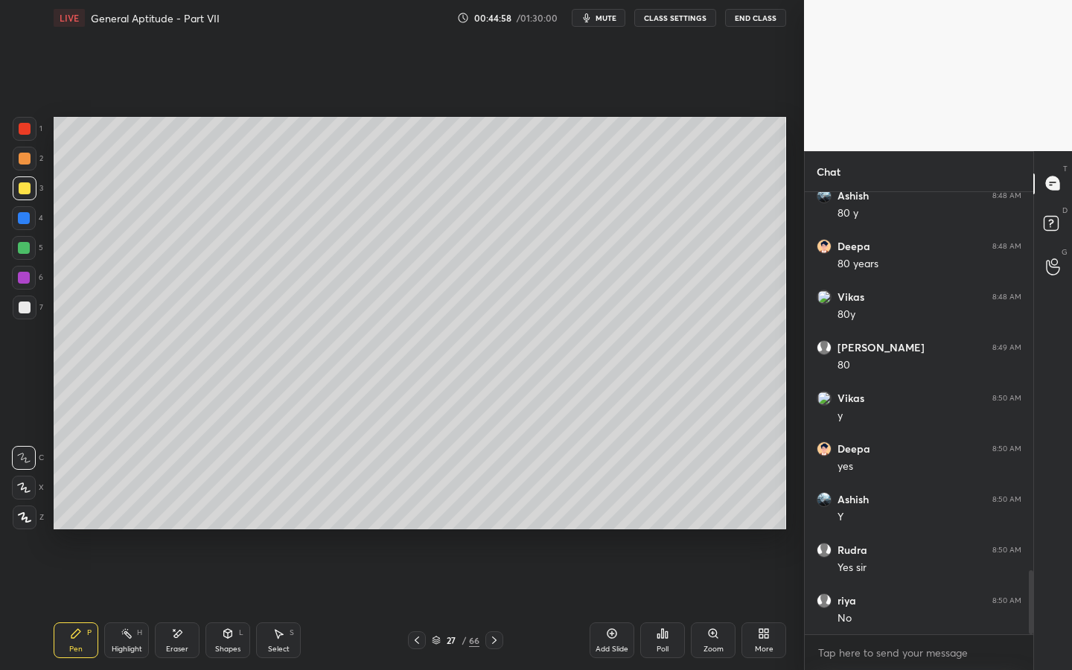
click at [493, 511] on icon at bounding box center [494, 640] width 12 height 12
click at [497, 511] on div at bounding box center [494, 640] width 18 height 18
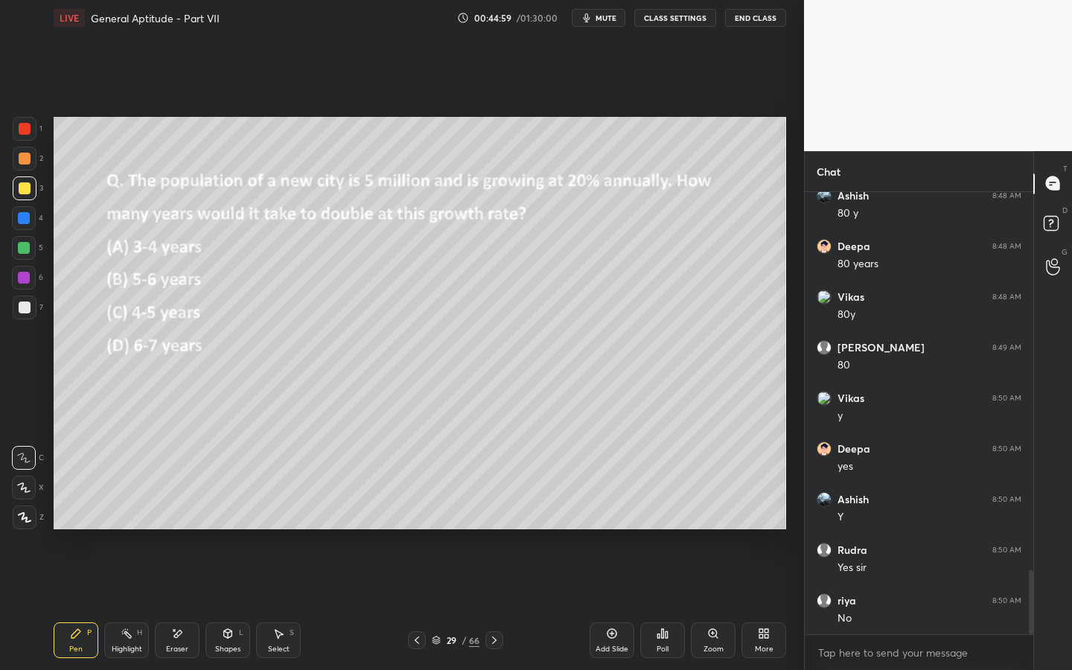
click at [500, 511] on div at bounding box center [494, 640] width 18 height 18
click at [503, 511] on div at bounding box center [494, 640] width 18 height 18
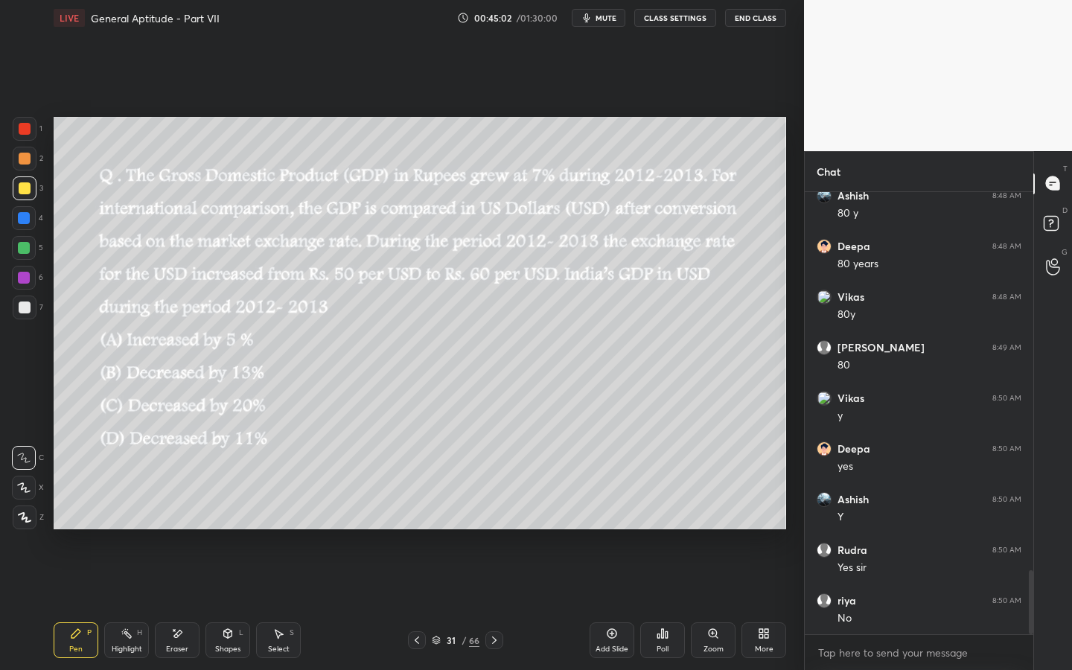
click at [430, 511] on div "31 / 66" at bounding box center [455, 640] width 95 height 18
drag, startPoint x: 427, startPoint y: 631, endPoint x: 435, endPoint y: 627, distance: 9.0
click at [430, 511] on div "Pen P Highlight H Eraser Shapes L Select S 31 / 66 Add Slide Poll Zoom More" at bounding box center [420, 640] width 732 height 60
click at [423, 511] on div at bounding box center [417, 640] width 18 height 18
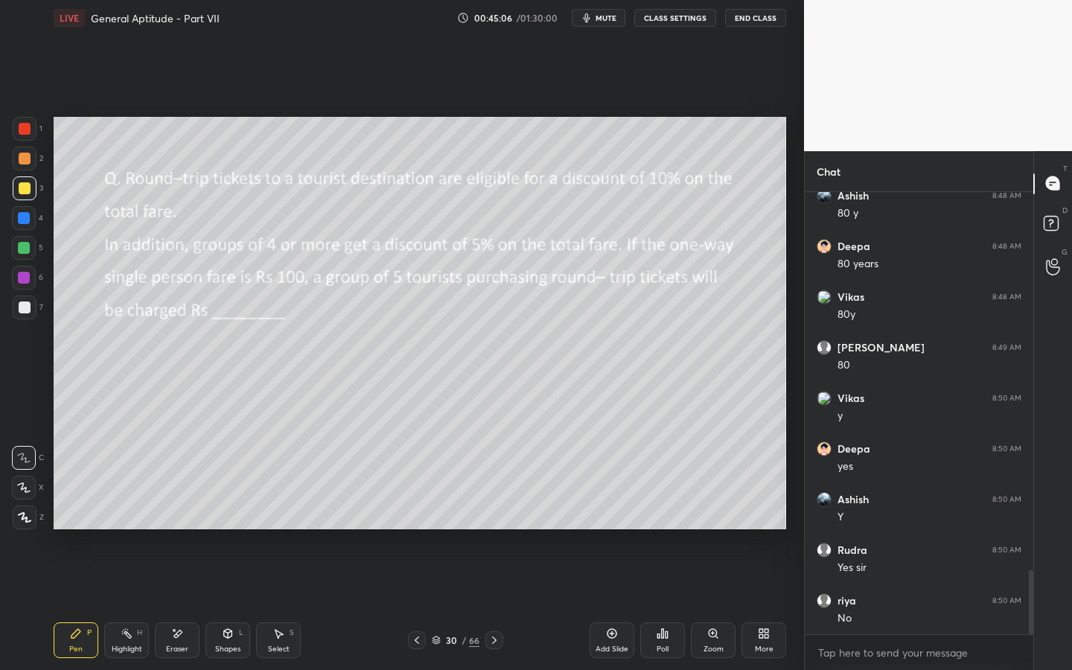
click at [426, 511] on div "30 / 66" at bounding box center [455, 640] width 95 height 18
click at [417, 511] on icon at bounding box center [417, 640] width 12 height 12
click at [409, 511] on div at bounding box center [417, 640] width 18 height 18
click at [421, 511] on icon at bounding box center [417, 640] width 12 height 12
click at [420, 511] on icon at bounding box center [417, 640] width 12 height 12
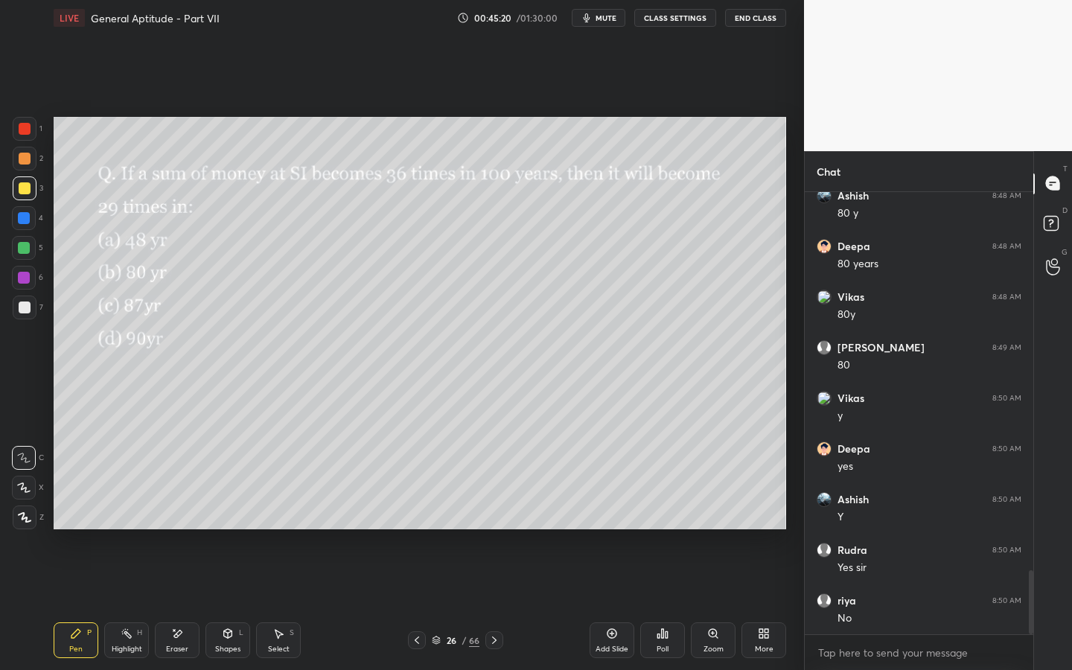
scroll to position [2668, 0]
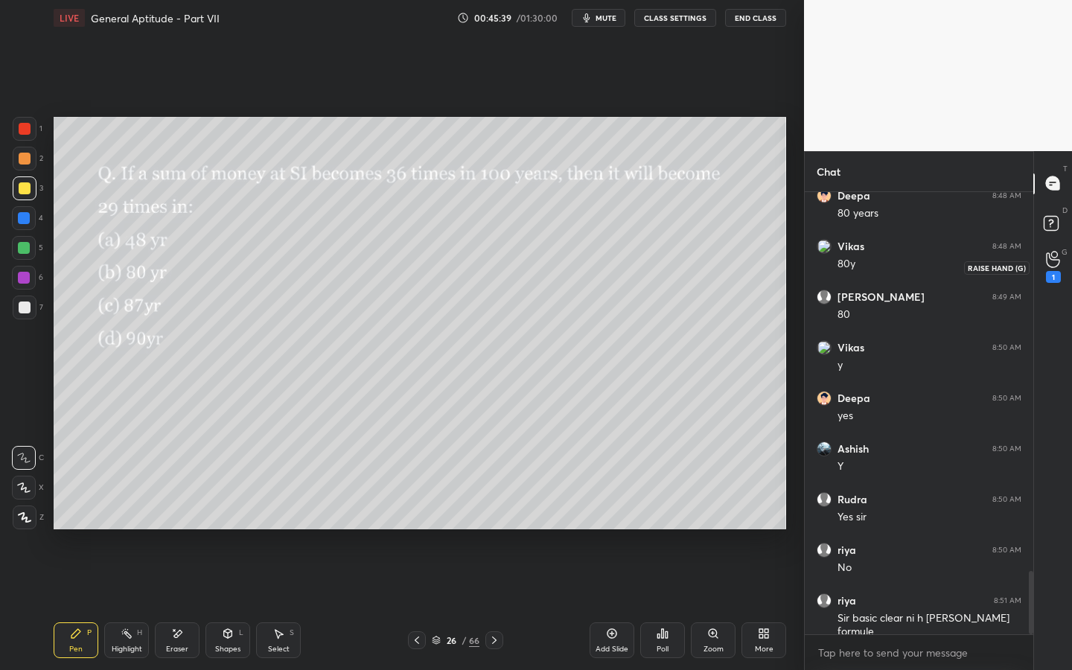
click at [1045, 262] on icon at bounding box center [1052, 259] width 14 height 17
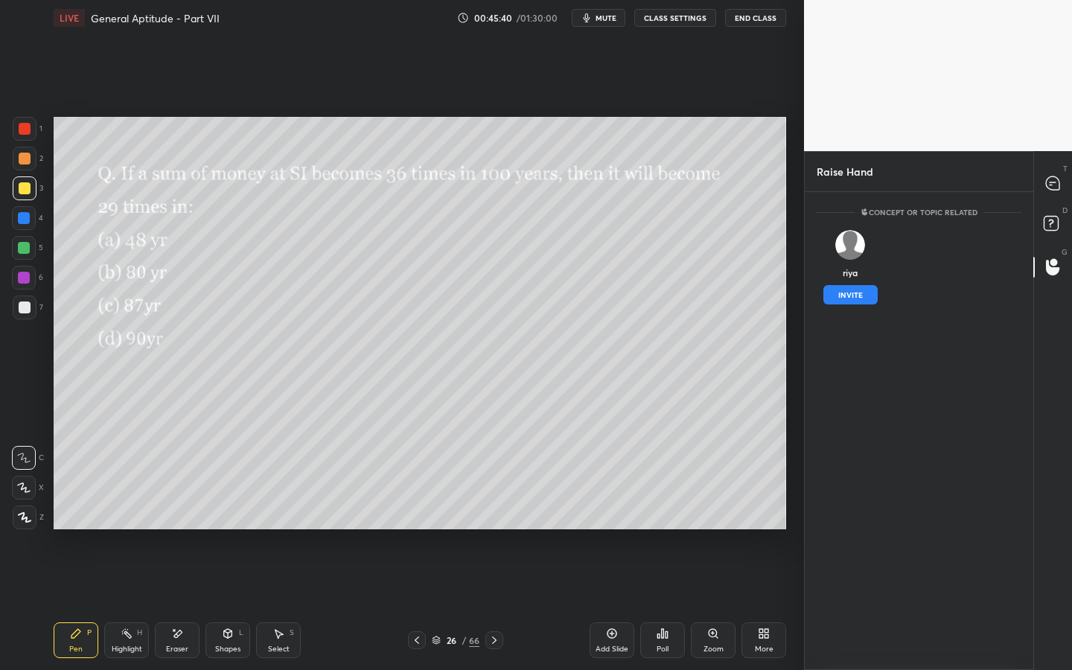
click at [851, 289] on button "INVITE" at bounding box center [850, 294] width 54 height 19
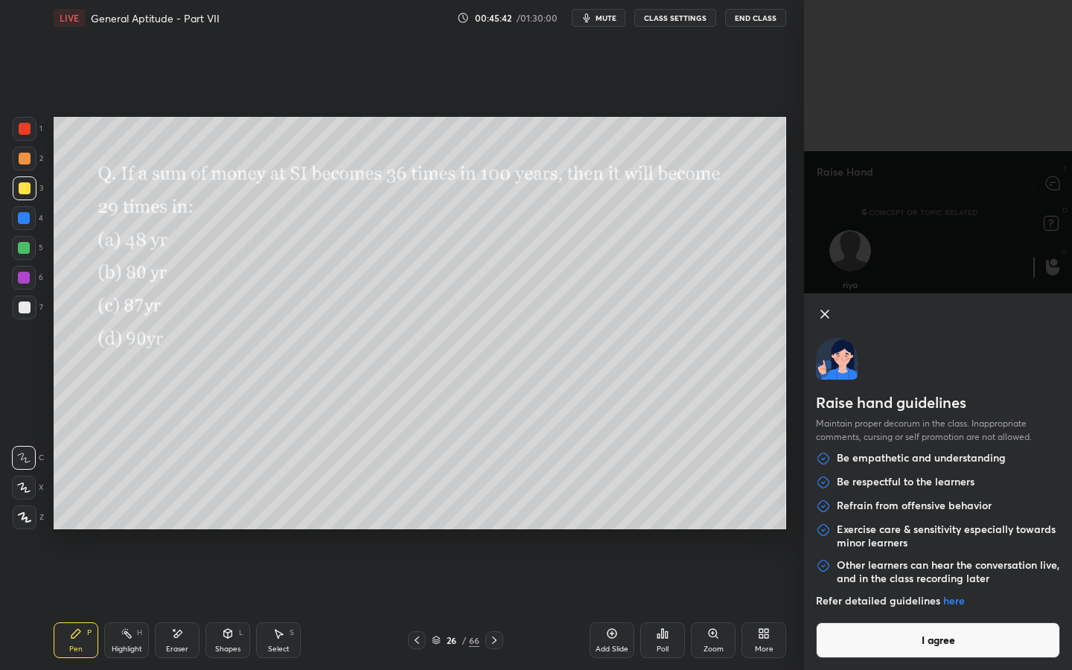
click at [876, 511] on button "I agree" at bounding box center [938, 640] width 244 height 36
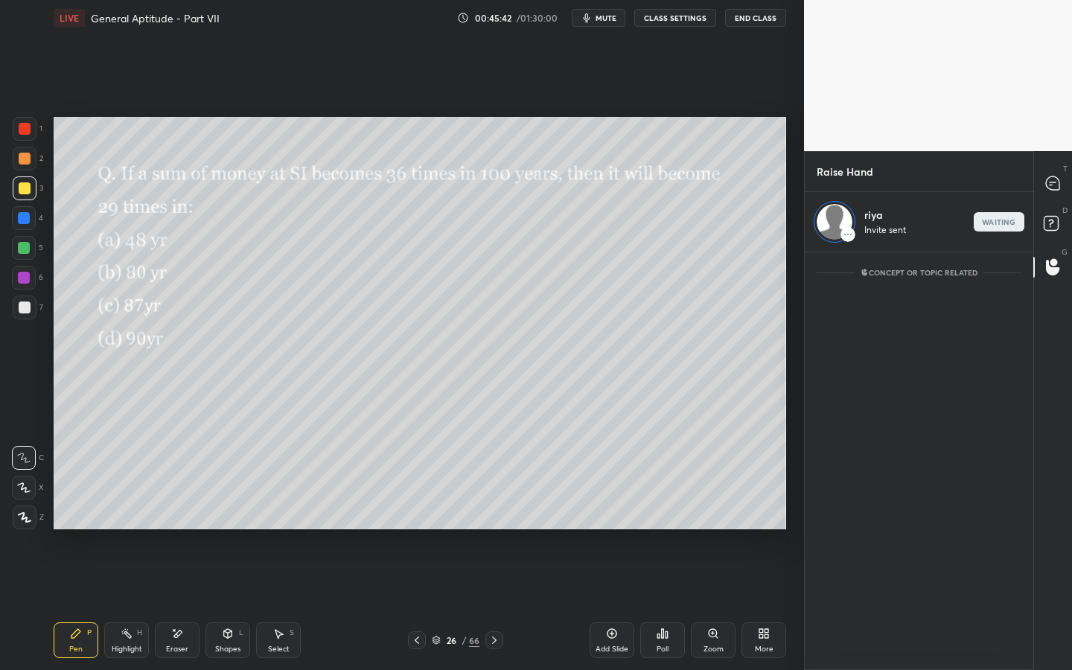
scroll to position [413, 224]
click at [1049, 217] on rect at bounding box center [1050, 223] width 14 height 14
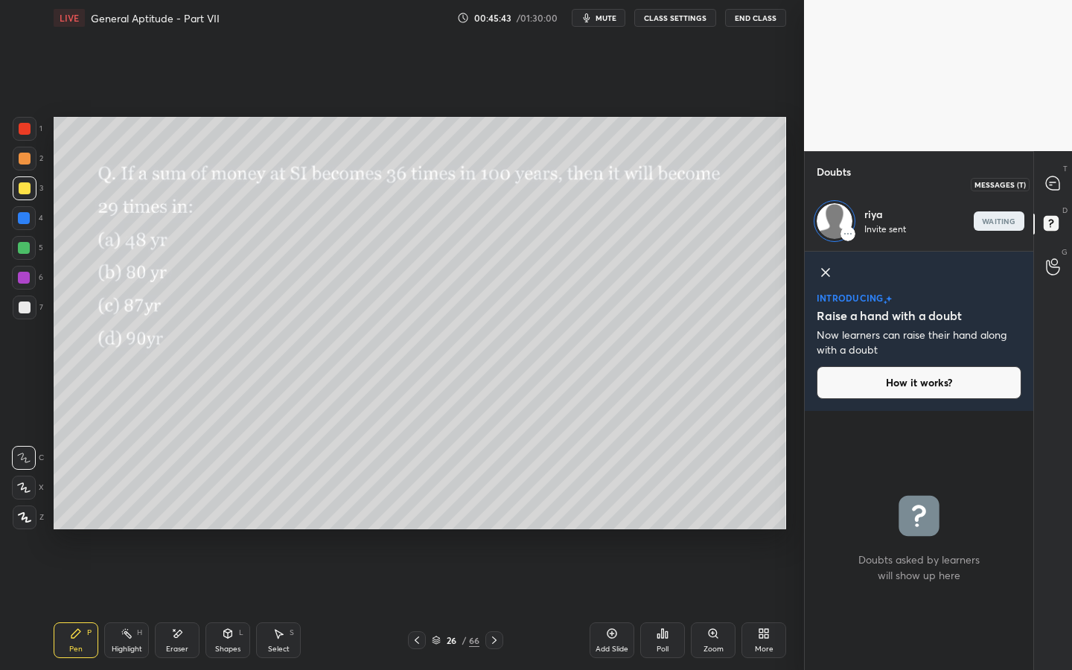
click at [1057, 185] on icon at bounding box center [1051, 182] width 13 height 13
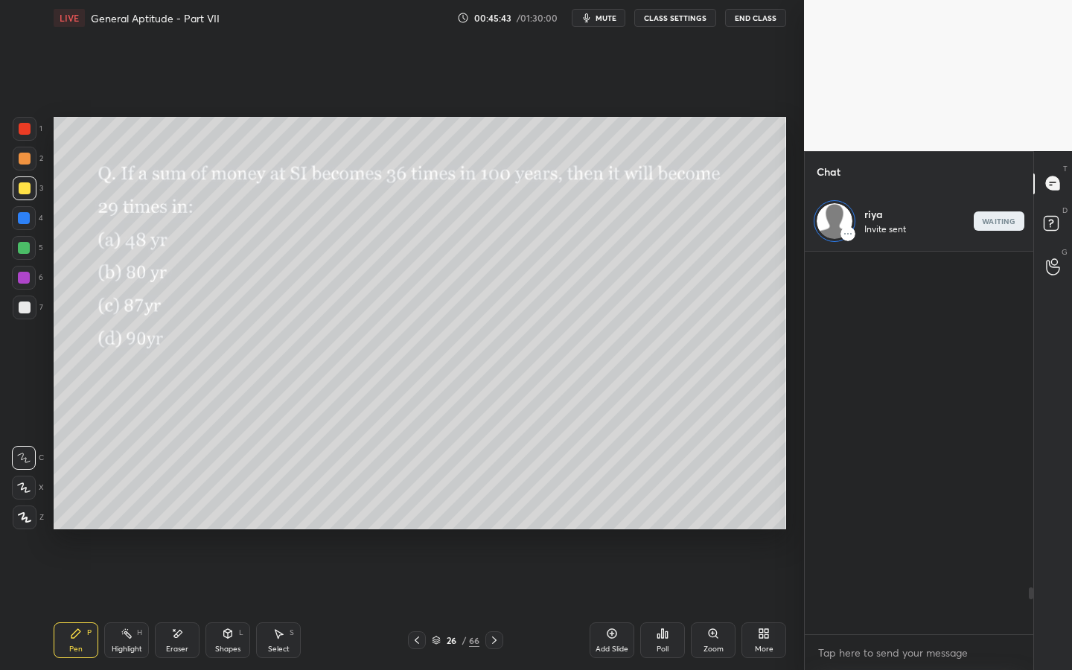
scroll to position [377, 224]
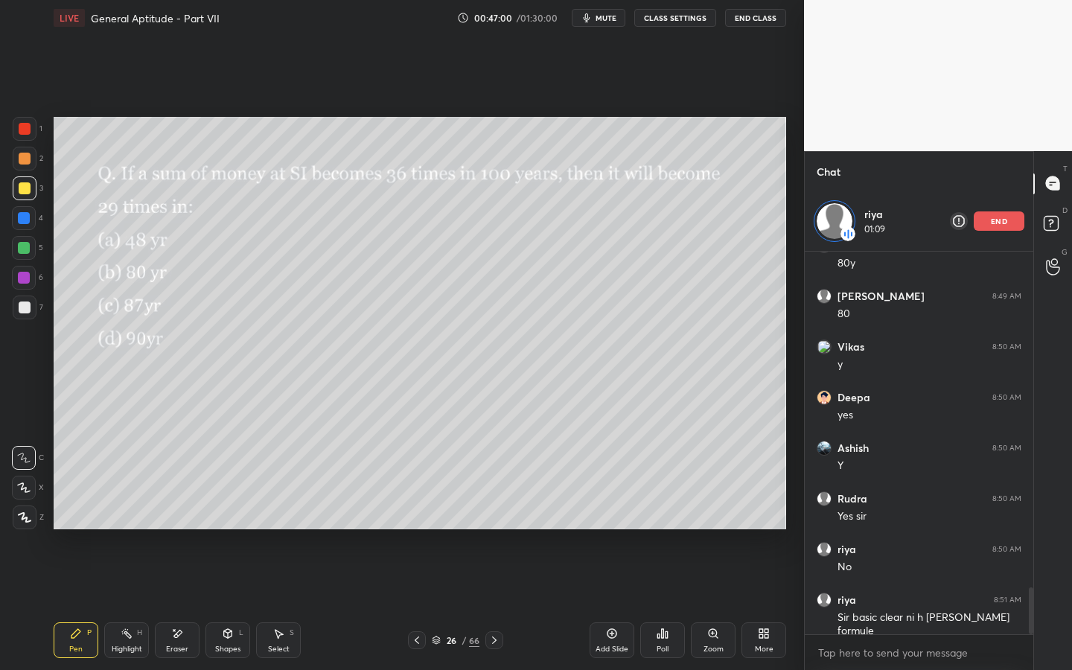
click at [613, 511] on icon at bounding box center [612, 633] width 12 height 12
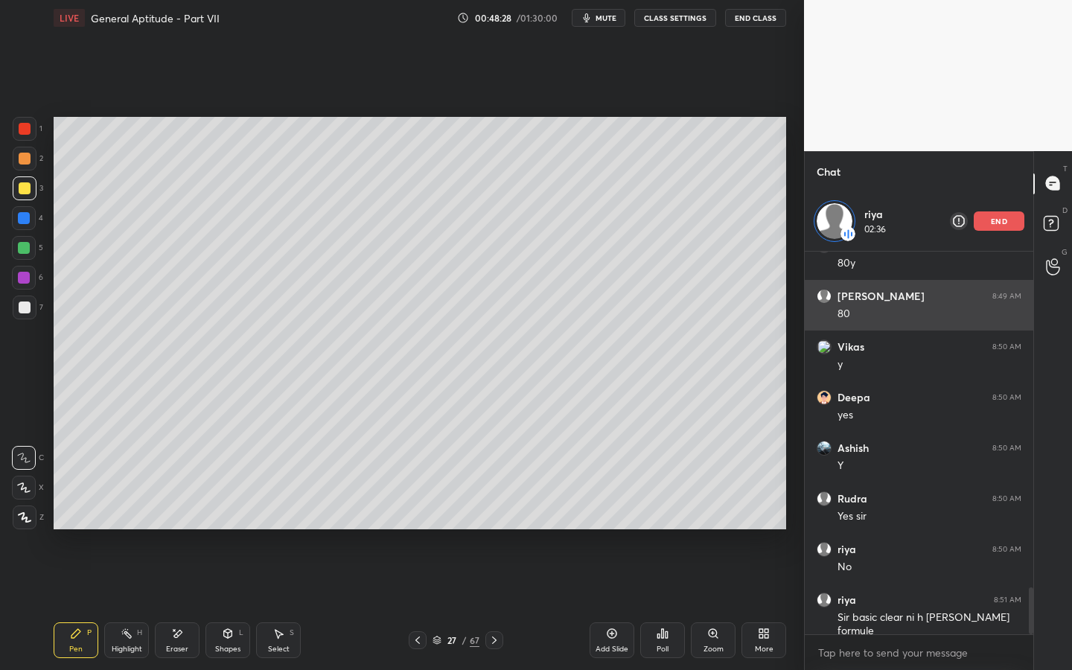
click at [1008, 227] on div "end" at bounding box center [998, 220] width 51 height 19
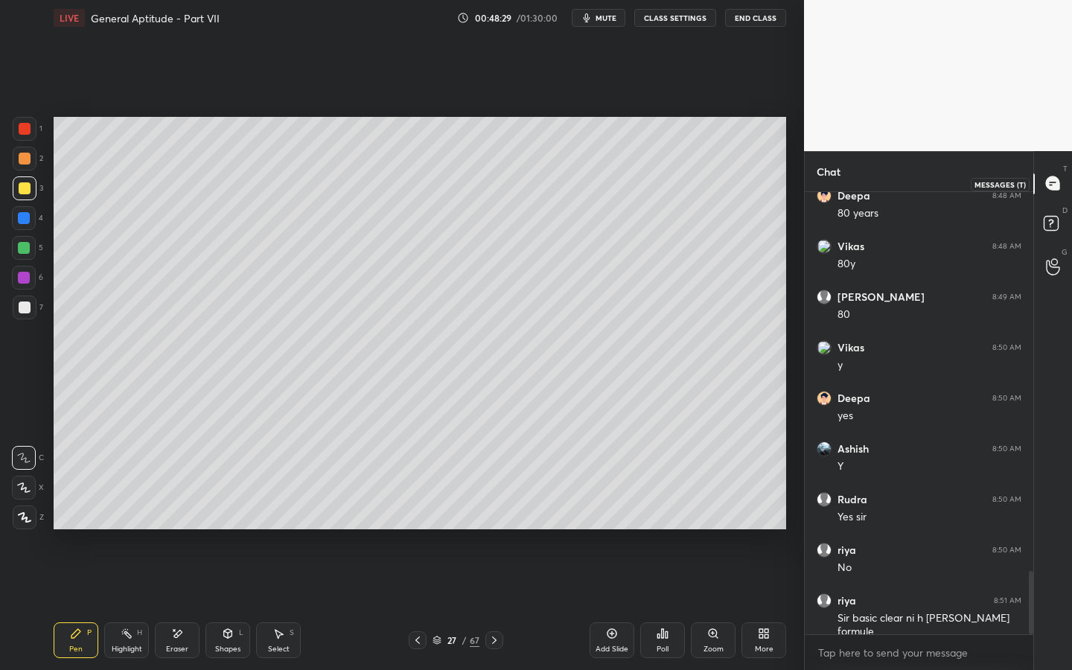
click at [1059, 190] on icon at bounding box center [1053, 184] width 16 height 16
drag, startPoint x: 420, startPoint y: 635, endPoint x: 425, endPoint y: 626, distance: 10.0
click at [420, 511] on icon at bounding box center [418, 640] width 12 height 12
click at [493, 511] on icon at bounding box center [494, 640] width 12 height 12
click at [494, 511] on icon at bounding box center [494, 639] width 4 height 7
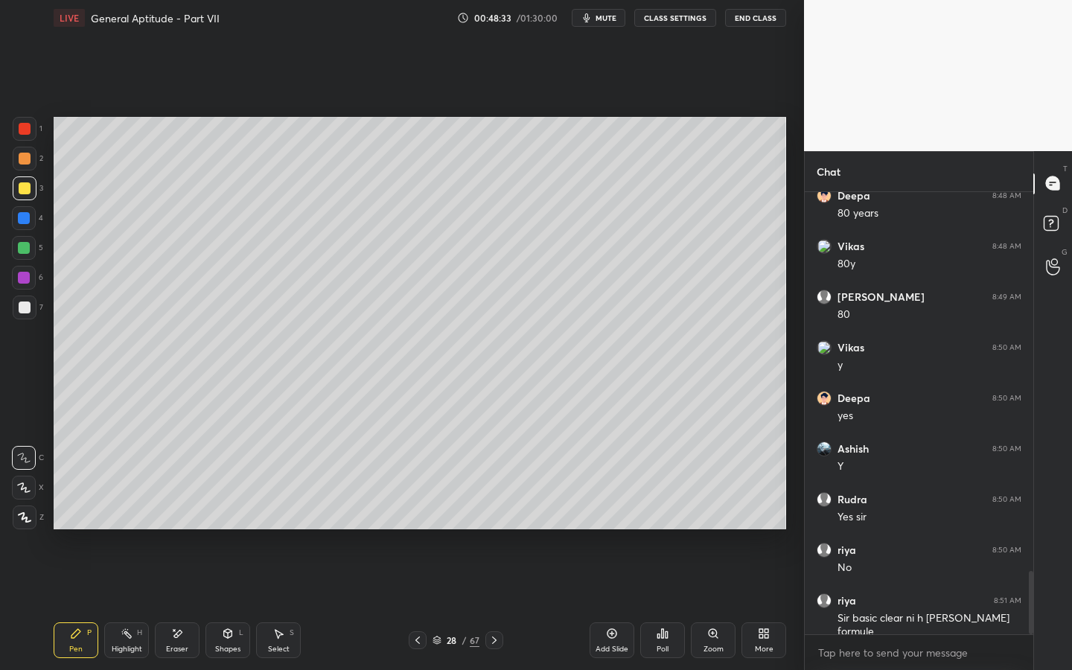
click at [498, 511] on icon at bounding box center [494, 640] width 12 height 12
click at [497, 511] on icon at bounding box center [494, 640] width 12 height 12
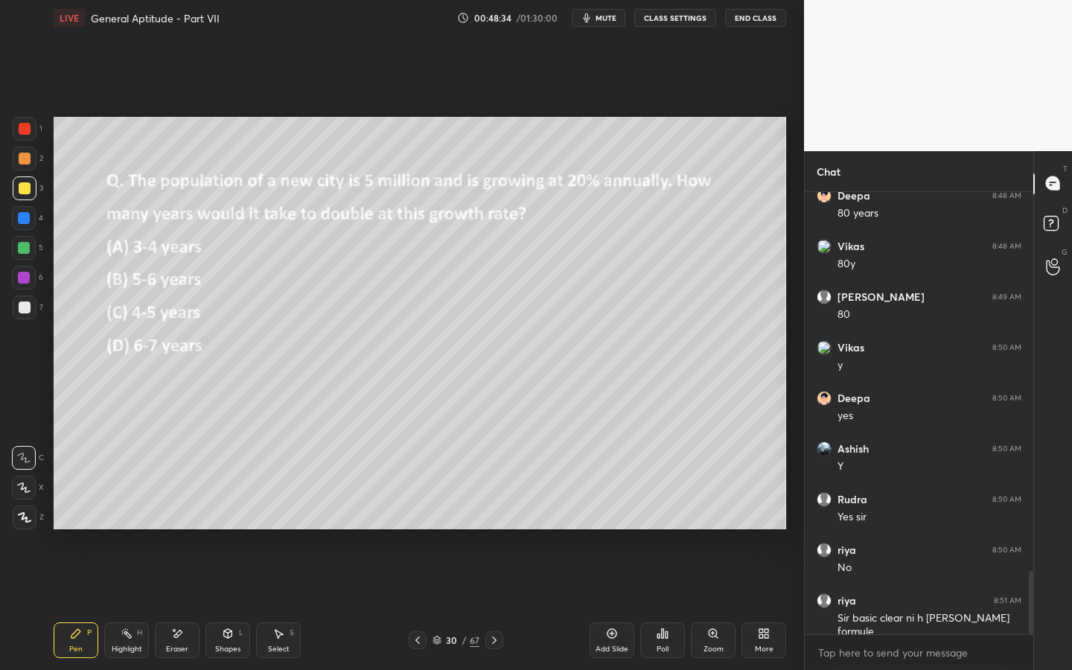
click at [496, 511] on icon at bounding box center [494, 640] width 12 height 12
click at [497, 511] on icon at bounding box center [494, 640] width 12 height 12
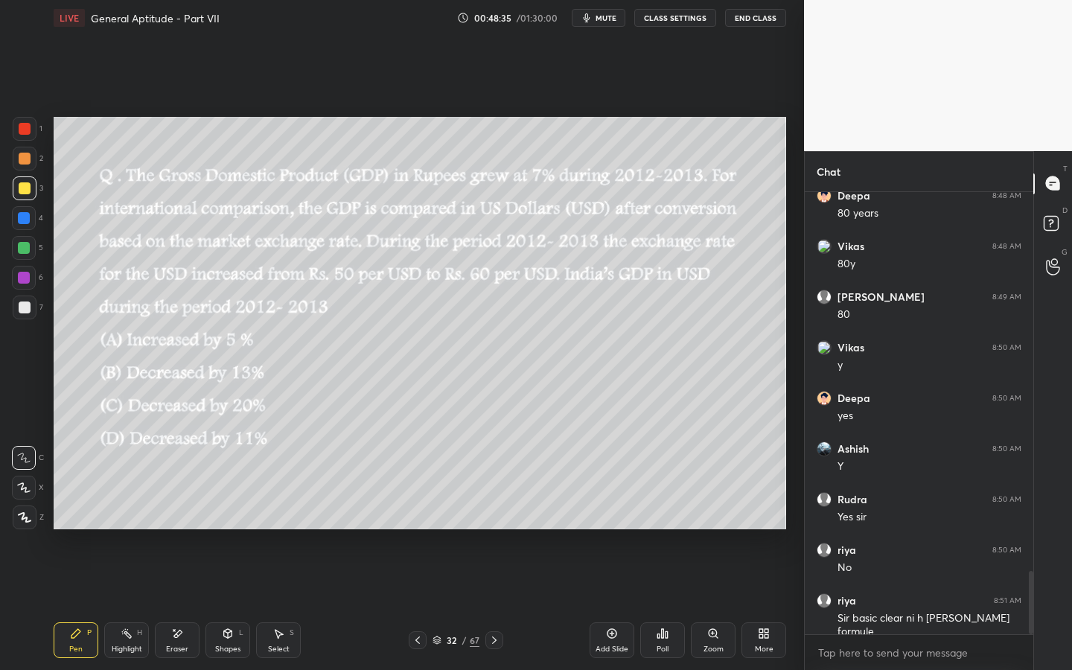
click at [417, 511] on icon at bounding box center [417, 639] width 4 height 7
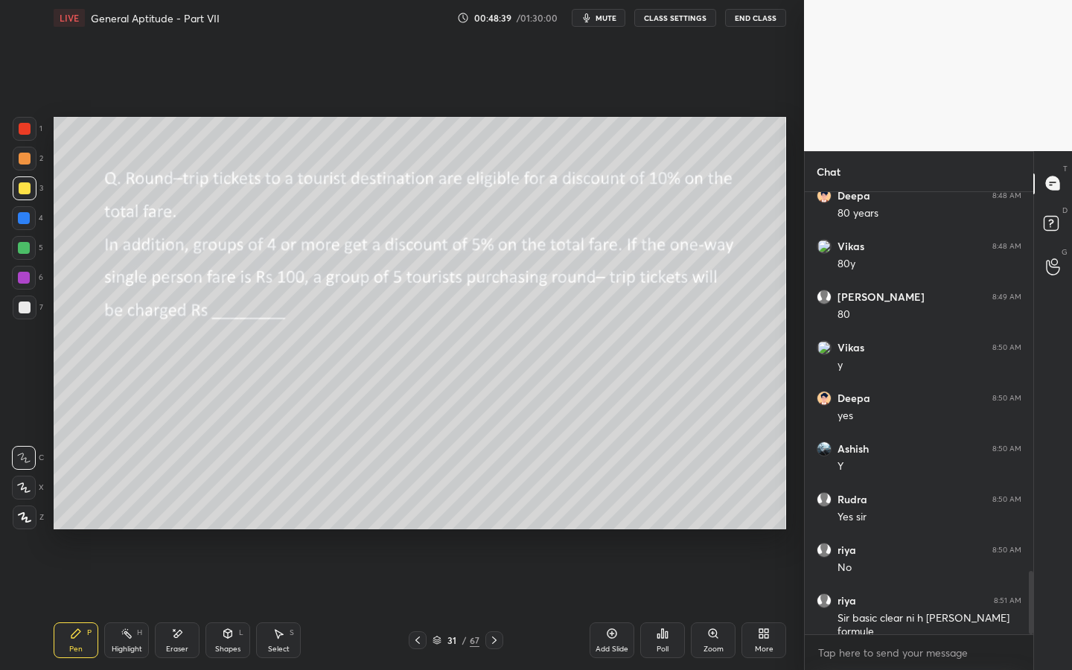
scroll to position [2732, 0]
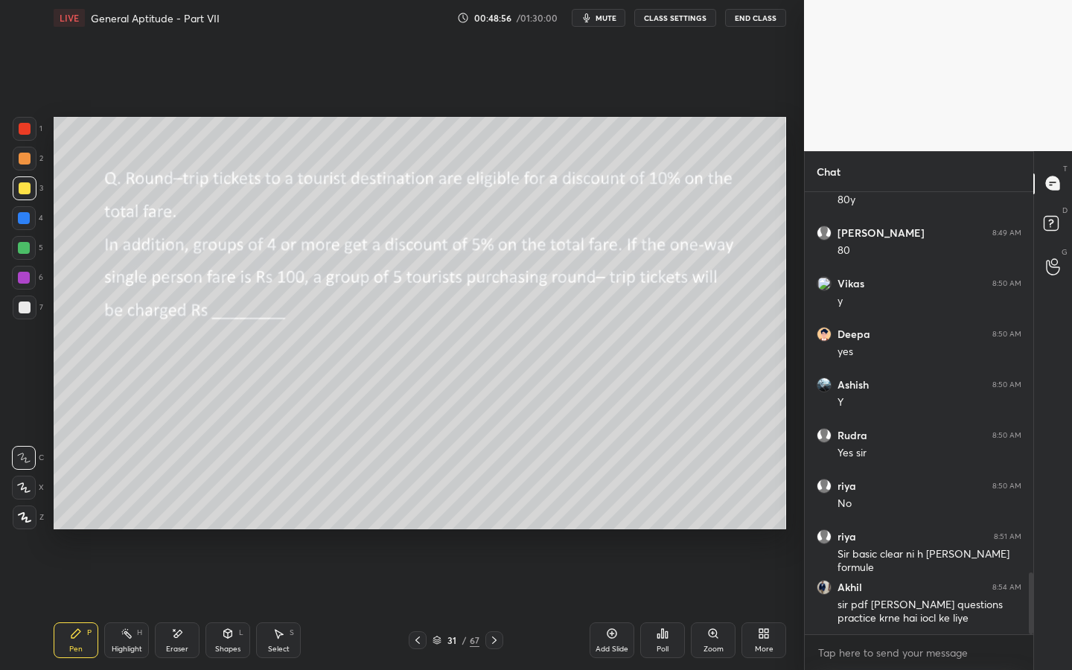
click at [599, 19] on span "mute" at bounding box center [605, 18] width 21 height 10
click at [171, 511] on div "Eraser" at bounding box center [177, 640] width 45 height 36
click at [80, 511] on div "Pen P" at bounding box center [76, 640] width 45 height 36
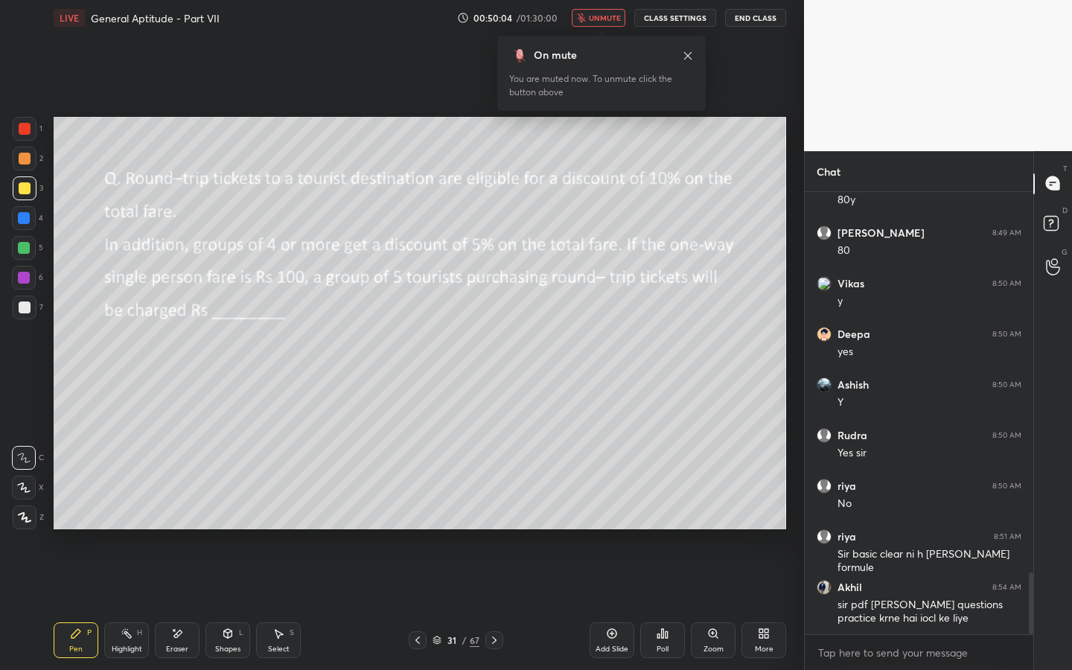
click at [689, 57] on icon at bounding box center [687, 54] width 7 height 7
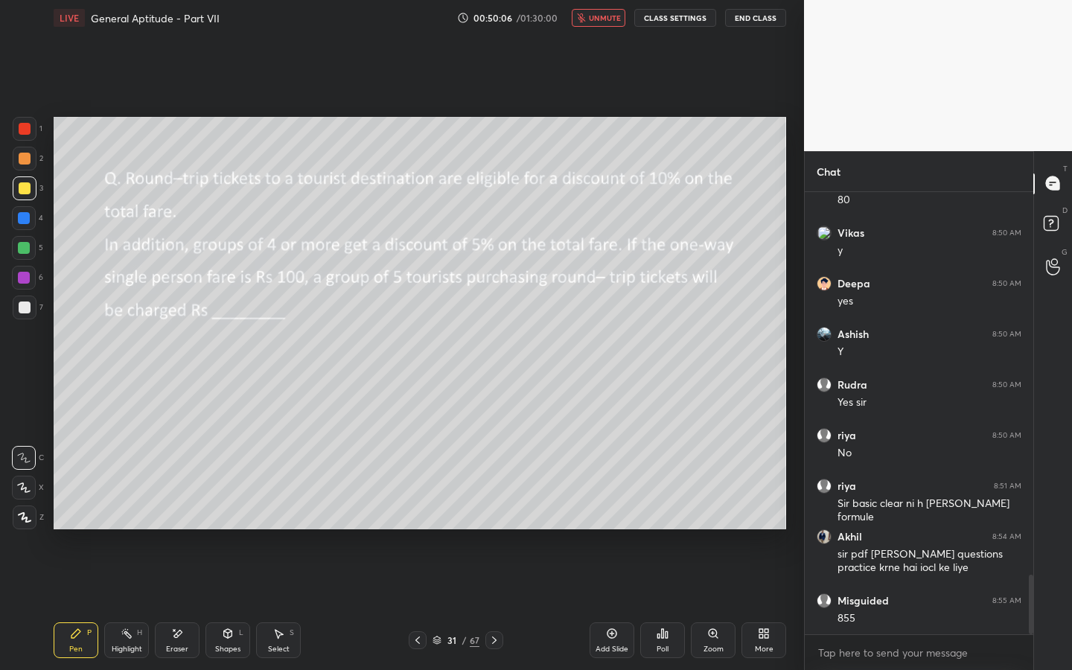
scroll to position [2833, 0]
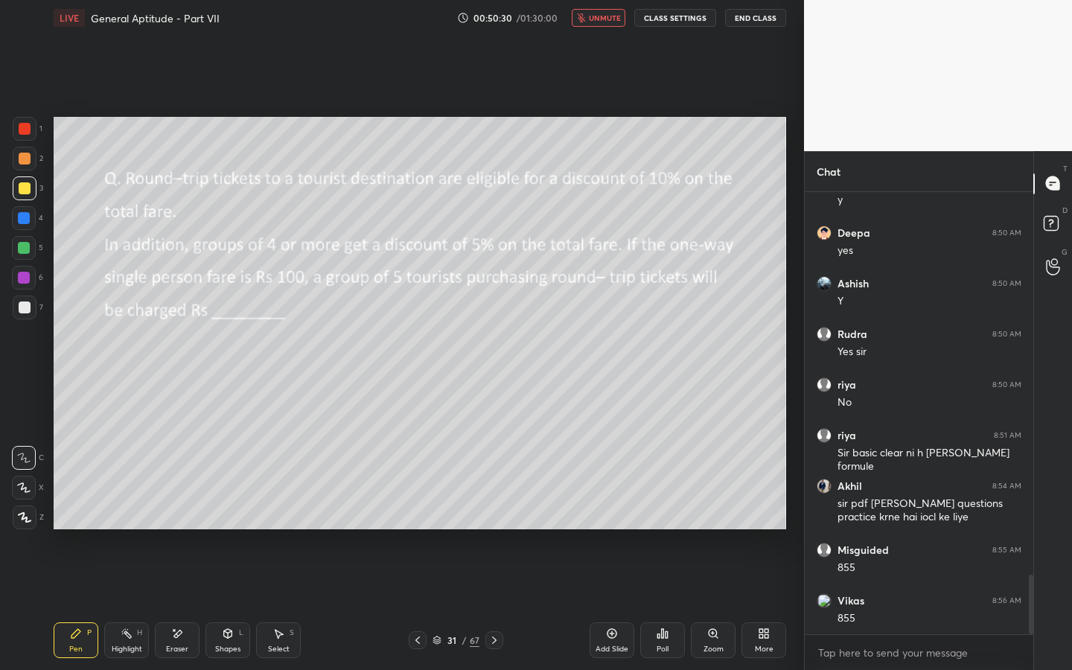
click at [601, 21] on span "unmute" at bounding box center [605, 18] width 32 height 10
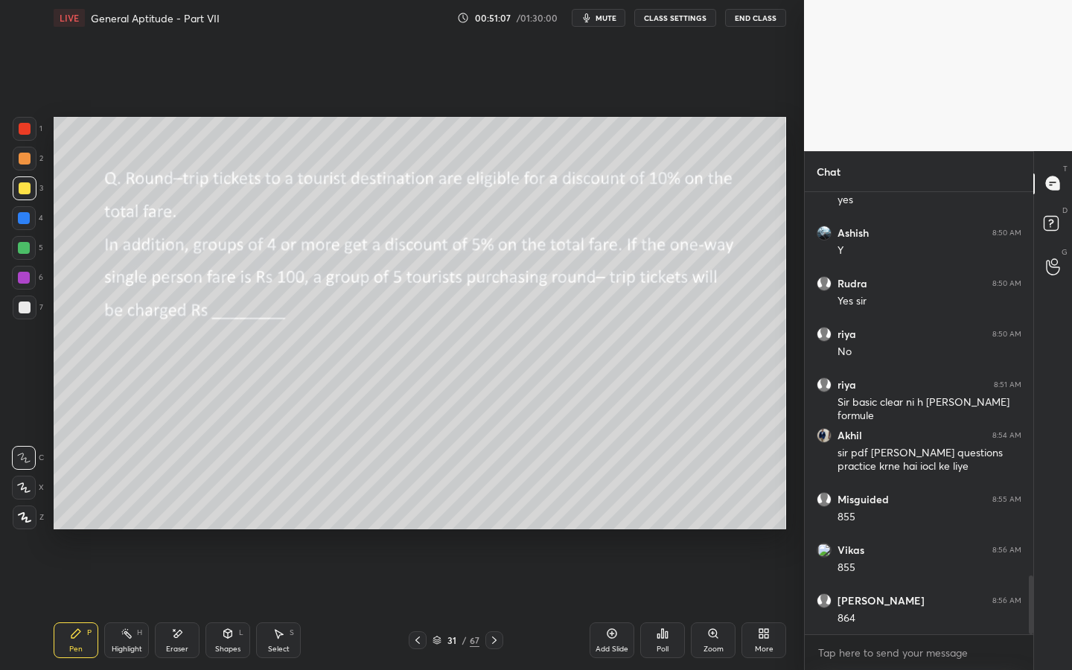
click at [182, 511] on icon at bounding box center [177, 633] width 12 height 13
drag, startPoint x: 86, startPoint y: 641, endPoint x: 88, endPoint y: 633, distance: 8.3
click at [86, 511] on div "Pen P" at bounding box center [76, 640] width 45 height 36
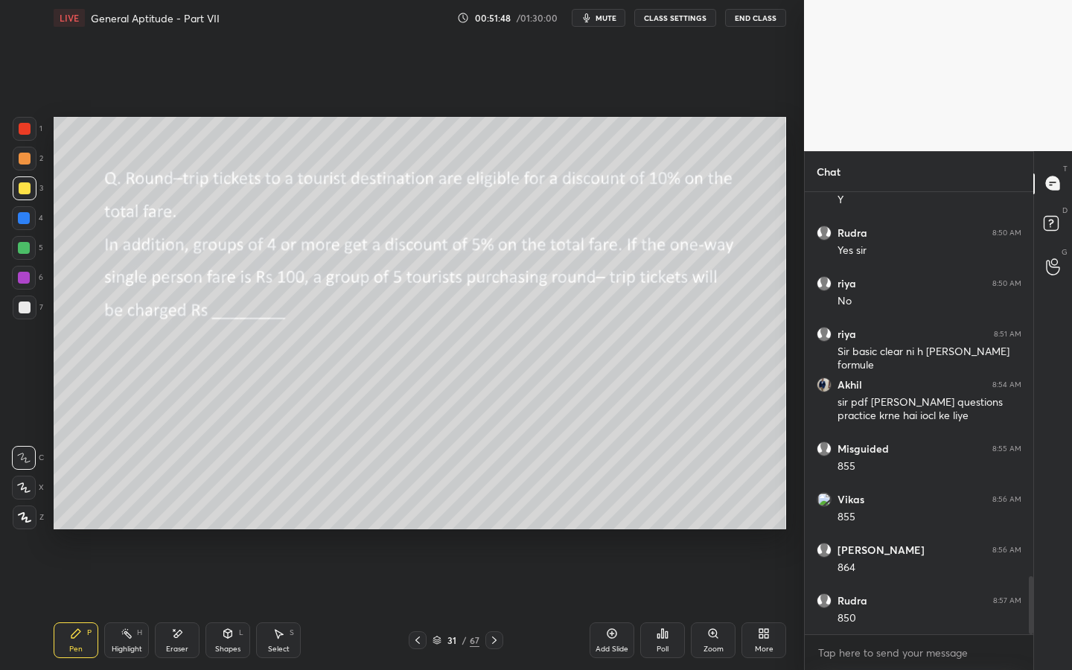
click at [611, 25] on button "mute" at bounding box center [598, 18] width 54 height 18
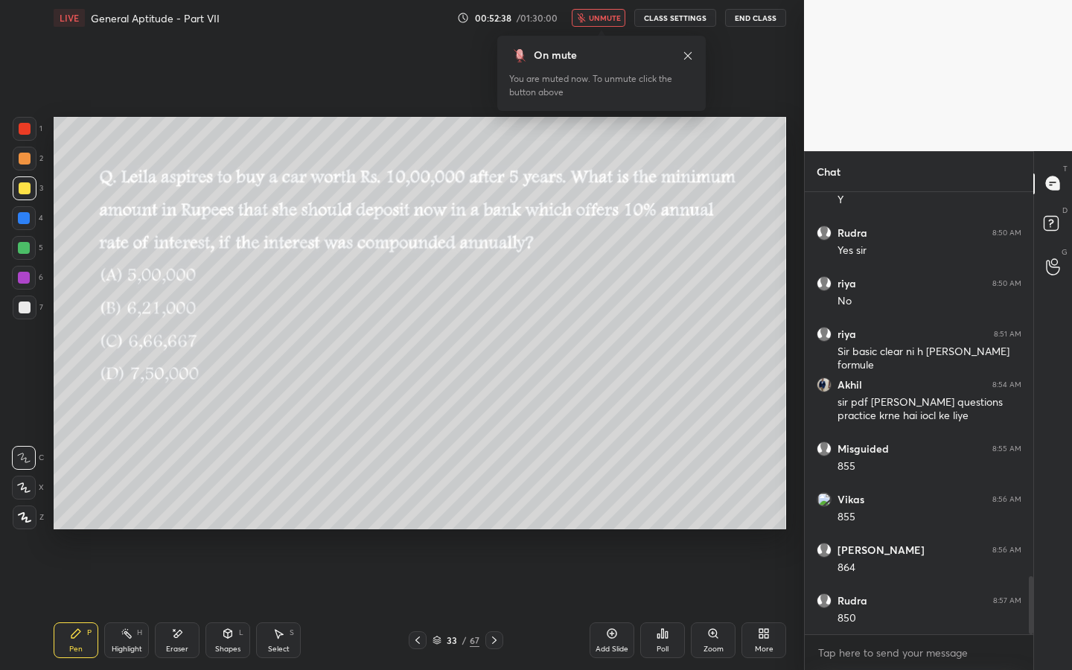
scroll to position [2985, 0]
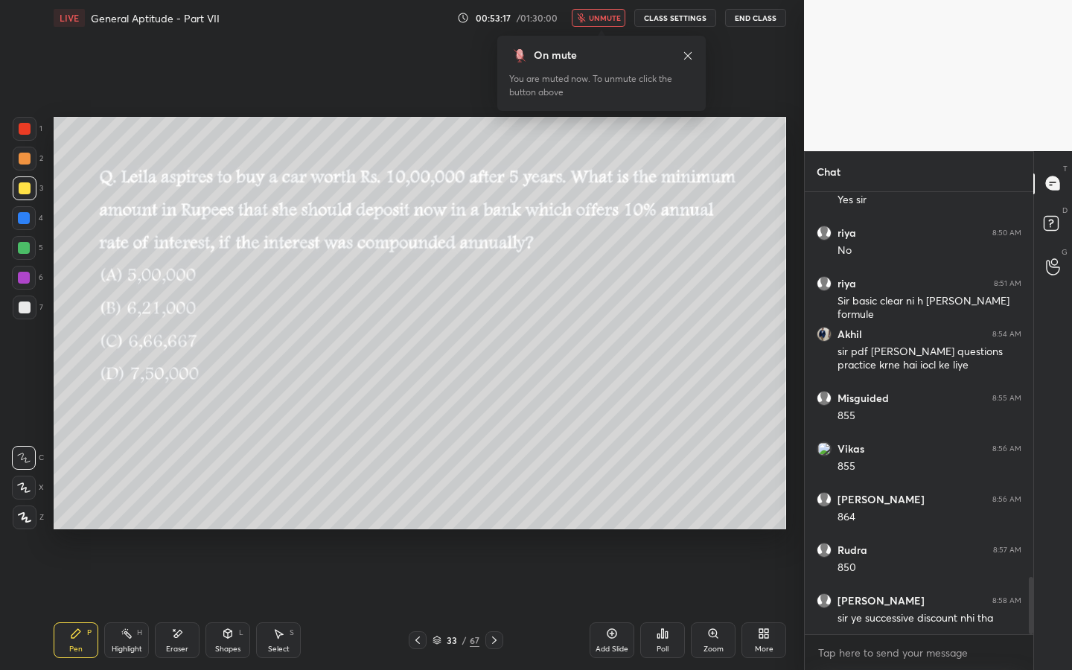
click at [595, 15] on span "unmute" at bounding box center [605, 18] width 32 height 10
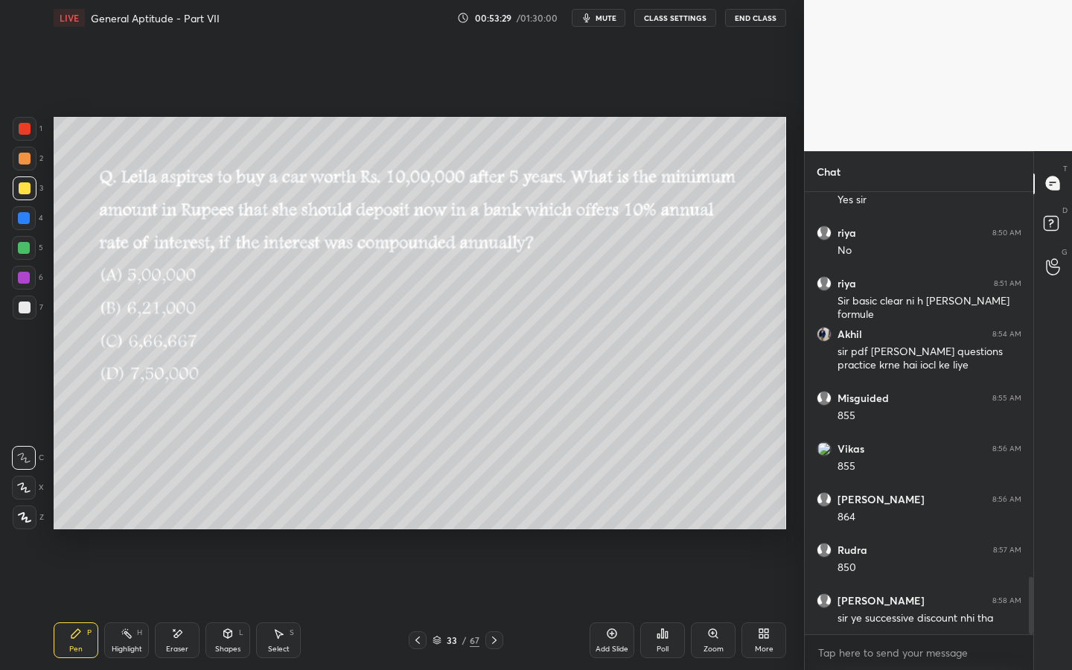
scroll to position [3035, 0]
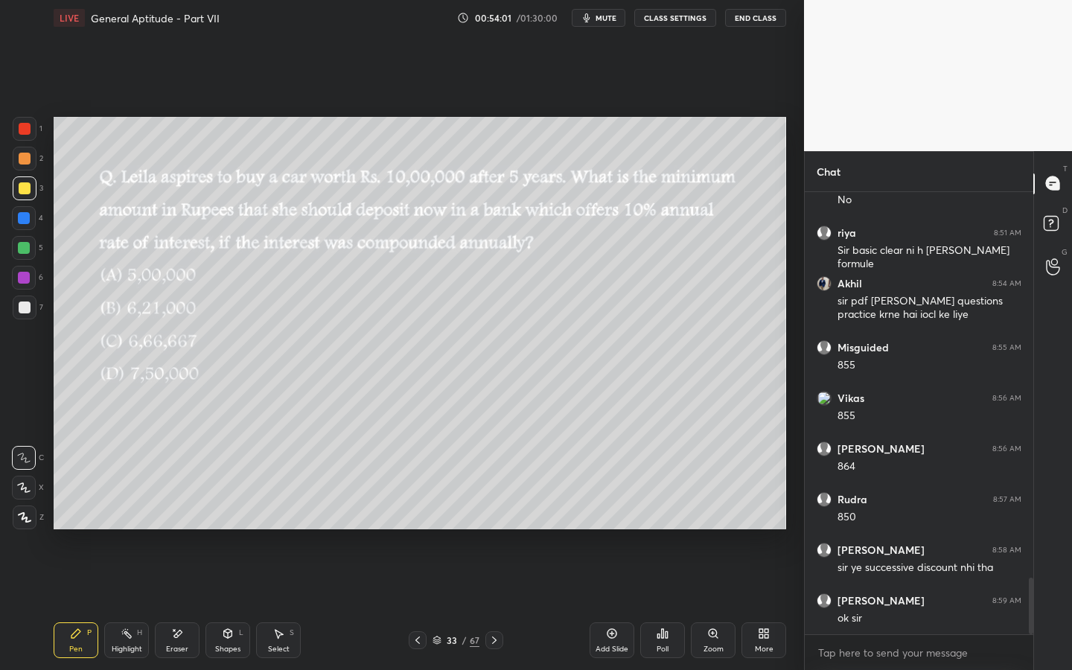
click at [609, 21] on span "mute" at bounding box center [605, 18] width 21 height 10
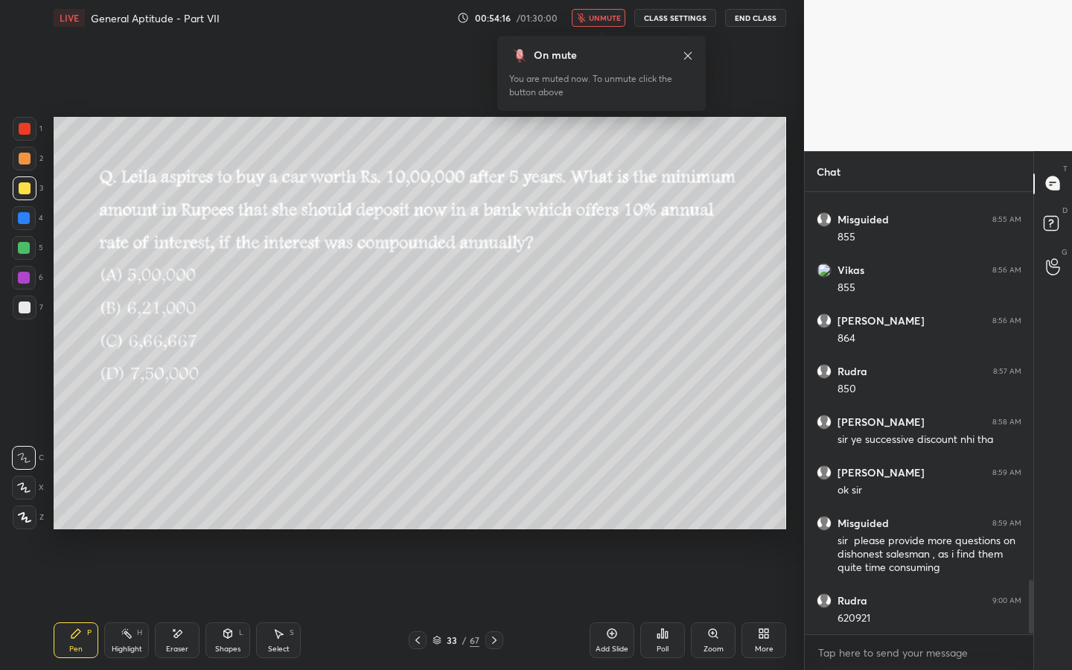
scroll to position [3214, 0]
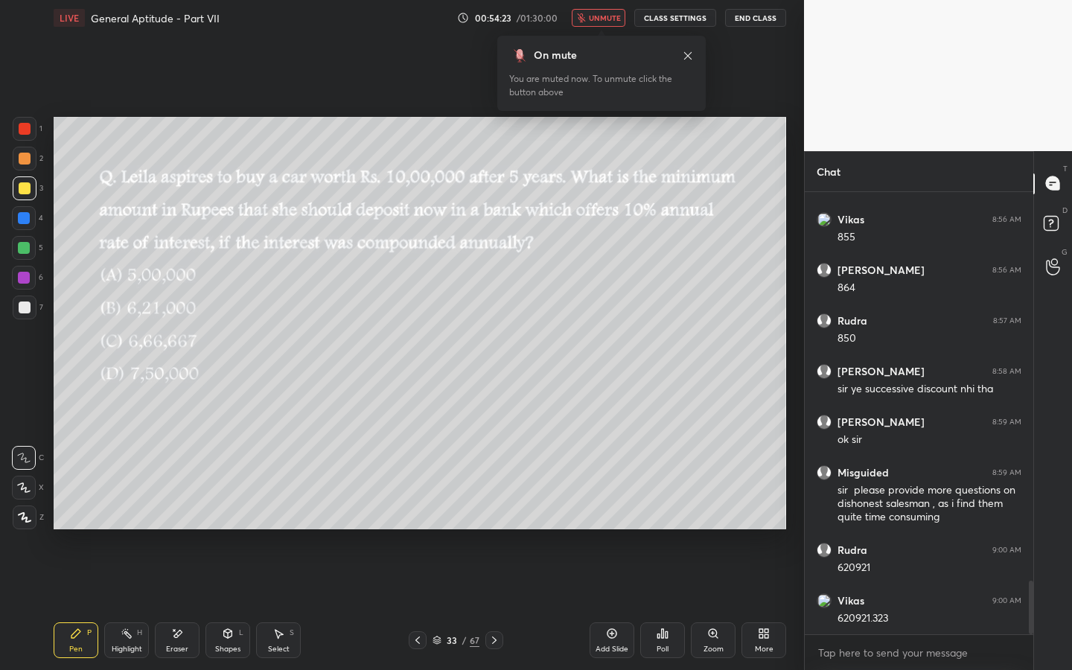
click at [595, 22] on button "unmute" at bounding box center [598, 18] width 54 height 18
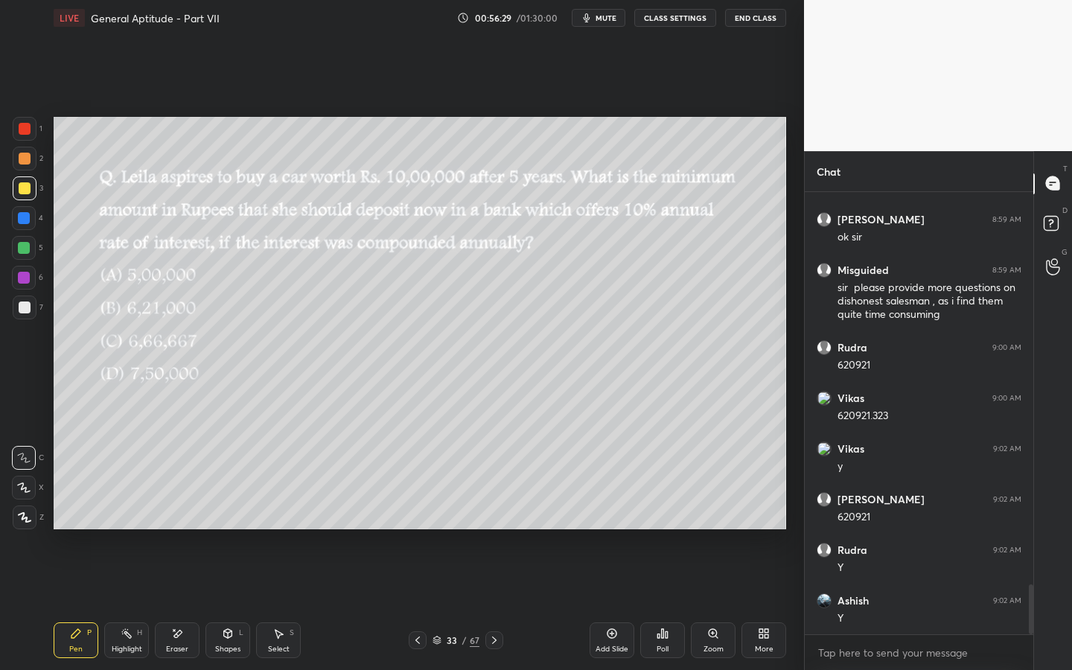
scroll to position [3467, 0]
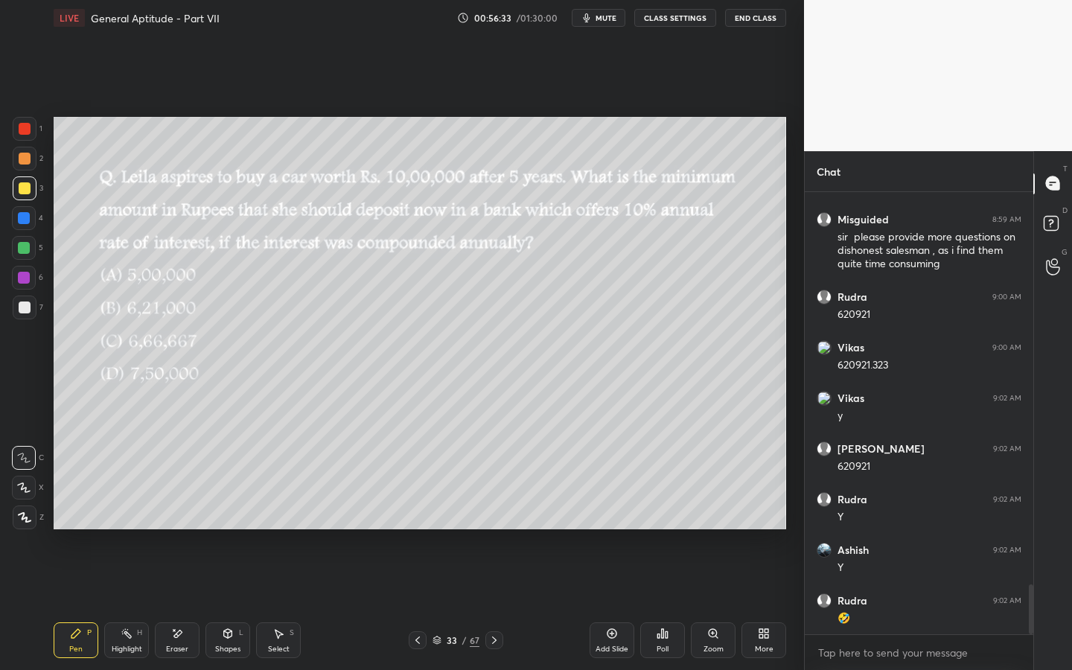
click at [615, 11] on button "mute" at bounding box center [598, 18] width 54 height 18
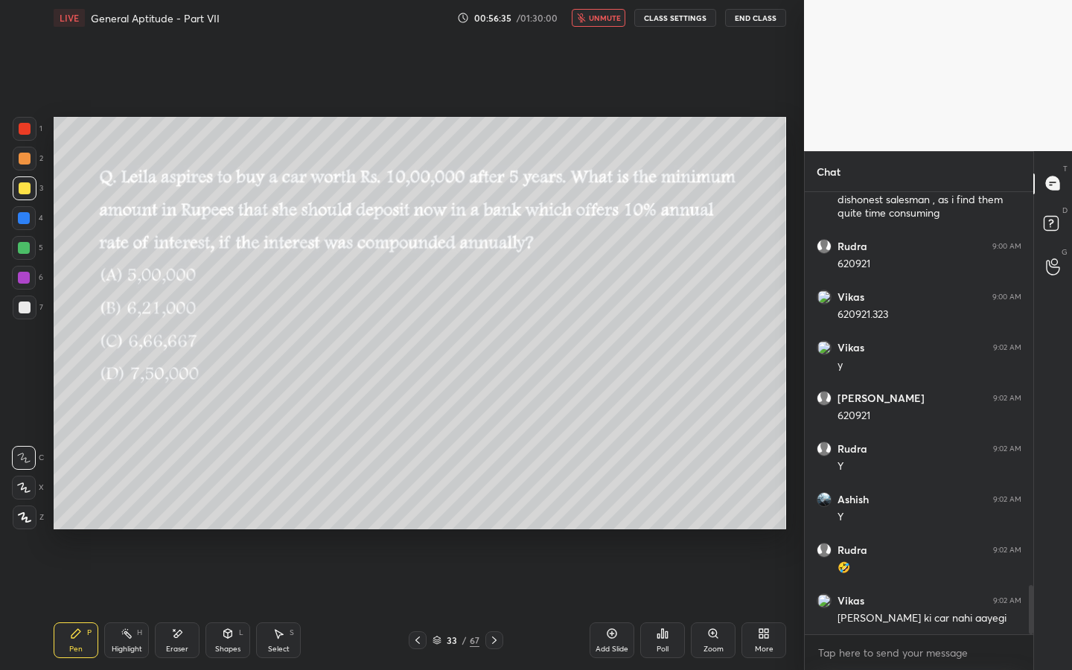
scroll to position [3568, 0]
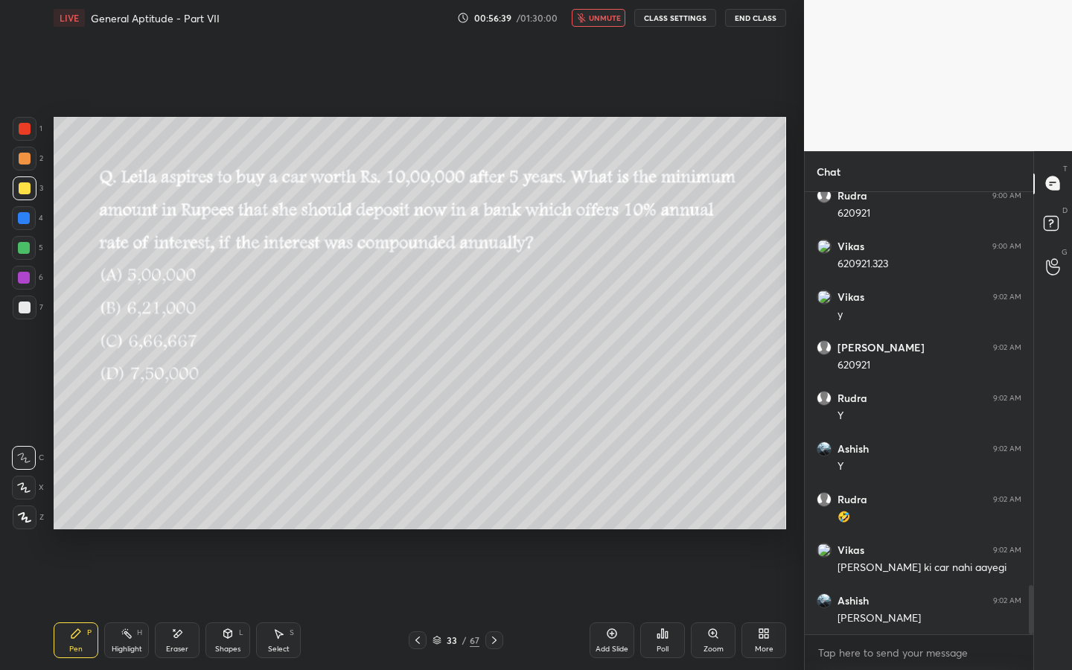
drag, startPoint x: 607, startPoint y: 21, endPoint x: 609, endPoint y: 10, distance: 11.4
click at [607, 20] on span "unmute" at bounding box center [605, 18] width 32 height 10
click at [603, 19] on span "mute" at bounding box center [605, 18] width 21 height 10
click at [601, 19] on span "unmute" at bounding box center [605, 18] width 32 height 10
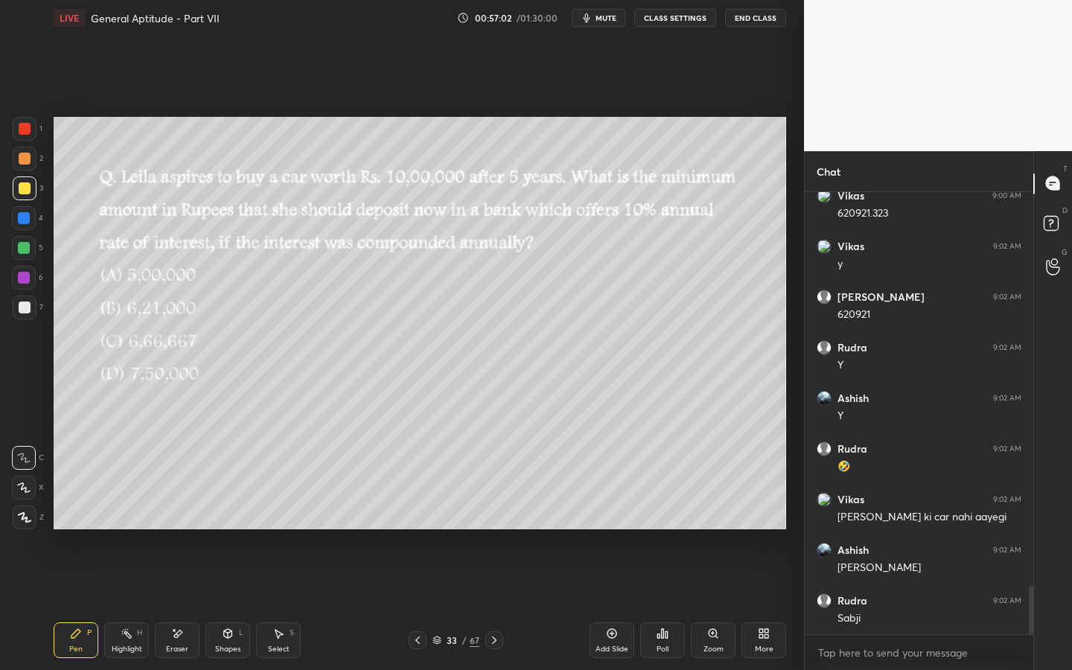
click at [490, 511] on icon at bounding box center [494, 640] width 12 height 12
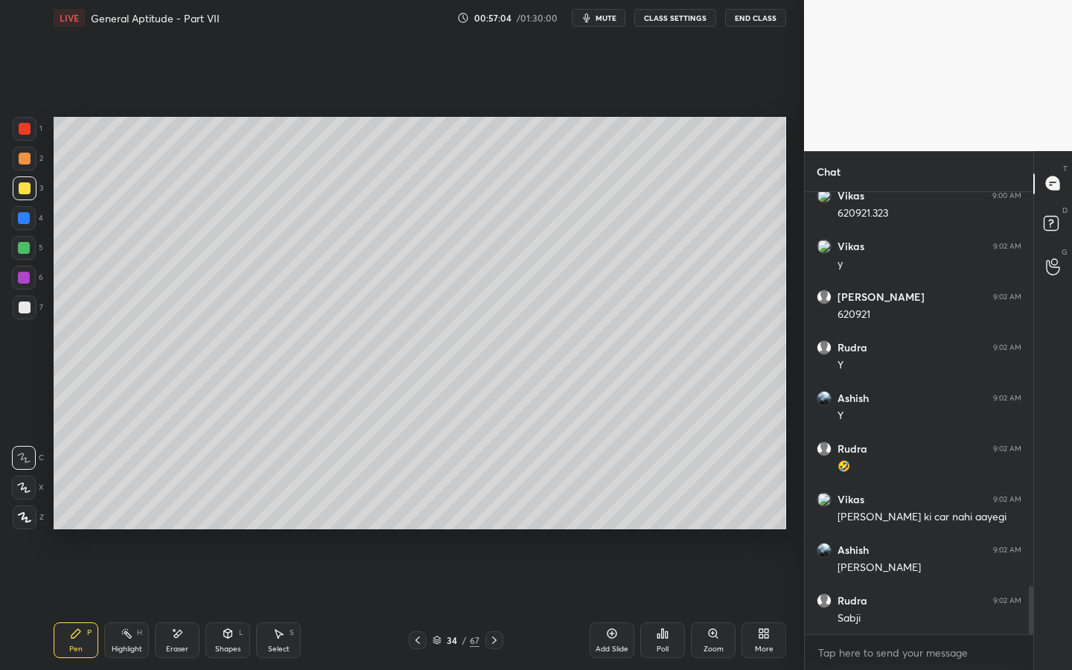
click at [603, 19] on span "mute" at bounding box center [605, 18] width 21 height 10
click at [494, 511] on icon at bounding box center [494, 640] width 12 height 12
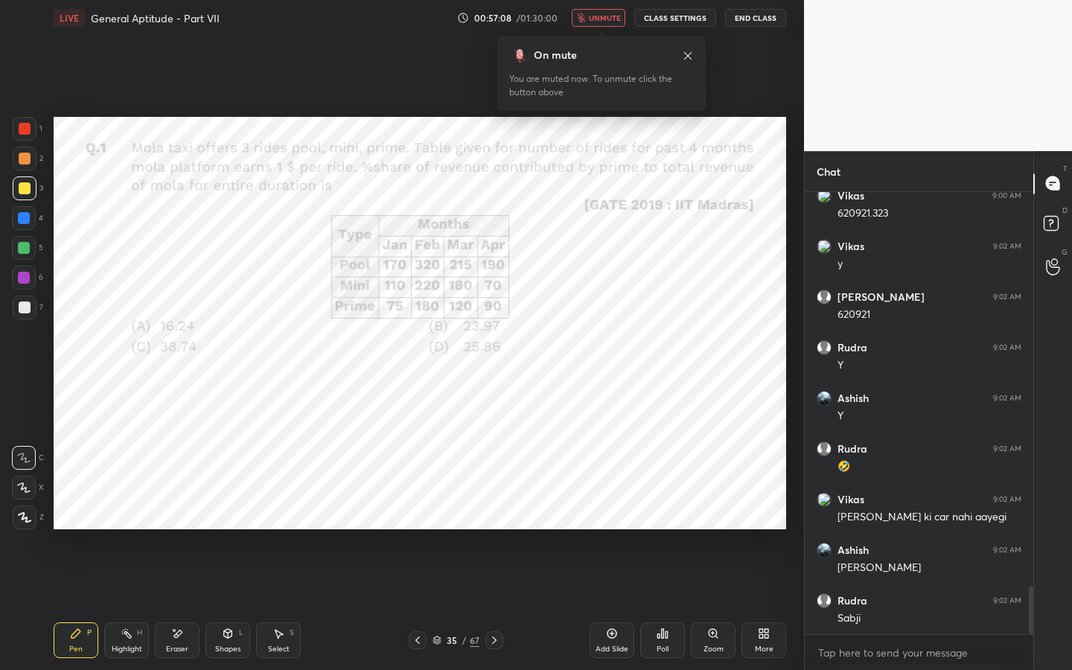
click at [690, 54] on icon at bounding box center [688, 56] width 12 height 12
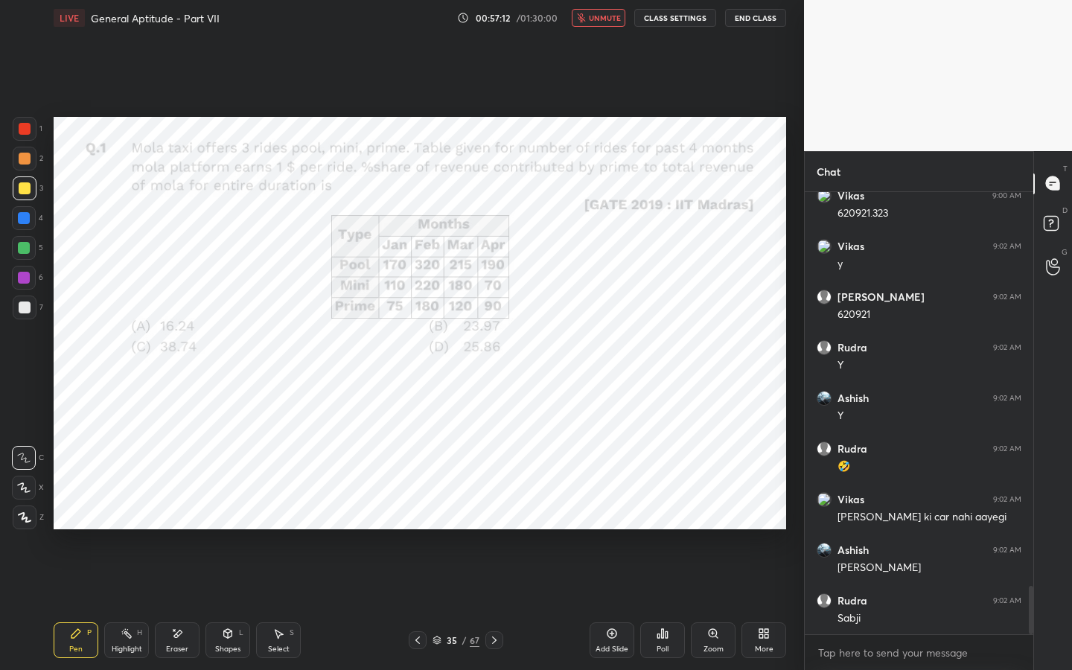
click at [19, 126] on div at bounding box center [25, 129] width 12 height 12
click at [606, 16] on span "unmute" at bounding box center [605, 18] width 32 height 10
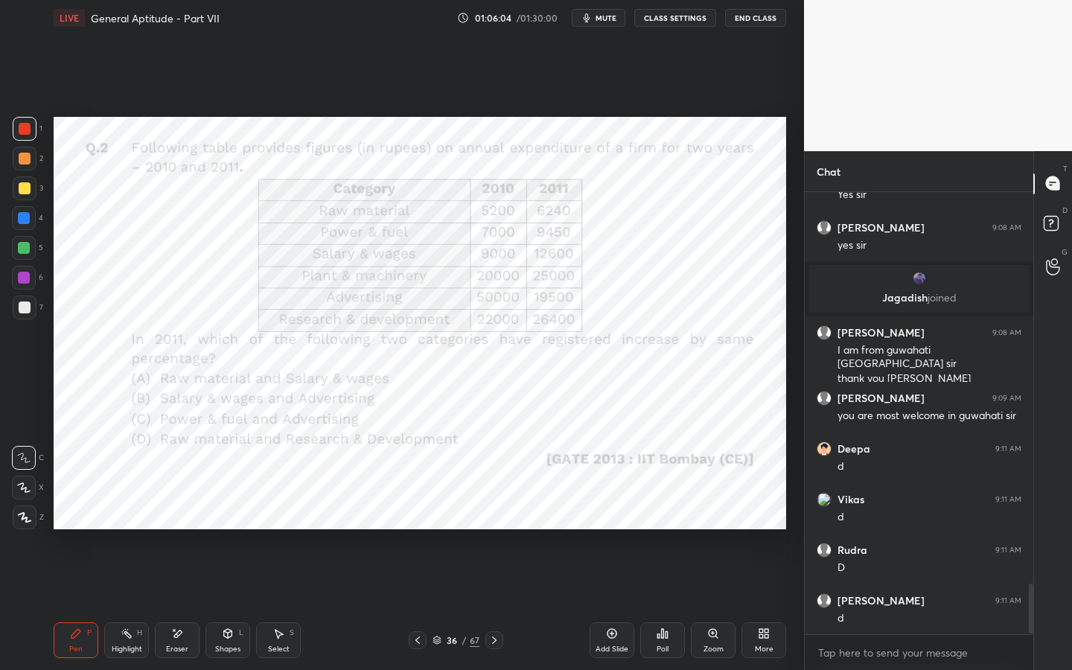
scroll to position [3475, 0]
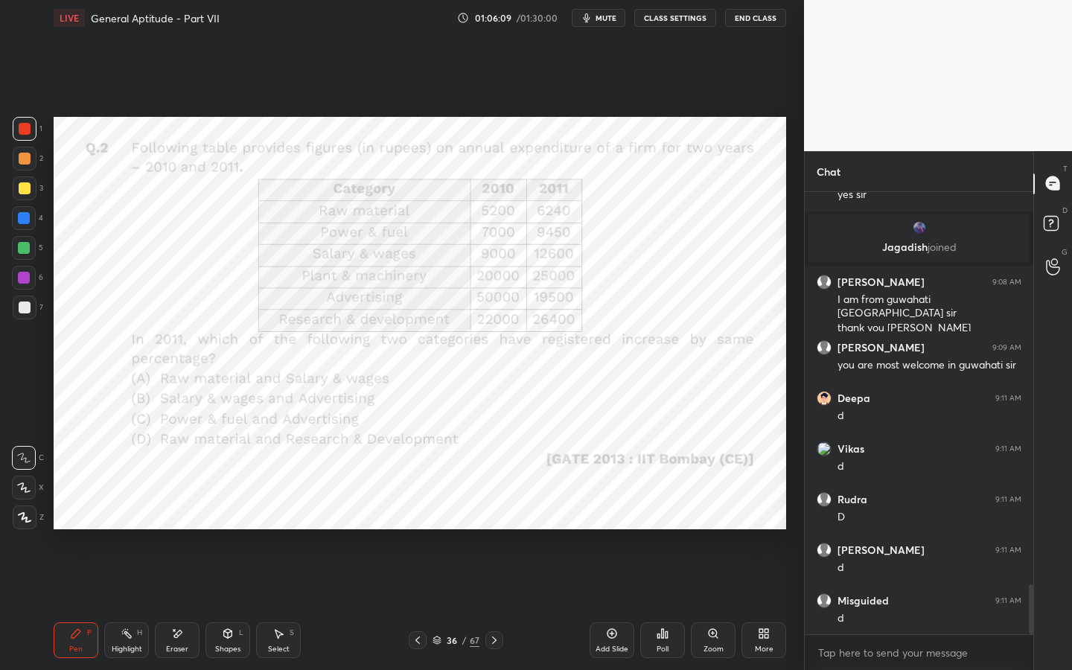
drag, startPoint x: 171, startPoint y: 634, endPoint x: 133, endPoint y: 564, distance: 79.6
click at [170, 511] on div "Eraser" at bounding box center [177, 640] width 45 height 36
drag, startPoint x: 72, startPoint y: 645, endPoint x: 58, endPoint y: 605, distance: 42.6
click at [72, 511] on div "Pen" at bounding box center [75, 648] width 13 height 7
click at [915, 249] on p "[PERSON_NAME] joined" at bounding box center [918, 247] width 203 height 12
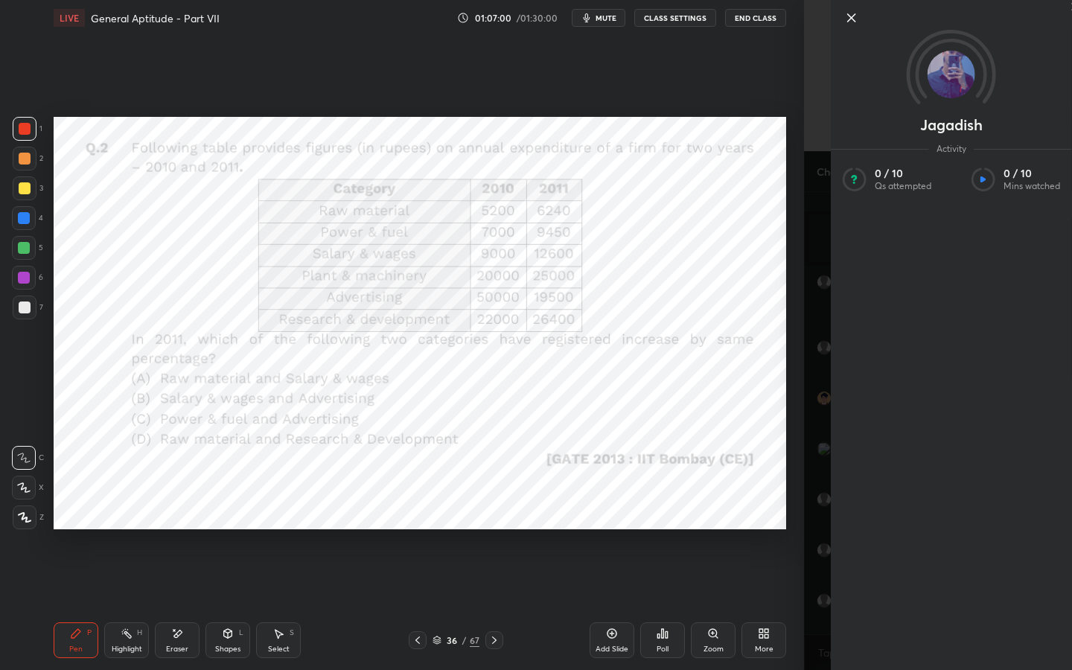
click at [848, 16] on icon at bounding box center [851, 18] width 18 height 18
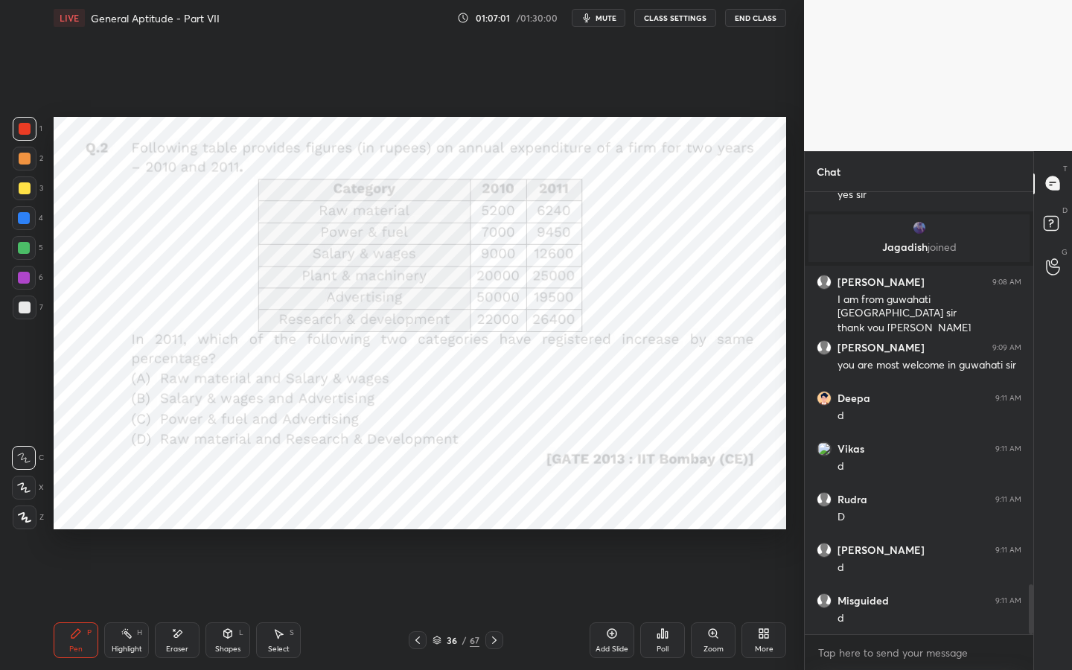
scroll to position [3526, 0]
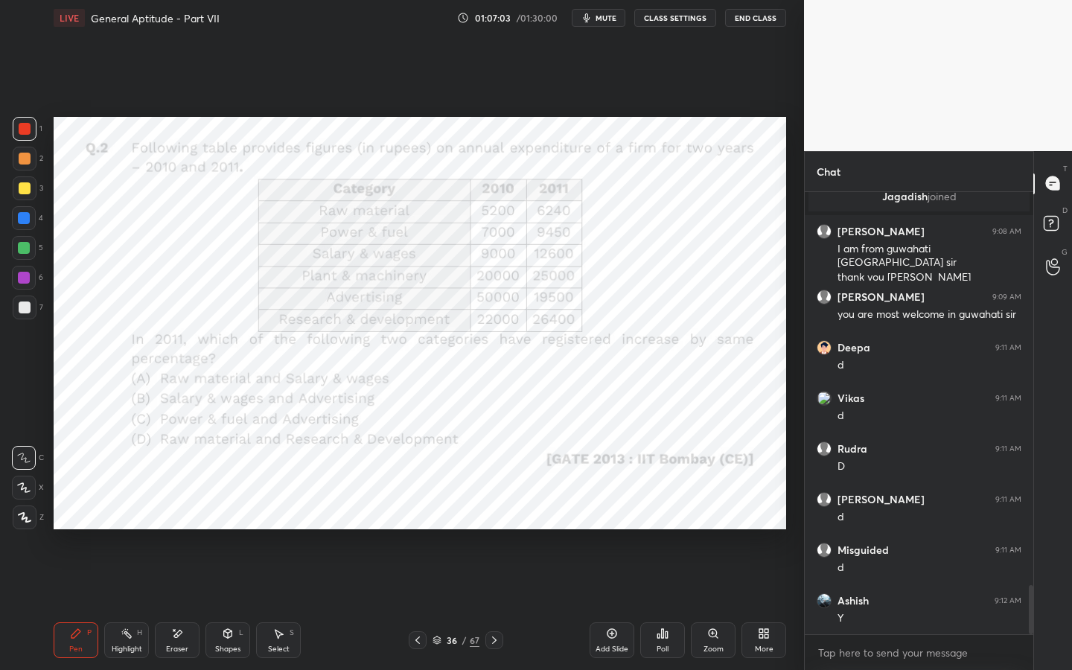
click at [496, 511] on icon at bounding box center [494, 640] width 12 height 12
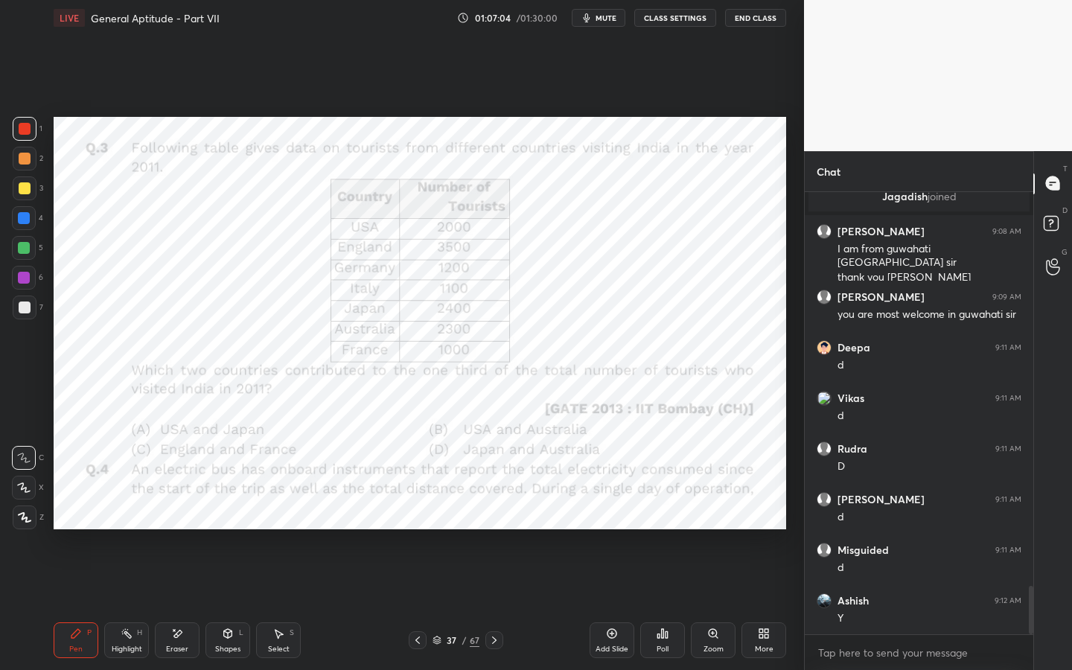
scroll to position [3576, 0]
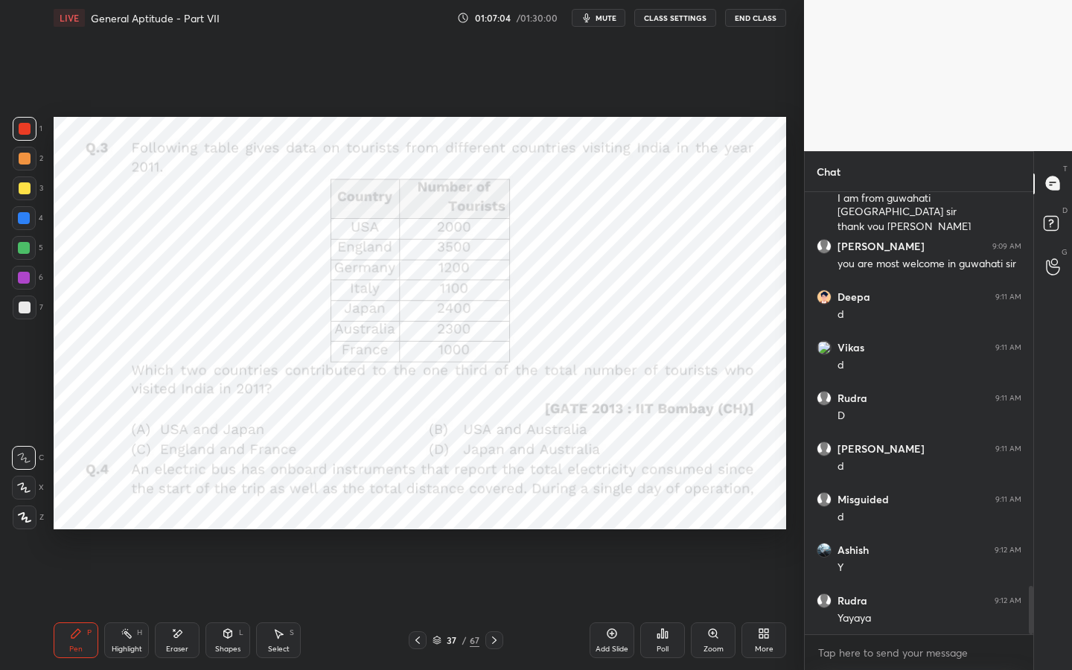
click at [495, 511] on div at bounding box center [494, 640] width 18 height 18
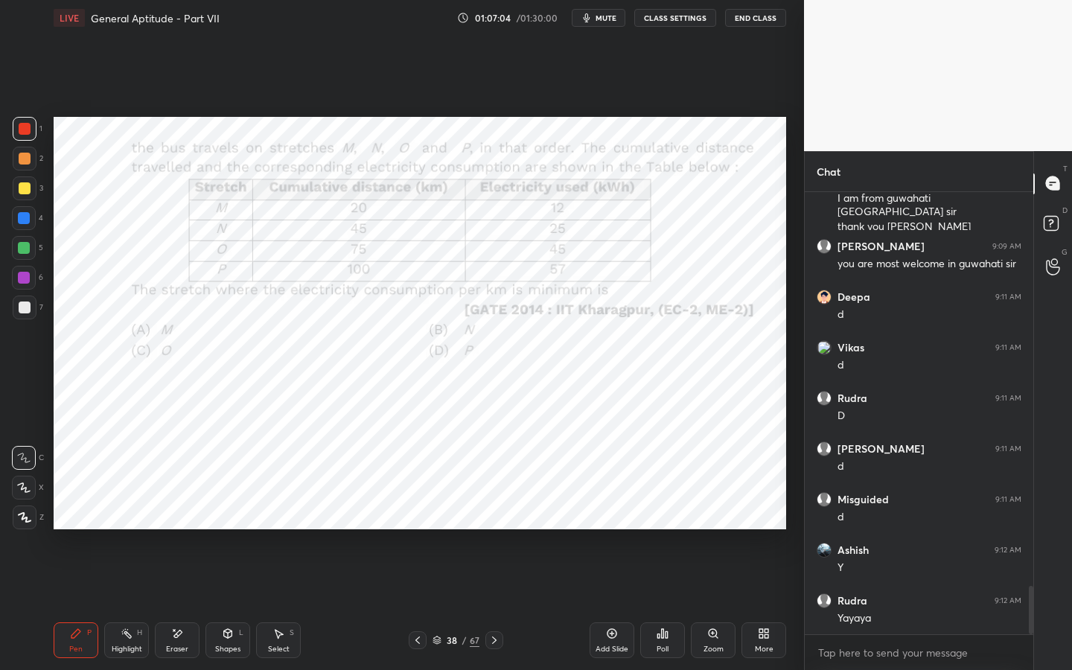
drag, startPoint x: 464, startPoint y: 616, endPoint x: 452, endPoint y: 624, distance: 14.0
click at [458, 511] on div "Pen P Highlight H Eraser Shapes L Select S 38 / 67 Add Slide Poll Zoom More" at bounding box center [420, 640] width 732 height 60
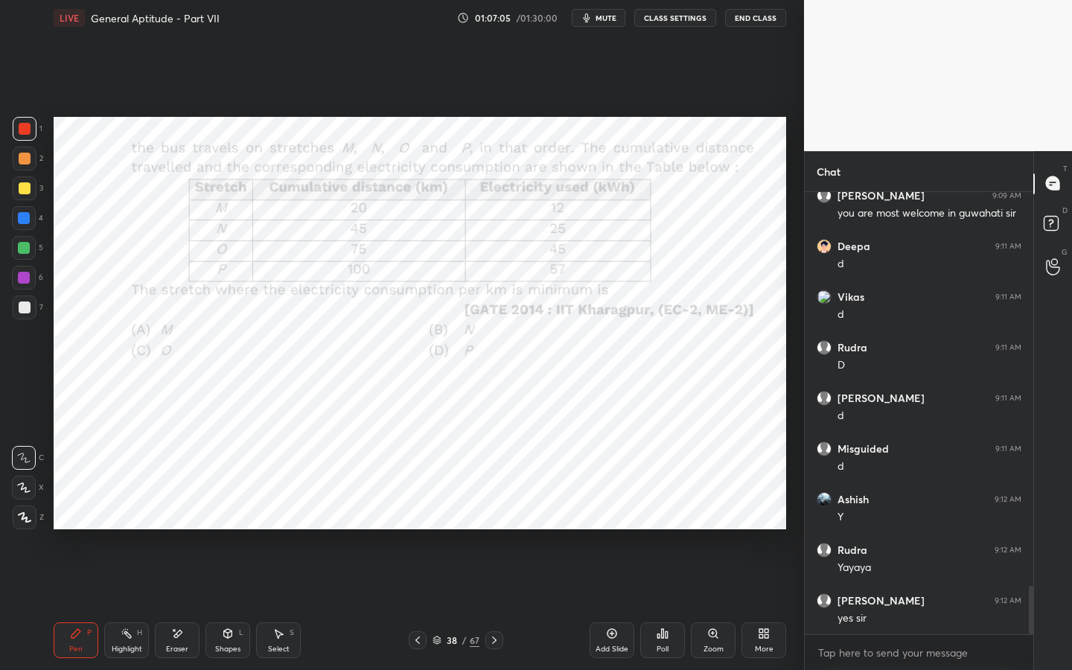
click at [414, 511] on icon at bounding box center [418, 640] width 12 height 12
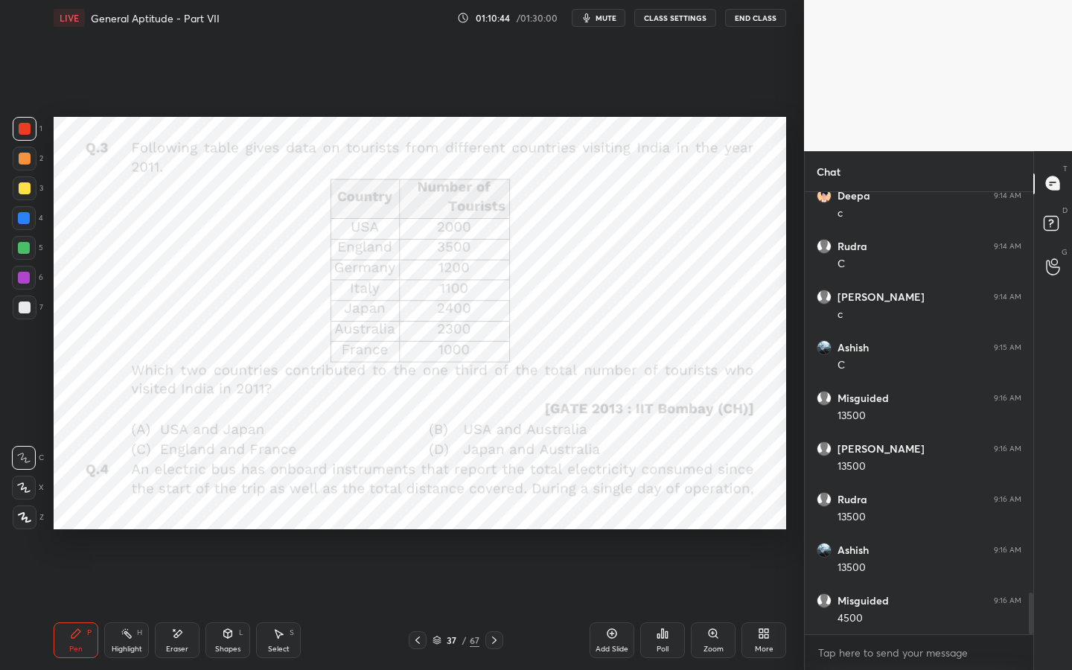
scroll to position [4234, 0]
click at [493, 511] on div at bounding box center [494, 640] width 18 height 18
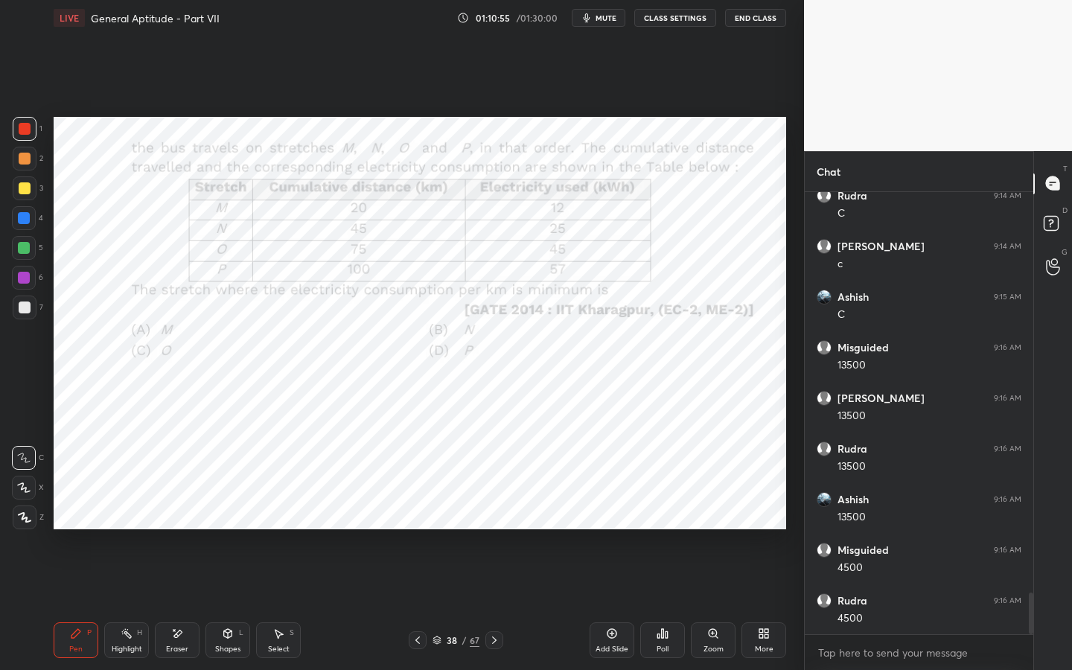
click at [494, 511] on icon at bounding box center [494, 640] width 12 height 12
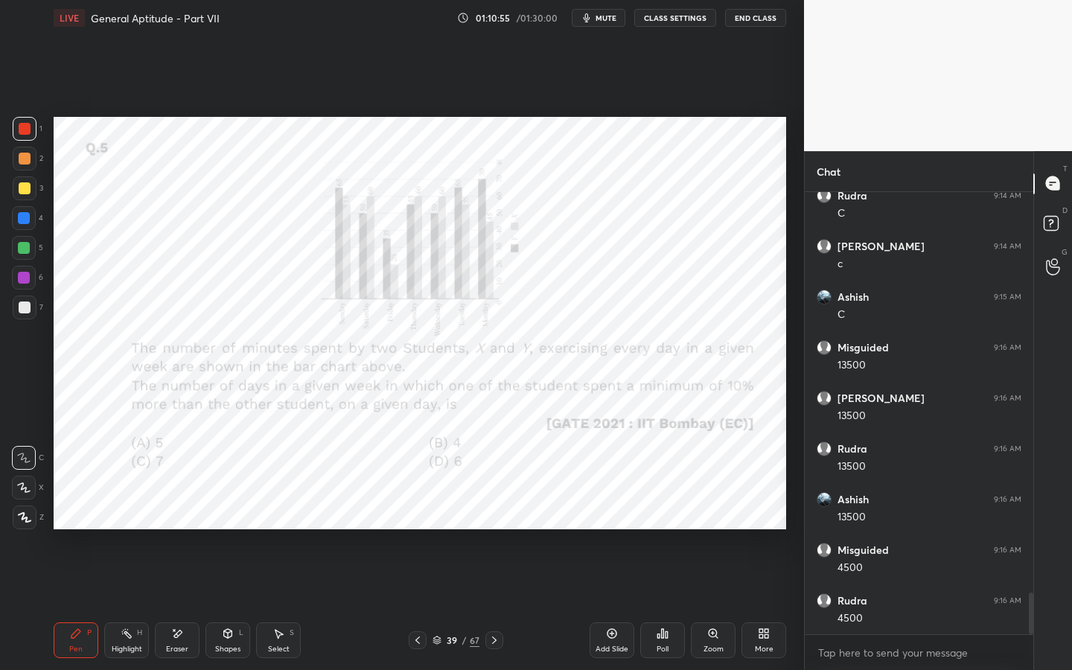
click at [493, 511] on icon at bounding box center [494, 640] width 12 height 12
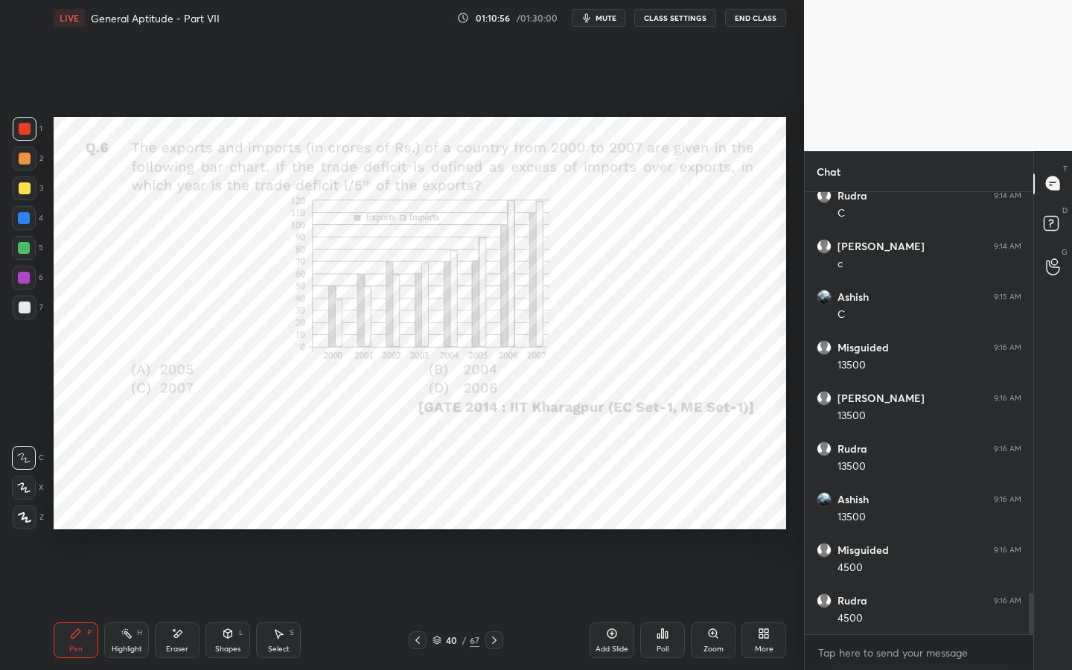
click at [493, 511] on icon at bounding box center [494, 640] width 12 height 12
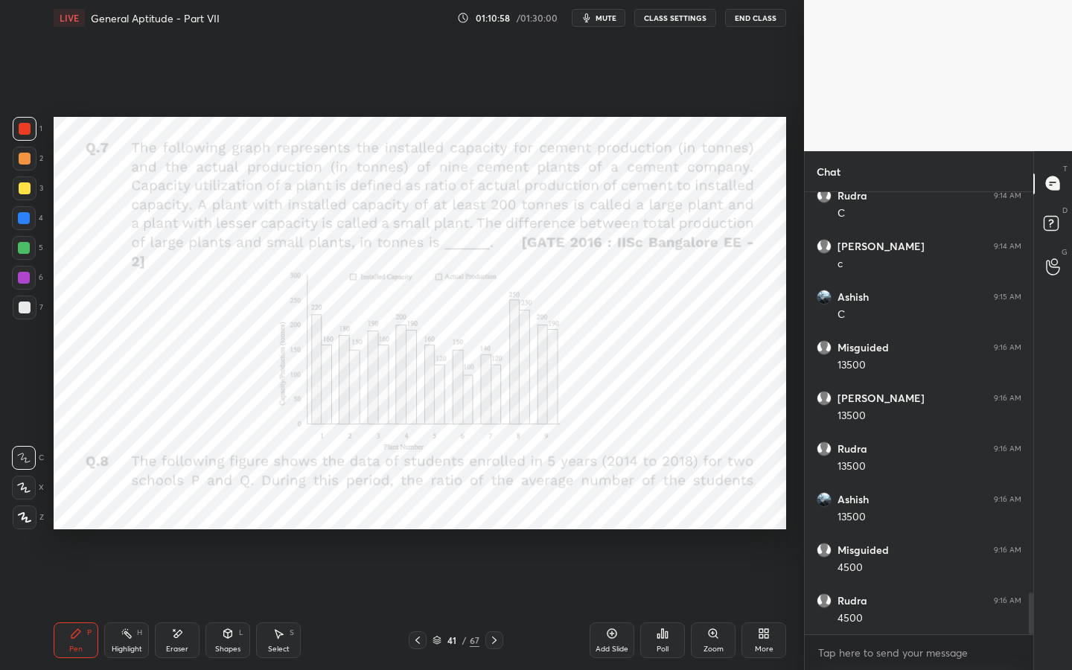
click at [417, 511] on icon at bounding box center [418, 640] width 12 height 12
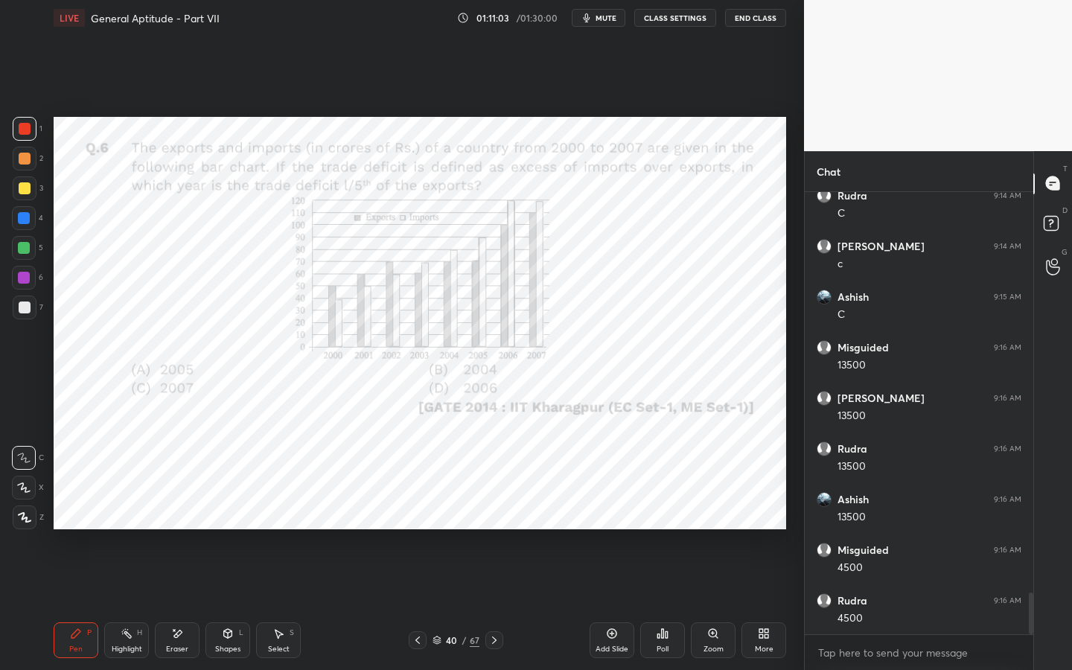
drag, startPoint x: 615, startPoint y: 18, endPoint x: 617, endPoint y: 8, distance: 9.8
click at [615, 18] on span "mute" at bounding box center [605, 18] width 21 height 10
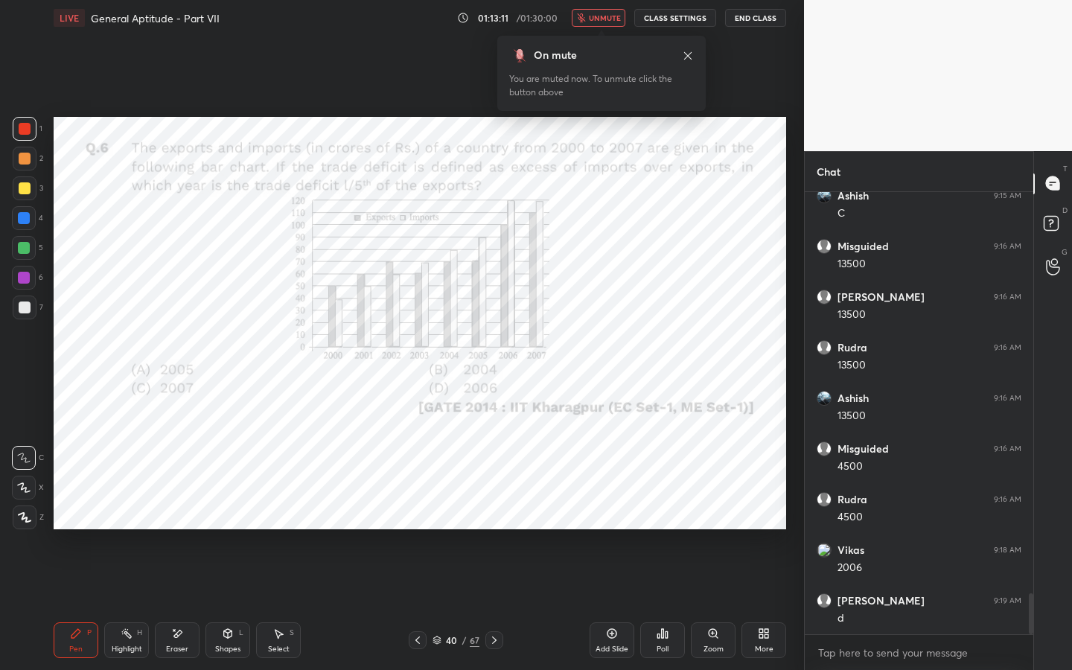
scroll to position [4386, 0]
click at [595, 19] on span "unmute" at bounding box center [605, 18] width 32 height 10
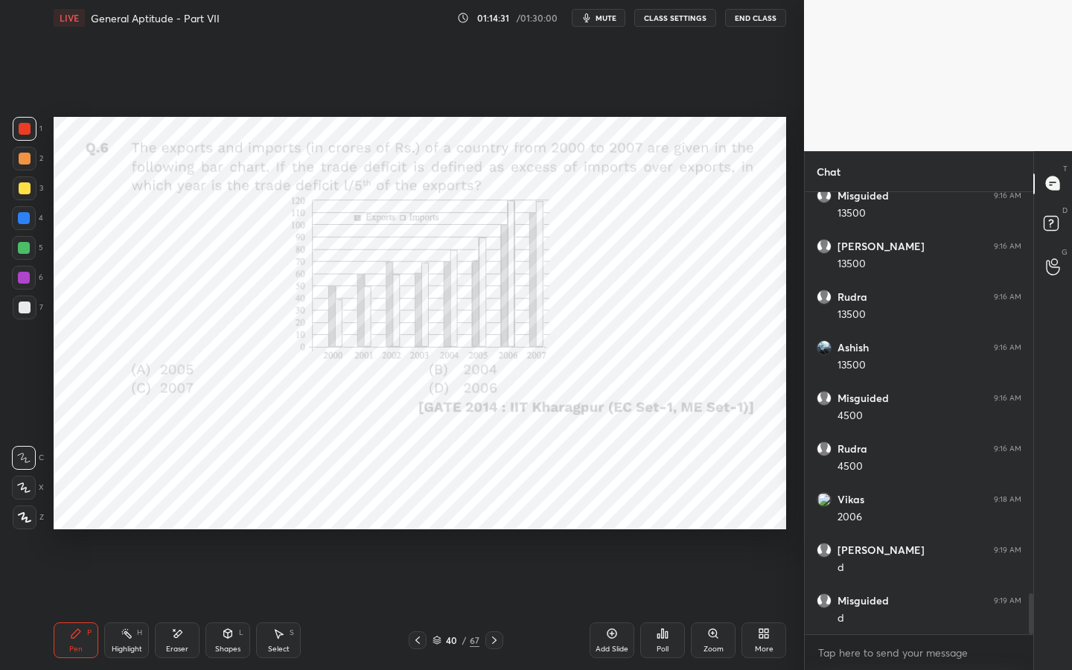
click at [493, 511] on icon at bounding box center [494, 639] width 4 height 7
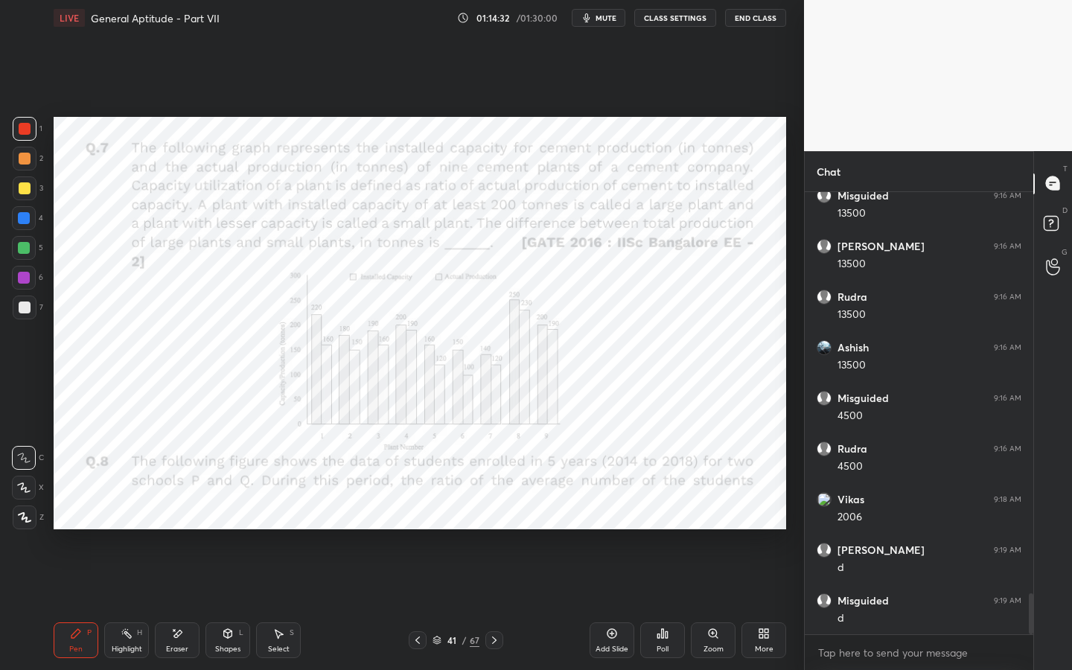
click at [494, 511] on icon at bounding box center [494, 640] width 12 height 12
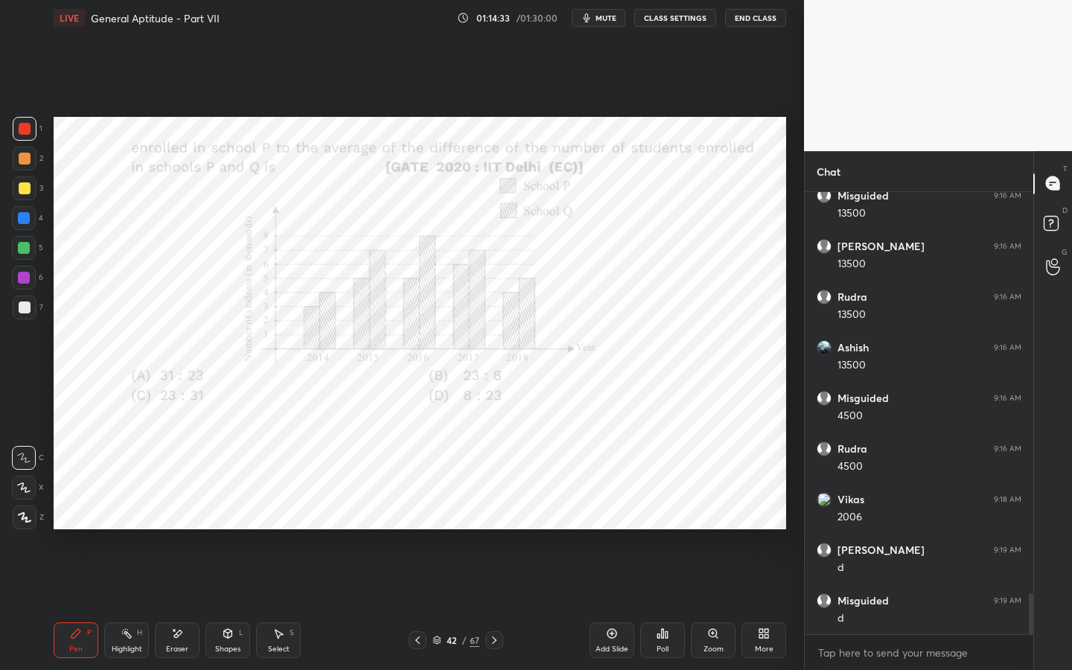
click at [493, 511] on icon at bounding box center [494, 640] width 12 height 12
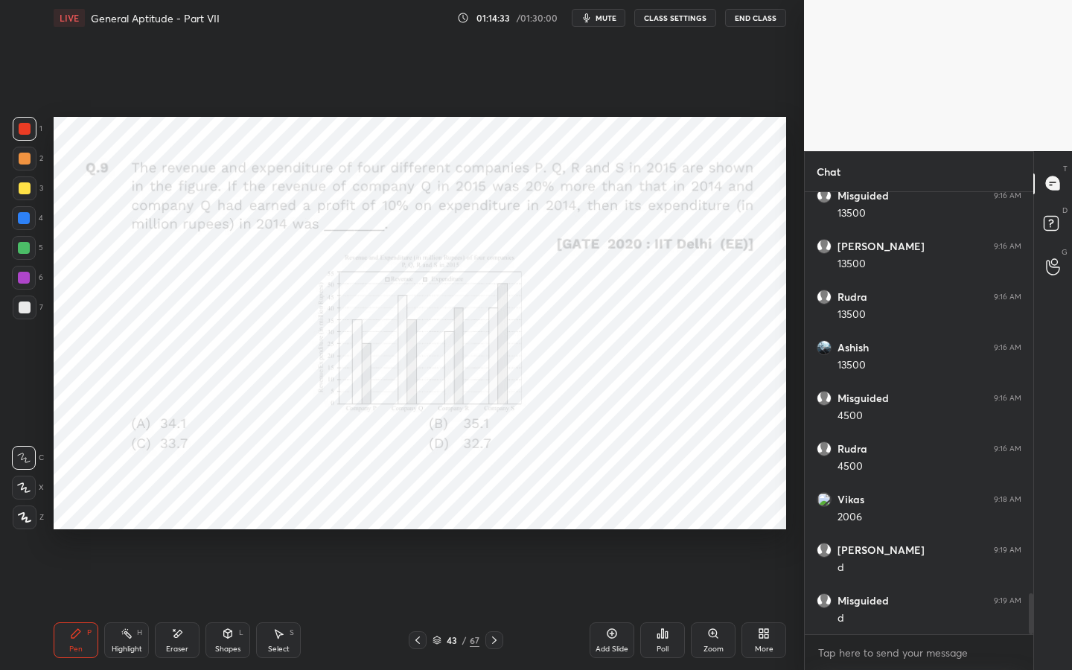
click at [495, 511] on icon at bounding box center [494, 640] width 12 height 12
click at [491, 511] on icon at bounding box center [494, 640] width 12 height 12
click at [493, 511] on icon at bounding box center [494, 639] width 4 height 7
click at [31, 280] on div at bounding box center [24, 278] width 24 height 24
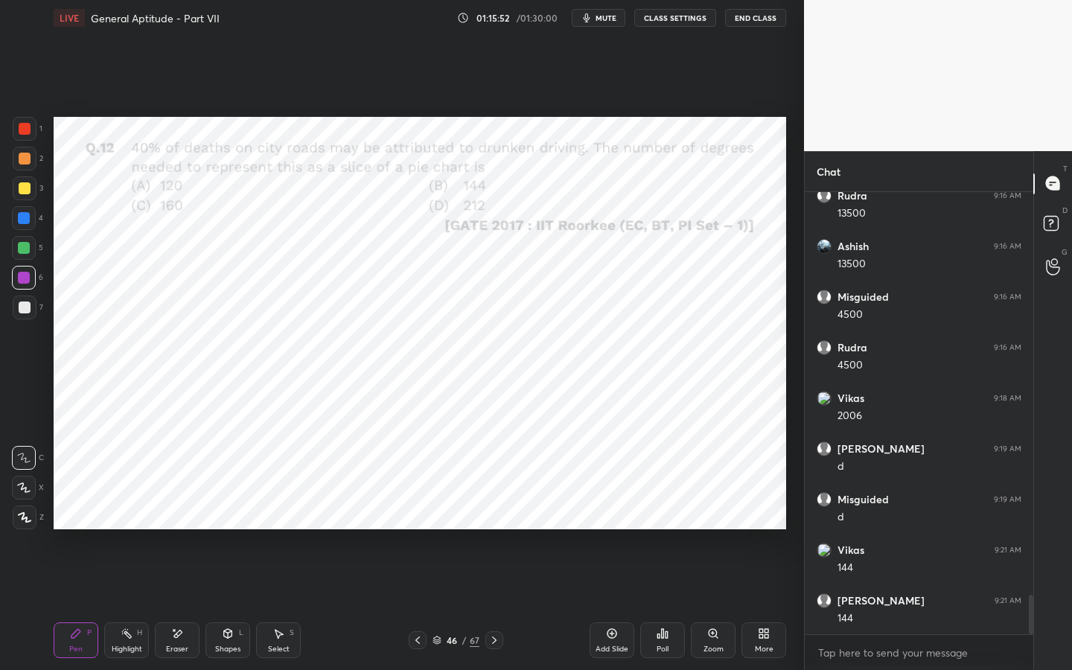
scroll to position [4538, 0]
click at [495, 511] on icon at bounding box center [494, 640] width 12 height 12
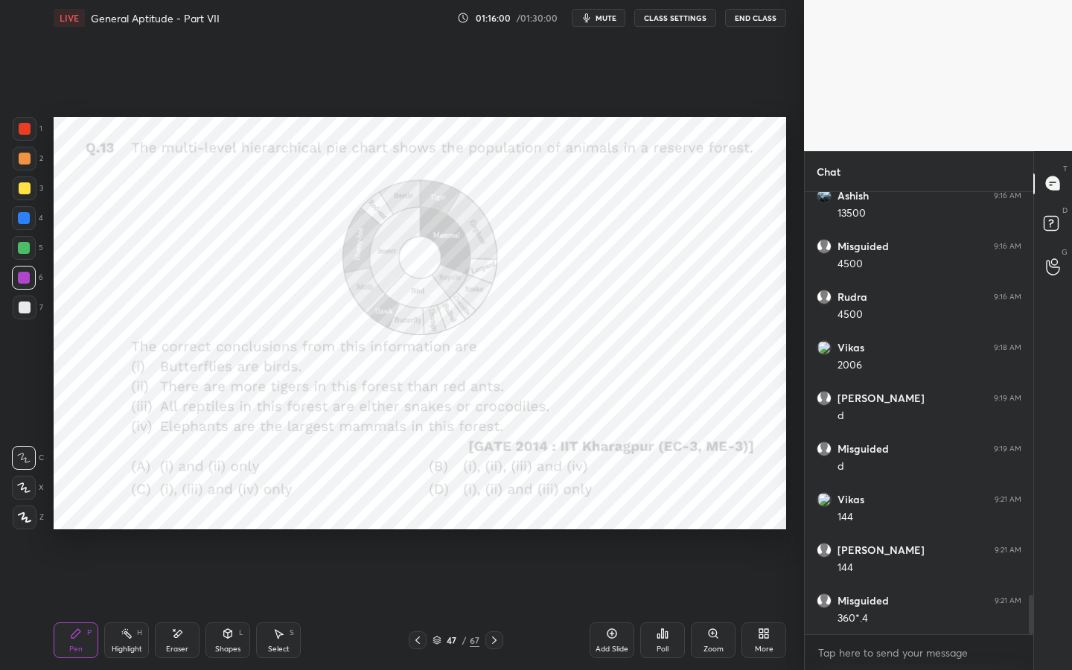
click at [490, 511] on icon at bounding box center [494, 640] width 12 height 12
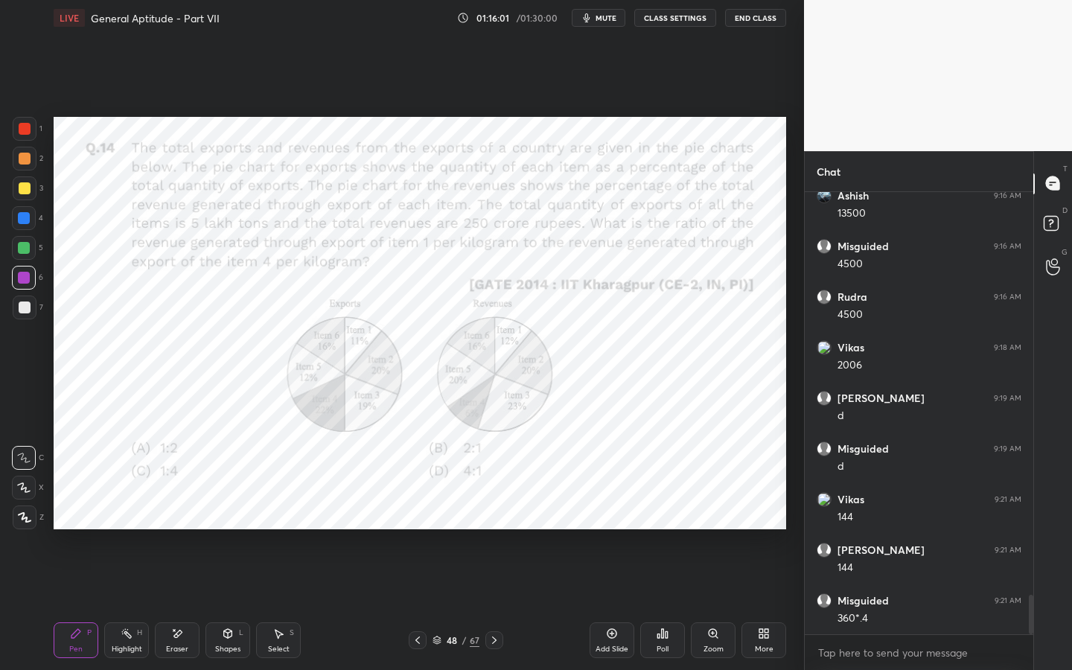
click at [486, 511] on div at bounding box center [494, 640] width 18 height 18
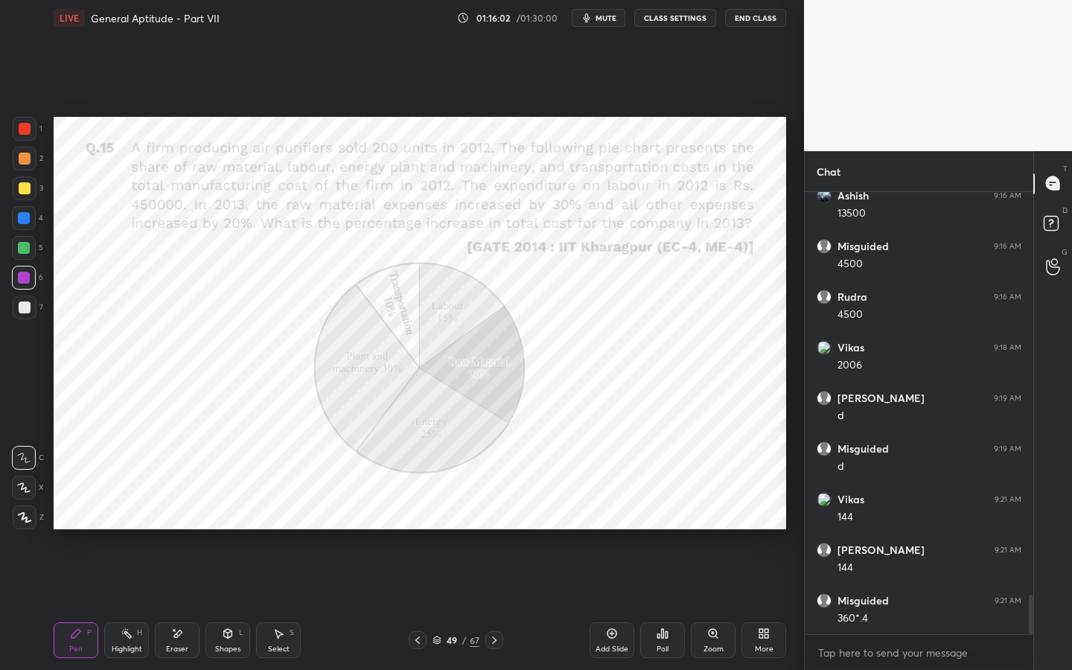
click at [486, 511] on div at bounding box center [494, 640] width 18 height 18
click at [488, 511] on icon at bounding box center [494, 640] width 12 height 12
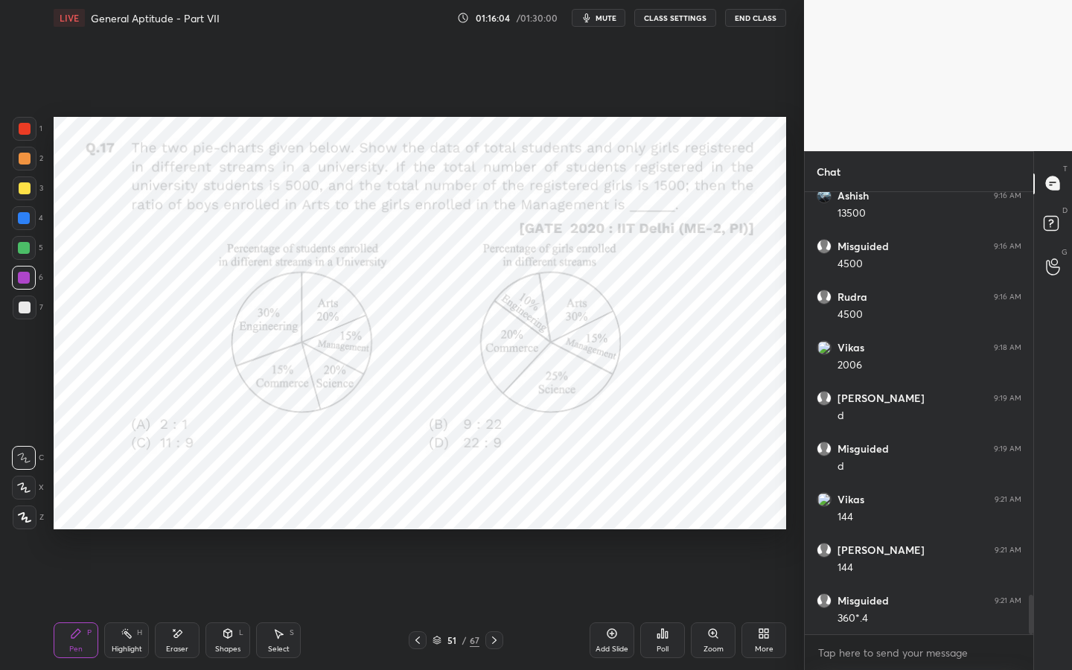
click at [493, 511] on icon at bounding box center [494, 639] width 4 height 7
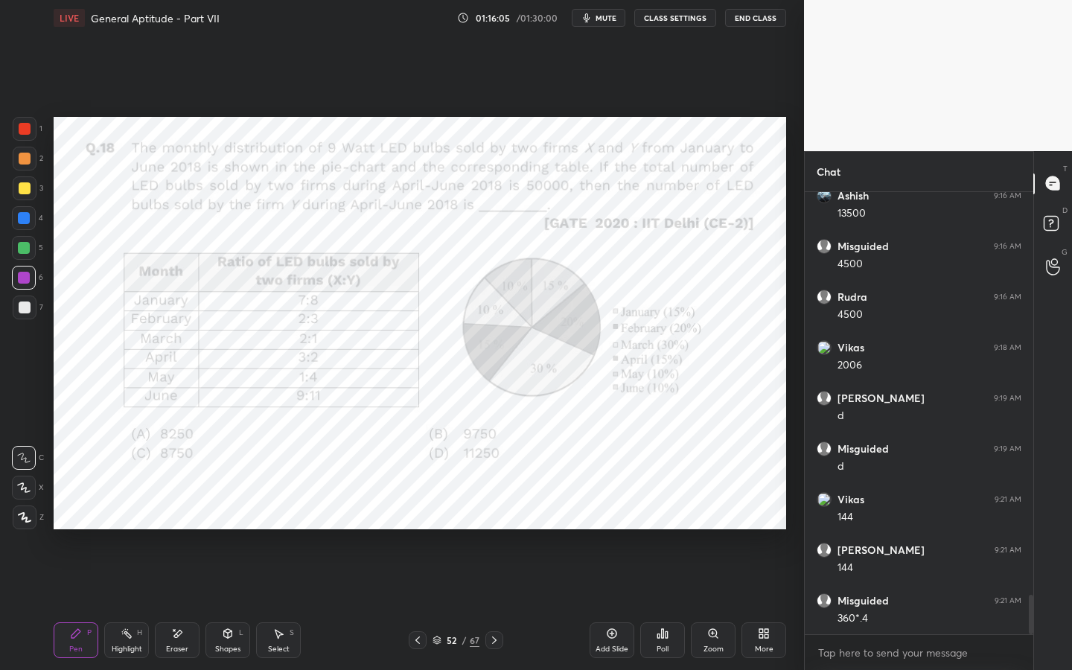
click at [496, 511] on icon at bounding box center [494, 640] width 12 height 12
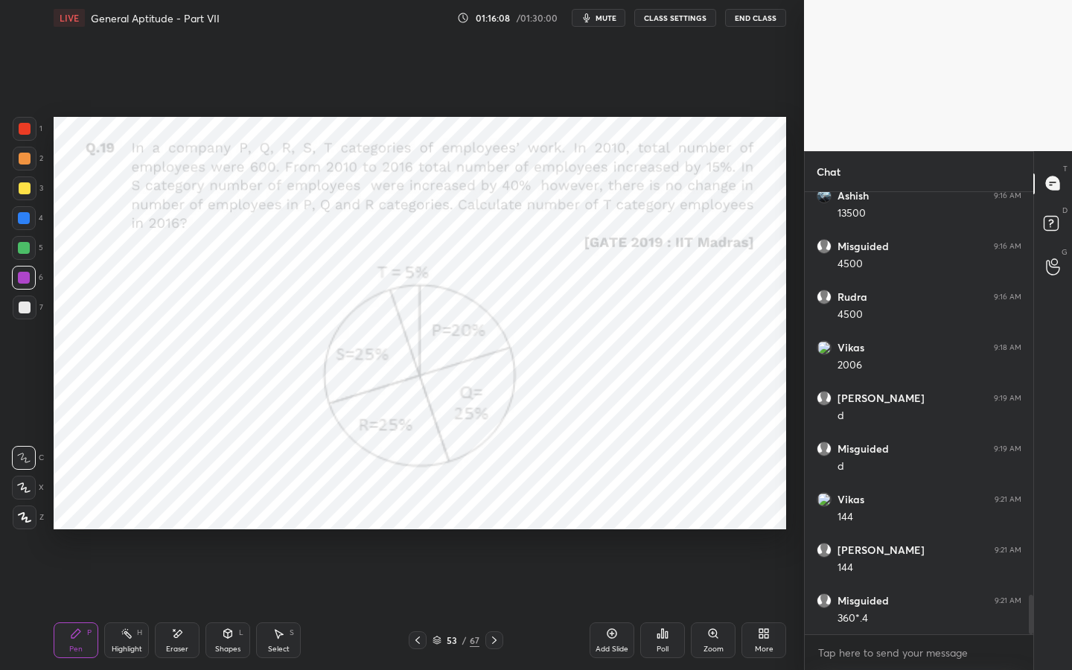
click at [494, 511] on icon at bounding box center [494, 640] width 12 height 12
click at [496, 511] on icon at bounding box center [494, 640] width 12 height 12
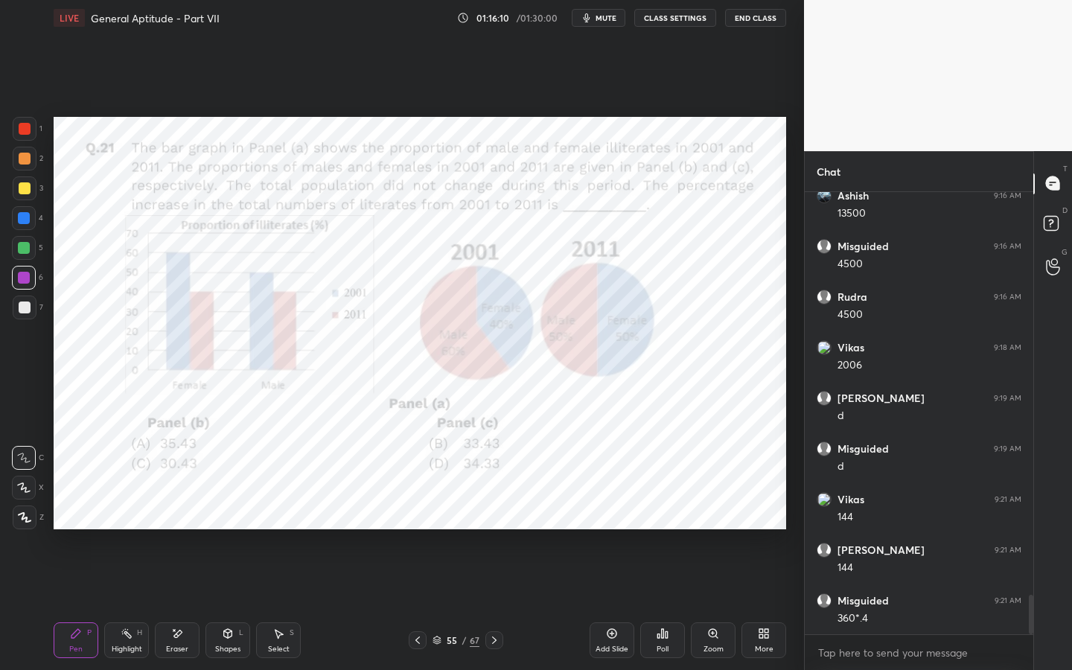
click at [497, 511] on icon at bounding box center [494, 640] width 12 height 12
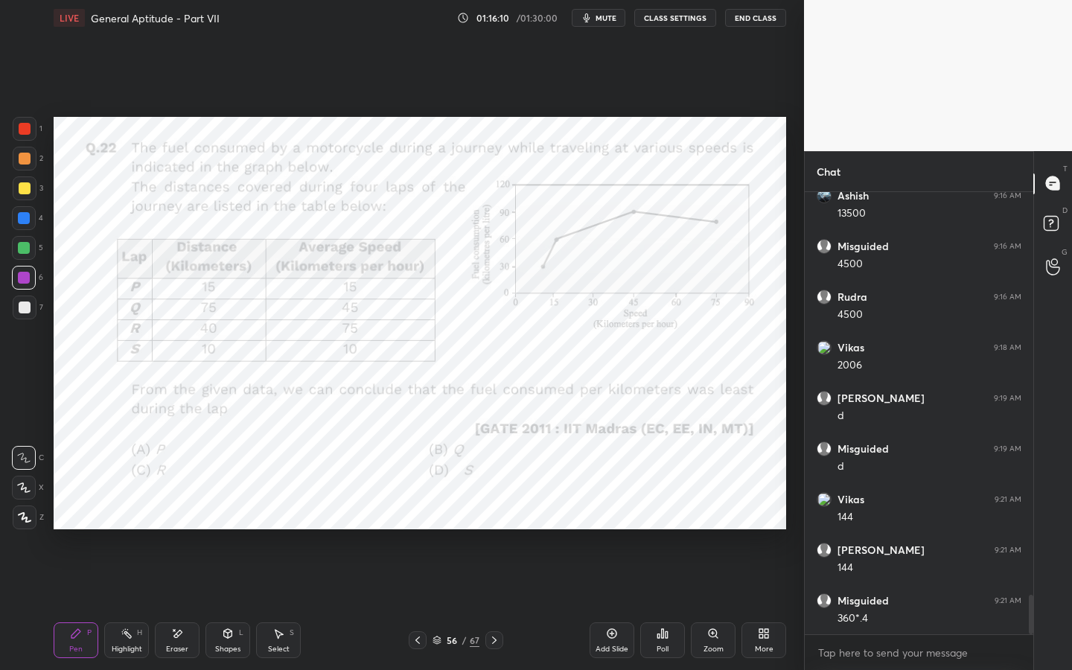
click at [499, 511] on icon at bounding box center [494, 640] width 12 height 12
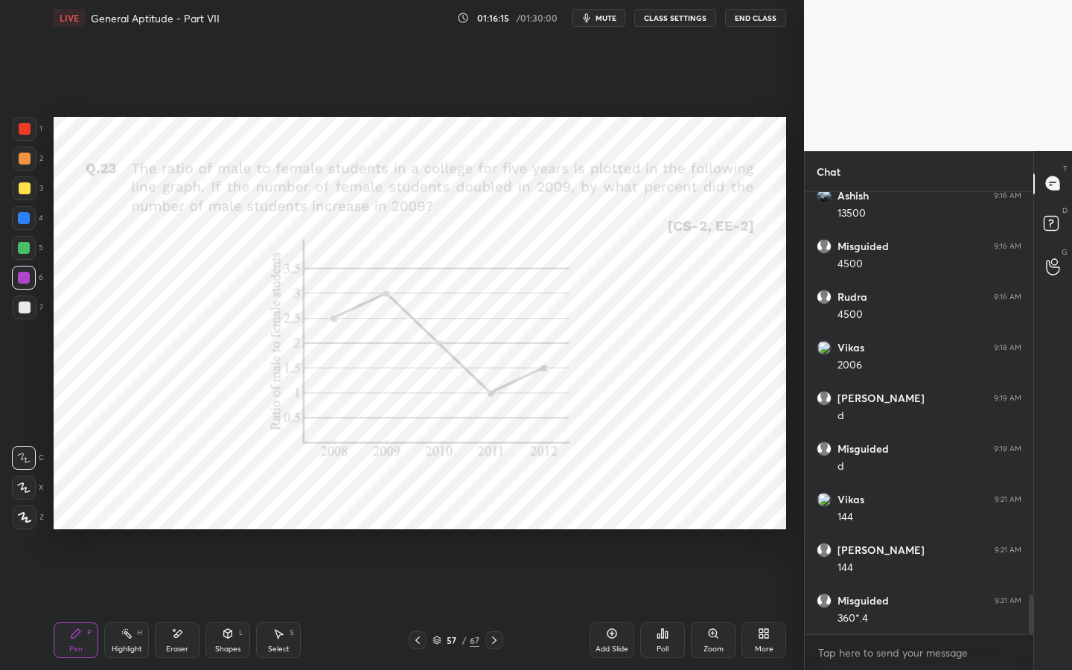
click at [31, 127] on div at bounding box center [25, 129] width 24 height 24
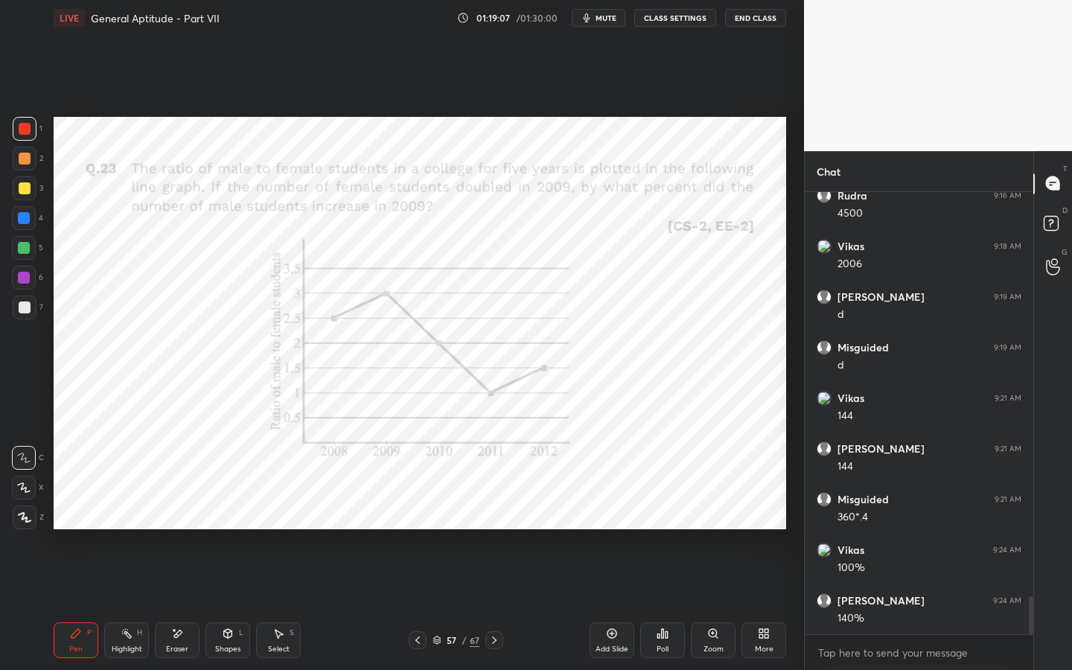
scroll to position [4689, 0]
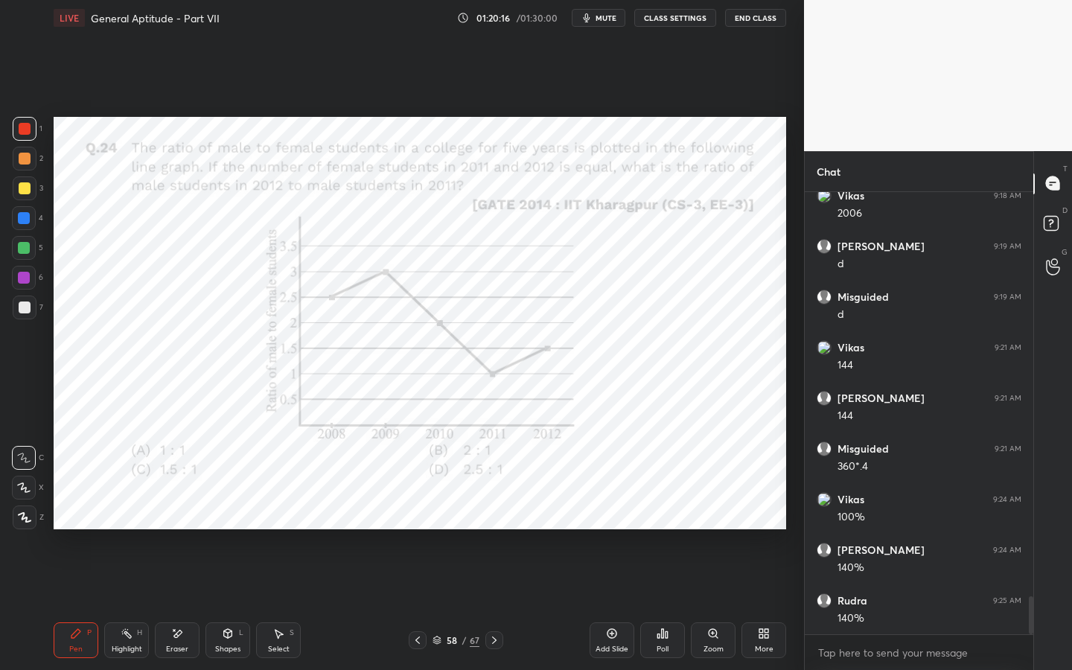
drag, startPoint x: 32, startPoint y: 485, endPoint x: 43, endPoint y: 355, distance: 130.7
click at [32, 486] on div at bounding box center [24, 487] width 24 height 24
click at [177, 511] on icon at bounding box center [178, 633] width 8 height 7
drag, startPoint x: 88, startPoint y: 628, endPoint x: 85, endPoint y: 590, distance: 38.1
click at [88, 511] on div "P" at bounding box center [89, 632] width 4 height 7
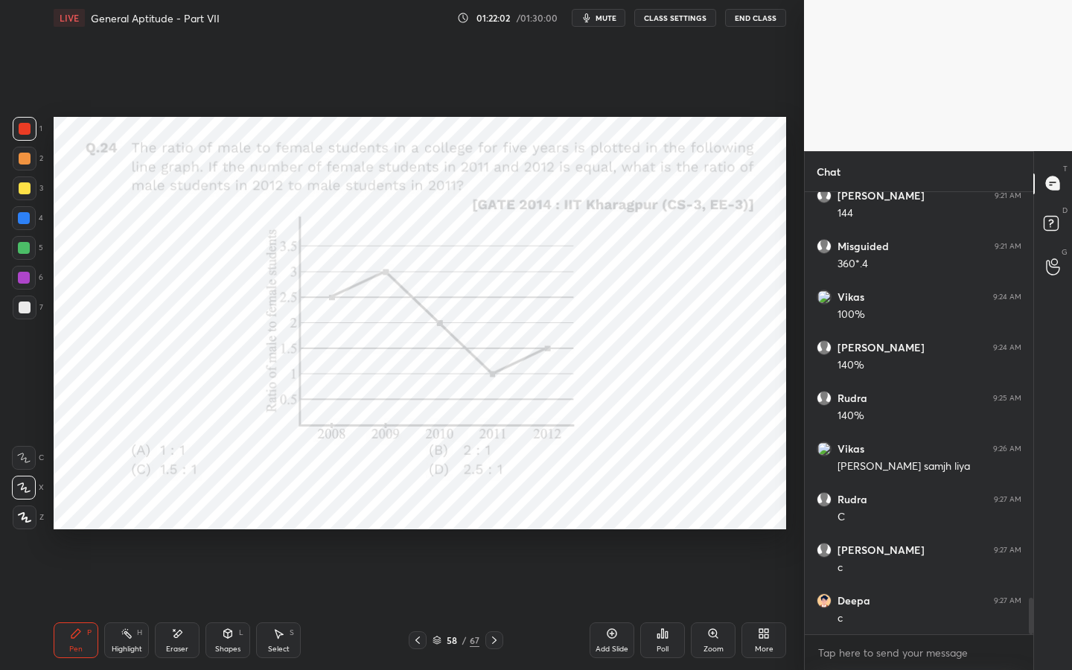
scroll to position [4942, 0]
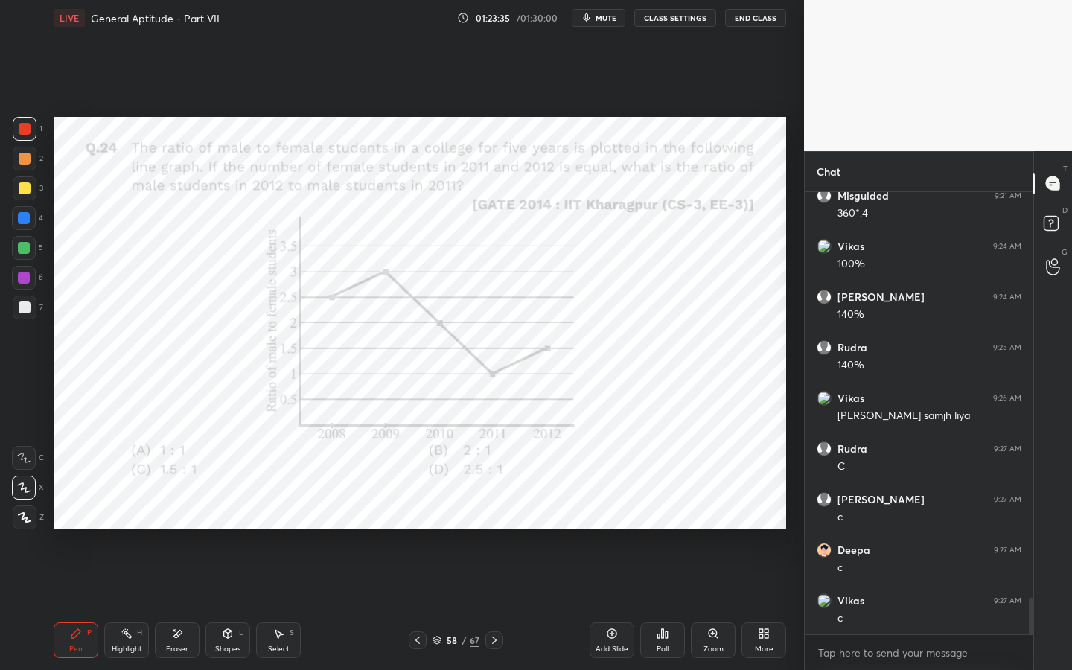
click at [187, 511] on div "Eraser" at bounding box center [177, 648] width 22 height 7
click at [180, 511] on div "Setting up your live class Poll for secs No correct answer Start poll" at bounding box center [420, 323] width 744 height 574
click at [83, 511] on div "Pen P" at bounding box center [76, 640] width 45 height 36
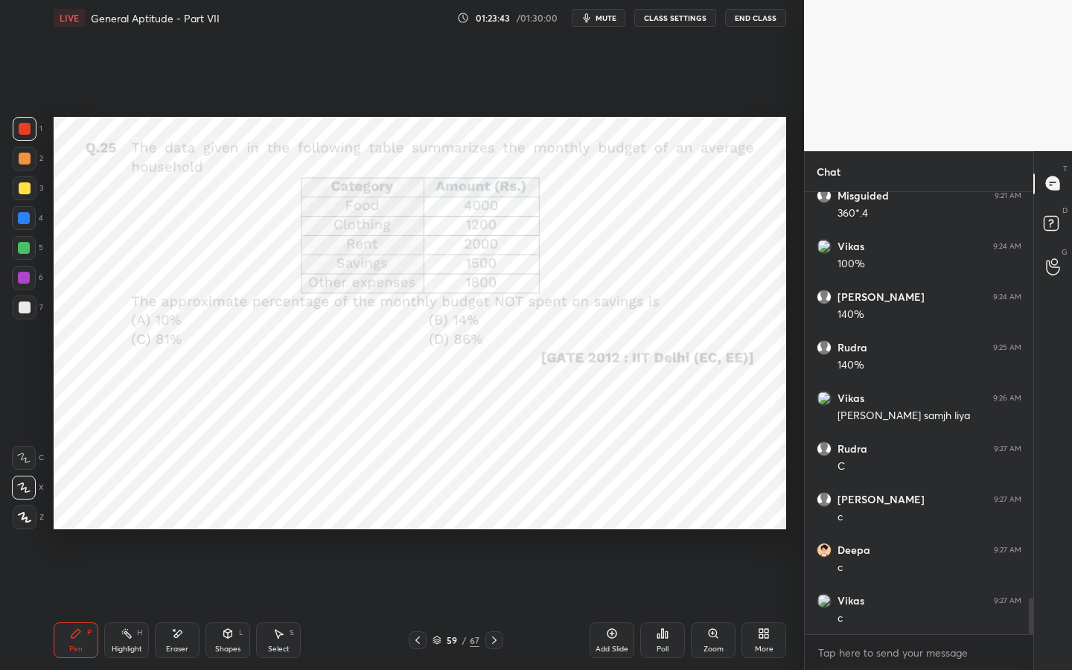
click at [607, 19] on span "mute" at bounding box center [605, 18] width 21 height 10
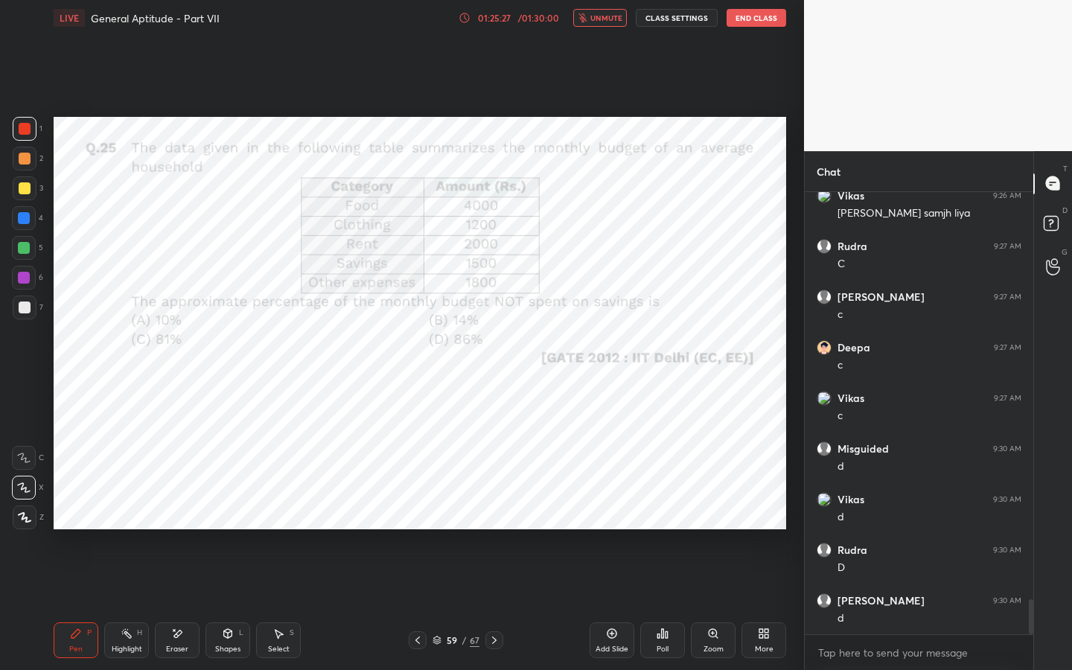
scroll to position [5195, 0]
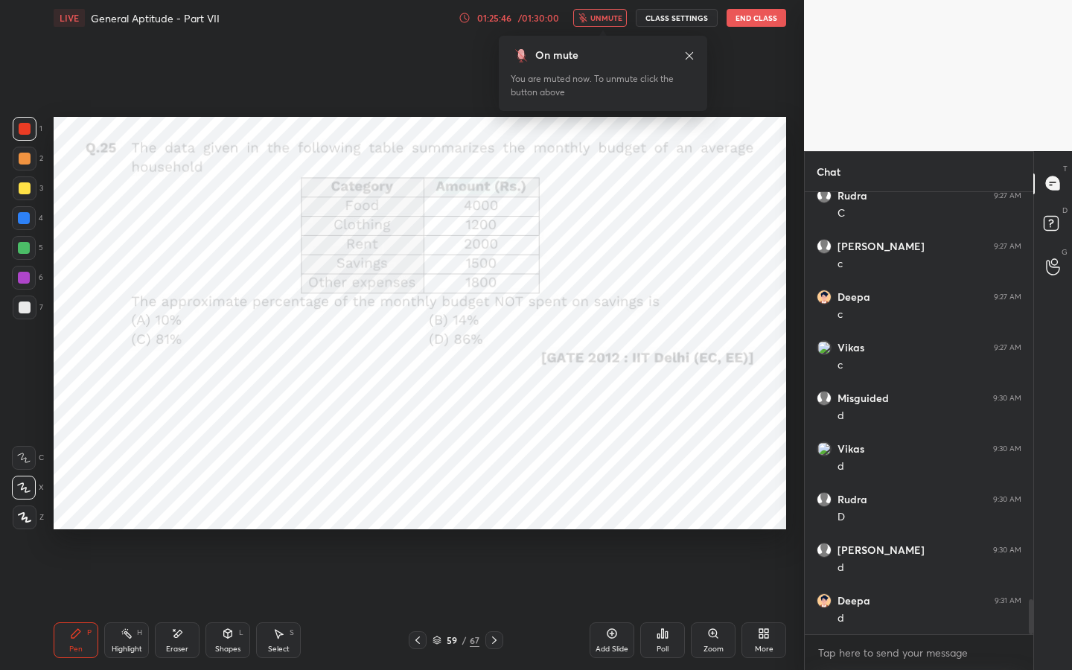
click at [603, 21] on span "unmute" at bounding box center [606, 18] width 32 height 10
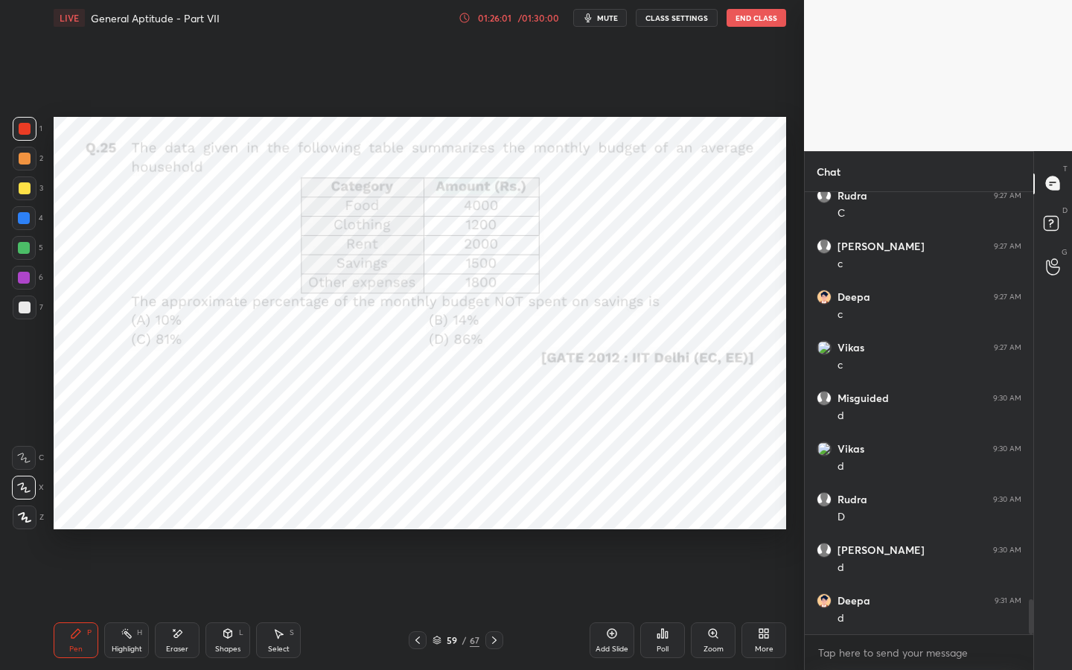
click at [171, 511] on icon at bounding box center [177, 633] width 12 height 13
drag, startPoint x: 82, startPoint y: 643, endPoint x: 173, endPoint y: 563, distance: 121.8
click at [82, 511] on div "Pen P" at bounding box center [76, 640] width 45 height 36
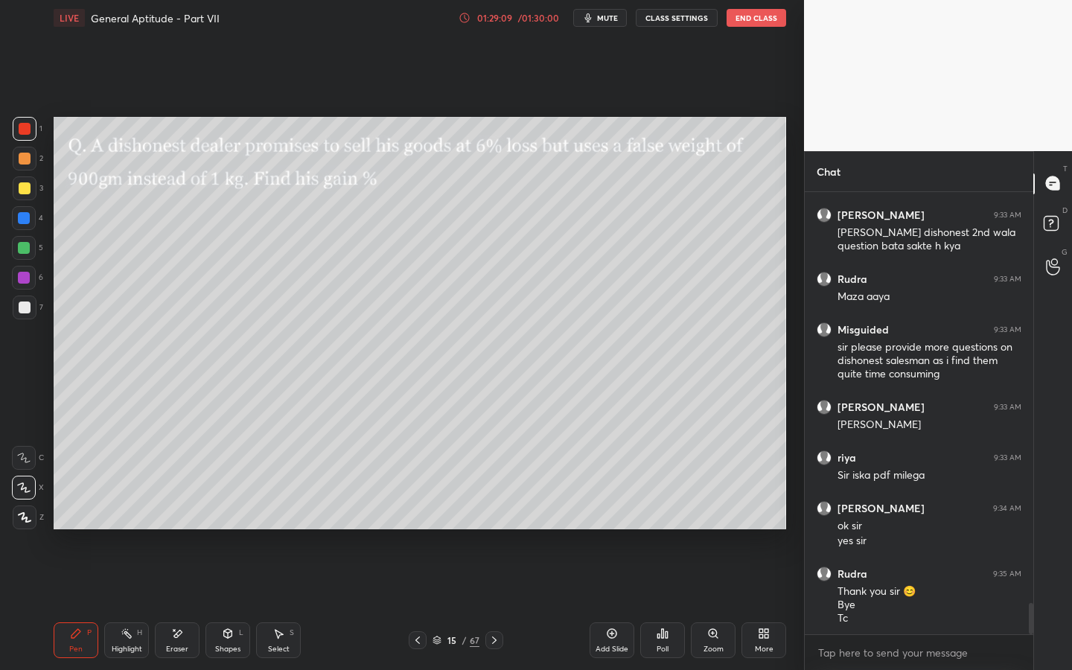
scroll to position [5783, 0]
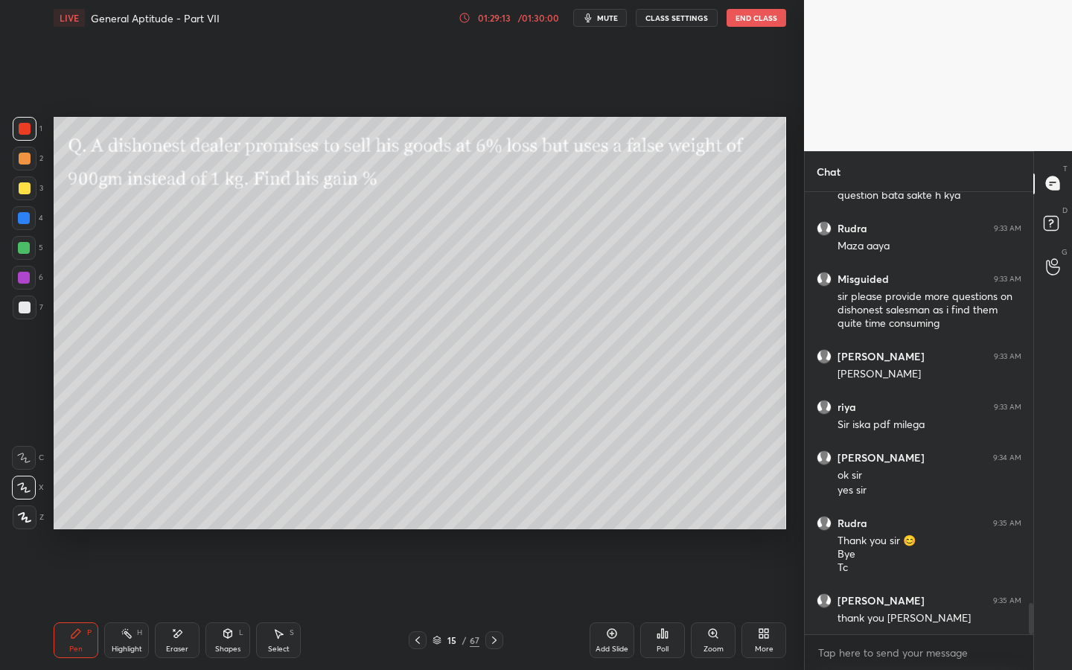
click at [754, 15] on button "End Class" at bounding box center [756, 18] width 60 height 18
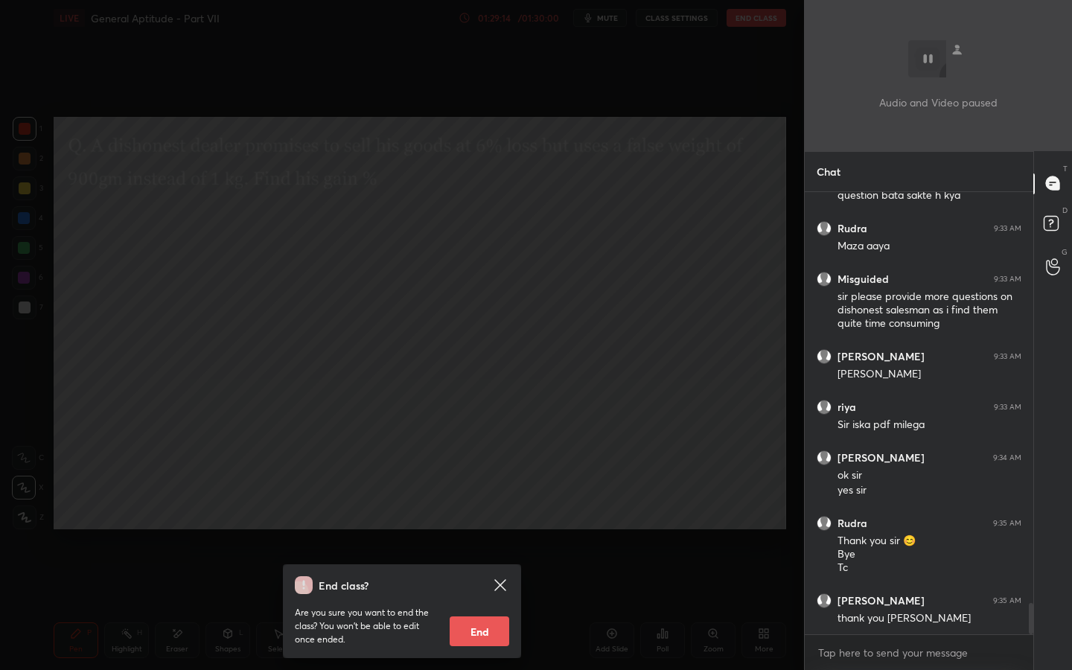
click at [478, 511] on button "End" at bounding box center [479, 631] width 60 height 30
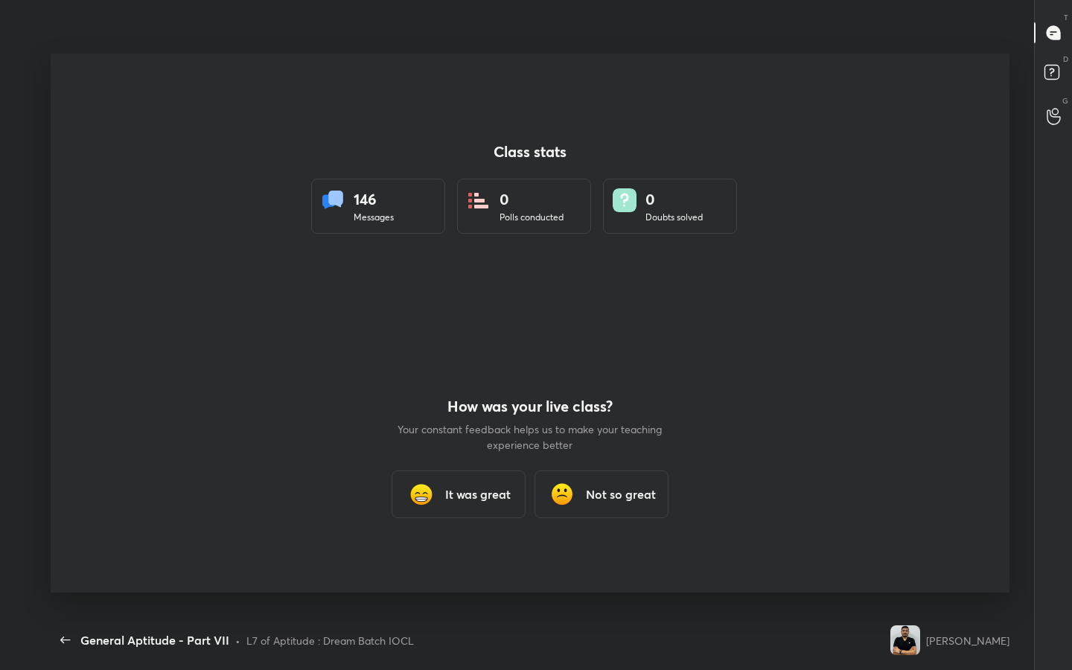
scroll to position [0, 0]
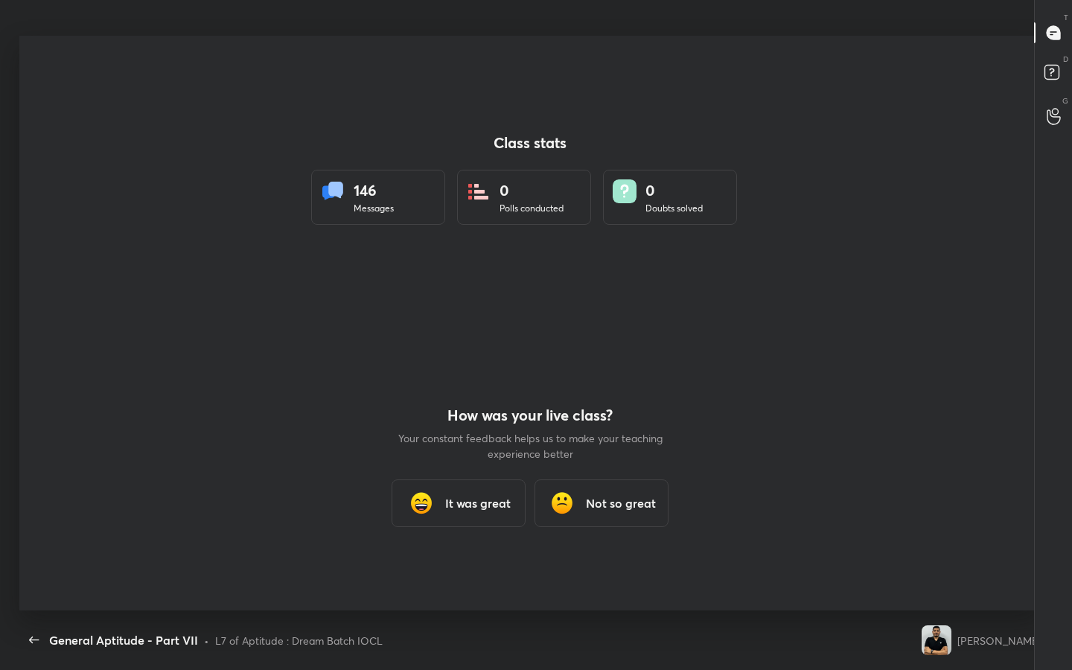
click at [468, 499] on h3 "It was great" at bounding box center [477, 503] width 65 height 18
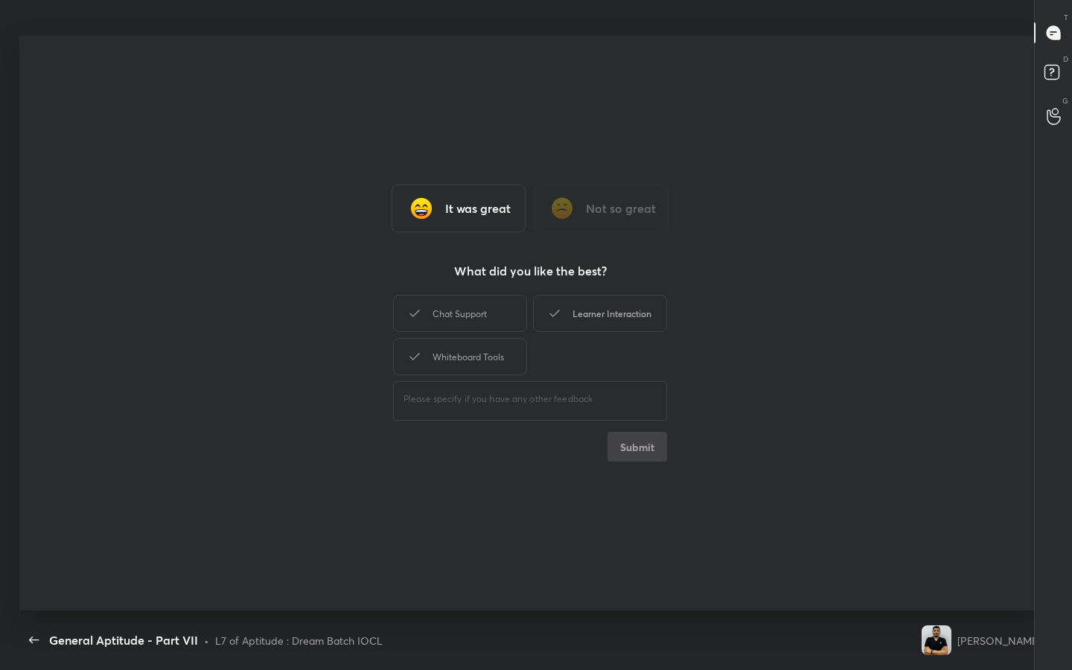
click at [592, 312] on div "Learner Interaction" at bounding box center [600, 313] width 134 height 37
click at [653, 444] on button "Submit" at bounding box center [637, 447] width 60 height 30
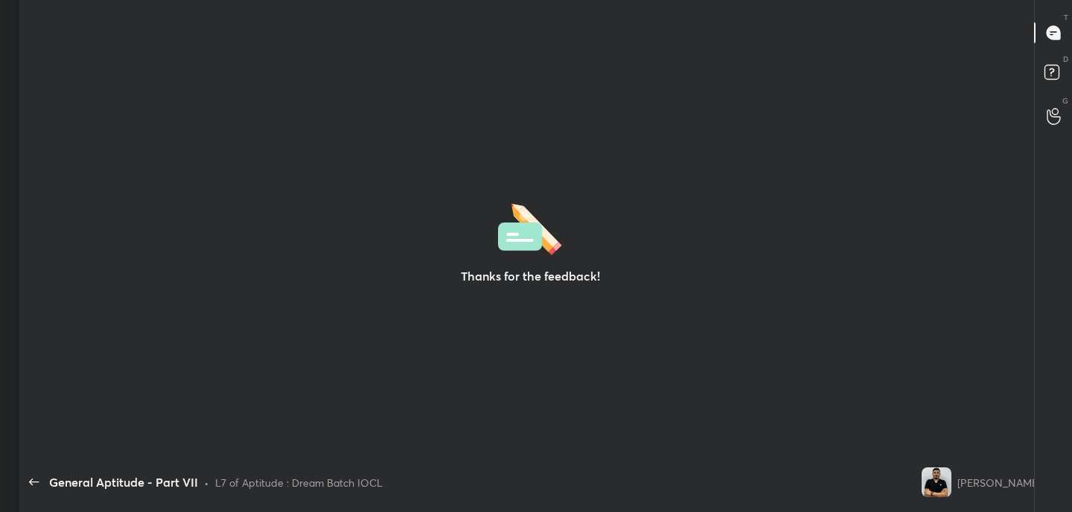
scroll to position [73996, 73353]
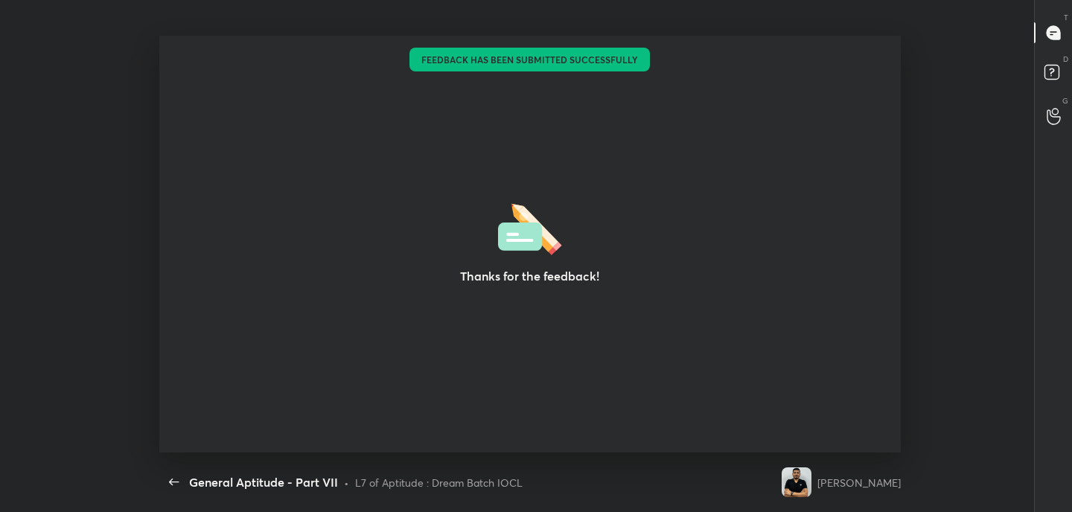
type textarea "x"
